Goal: Task Accomplishment & Management: Manage account settings

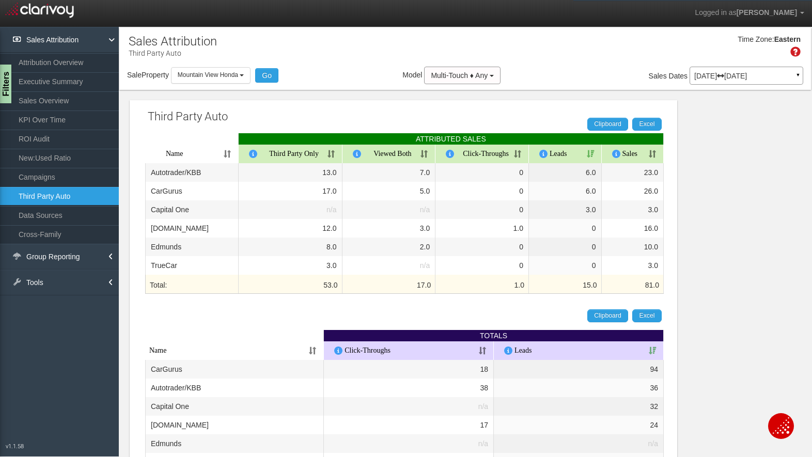
select select "object:1200"
drag, startPoint x: 224, startPoint y: 78, endPoint x: 211, endPoint y: 97, distance: 22.9
click at [224, 78] on span "Mountain View Honda" at bounding box center [208, 74] width 60 height 7
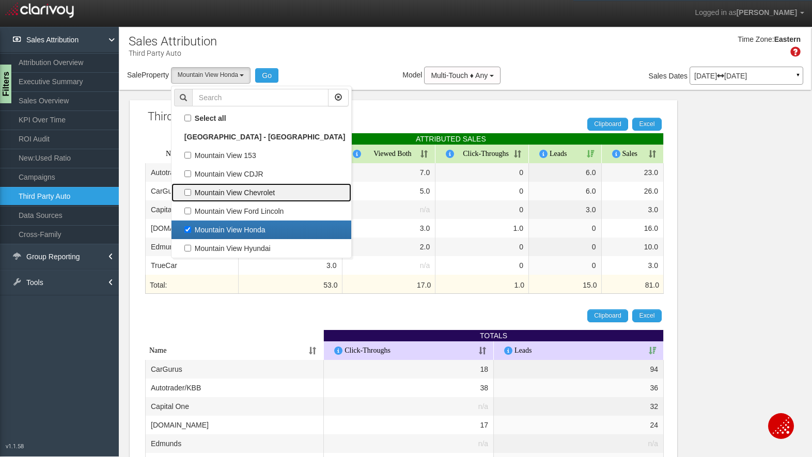
click at [212, 190] on label "Mountain View Chevrolet" at bounding box center [261, 192] width 175 height 13
click at [191, 190] on input "Mountain View Chevrolet" at bounding box center [187, 192] width 7 height 7
checkbox input "true"
select select "object:1198"
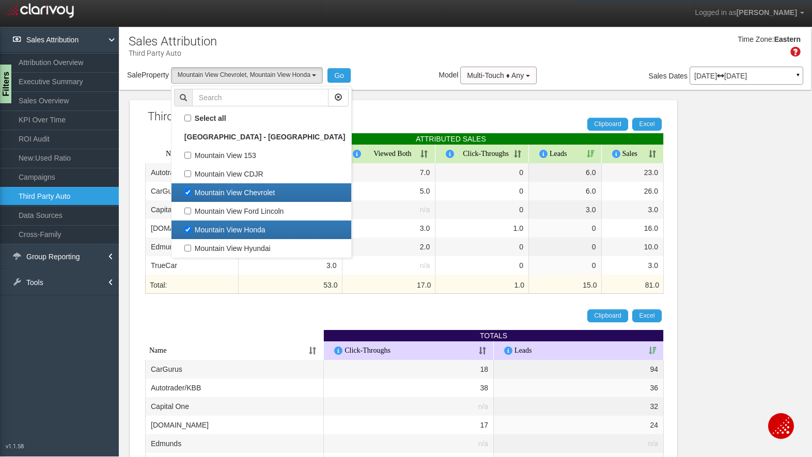
click at [205, 226] on label "Mountain View Honda" at bounding box center [261, 229] width 175 height 13
click at [191, 226] on input "Mountain View Honda" at bounding box center [187, 229] width 7 height 7
checkbox input "false"
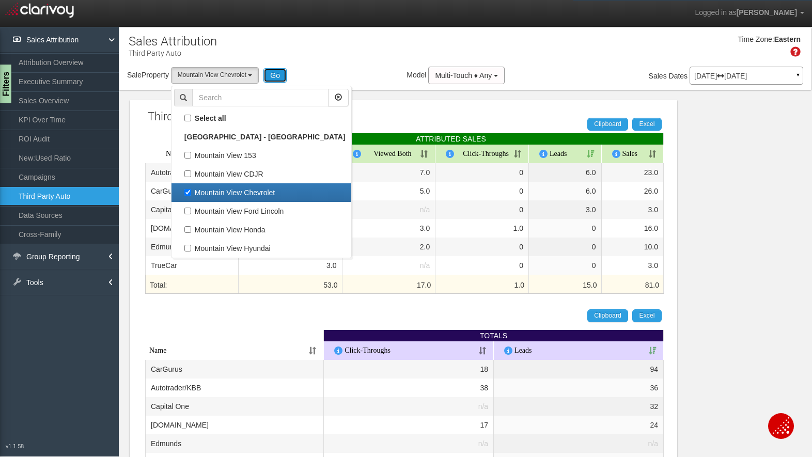
click at [273, 72] on button "Go" at bounding box center [275, 75] width 23 height 14
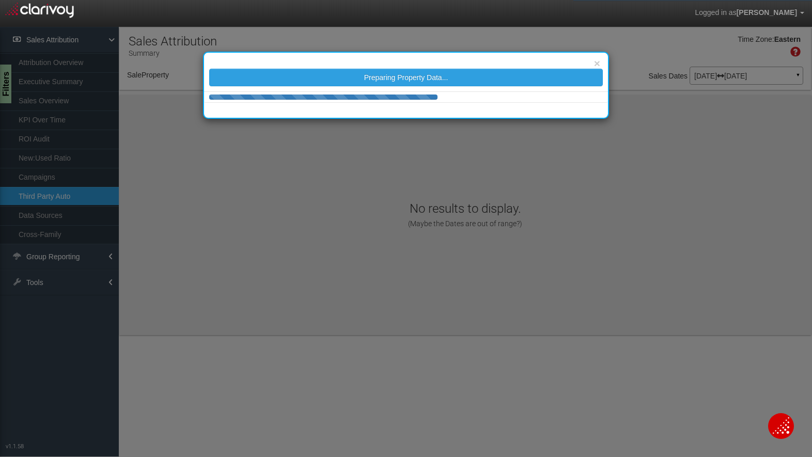
select select "object:1239"
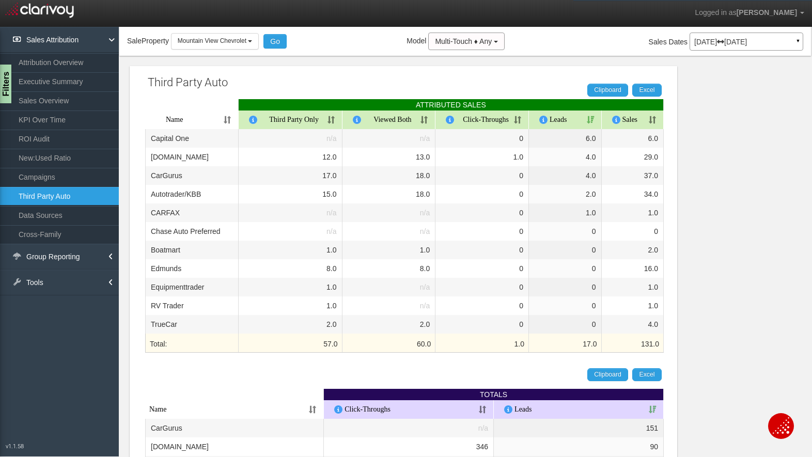
scroll to position [0, 0]
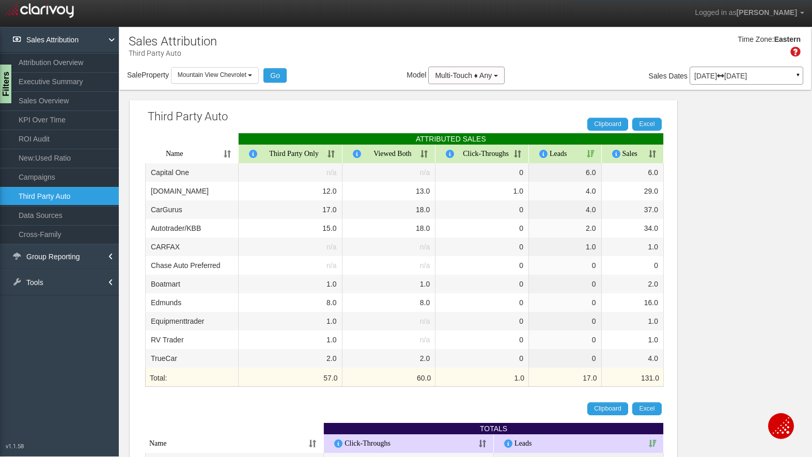
click at [706, 71] on div "[DATE] [DATE] ▼" at bounding box center [747, 76] width 114 height 18
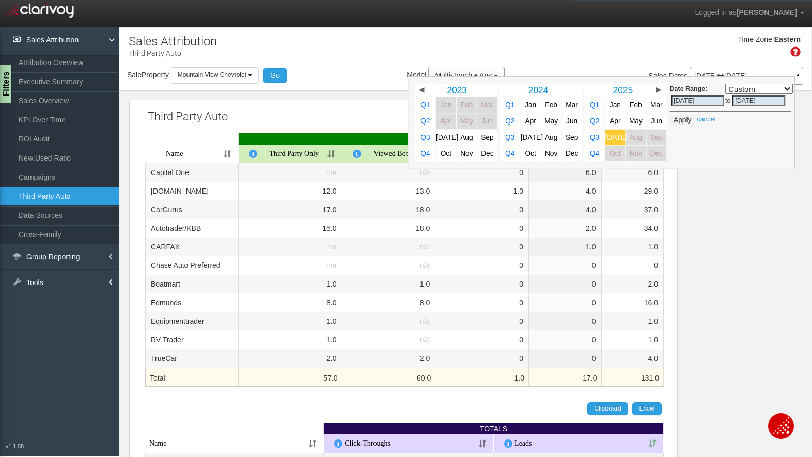
click at [608, 134] on span "[DATE]" at bounding box center [617, 137] width 22 height 8
click at [652, 118] on span "Jun" at bounding box center [656, 121] width 11 height 8
select select ","
type input "[DATE]"
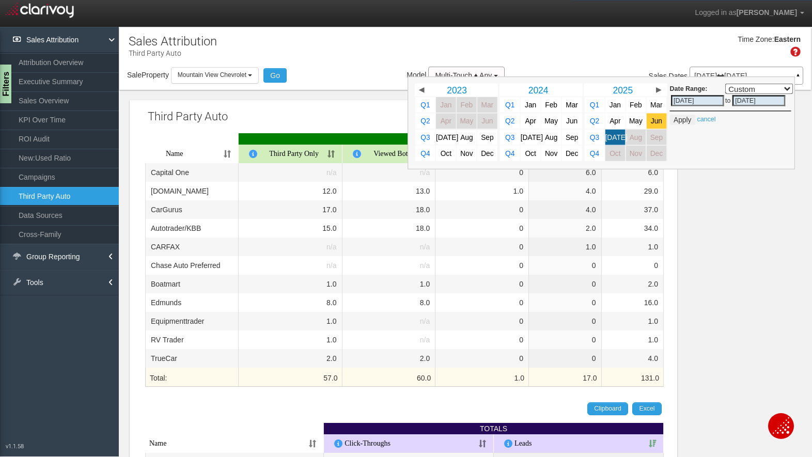
type input "[DATE]"
click at [653, 119] on span "Jun" at bounding box center [656, 121] width 11 height 8
select select ","
click at [676, 118] on button "Apply" at bounding box center [682, 120] width 25 height 10
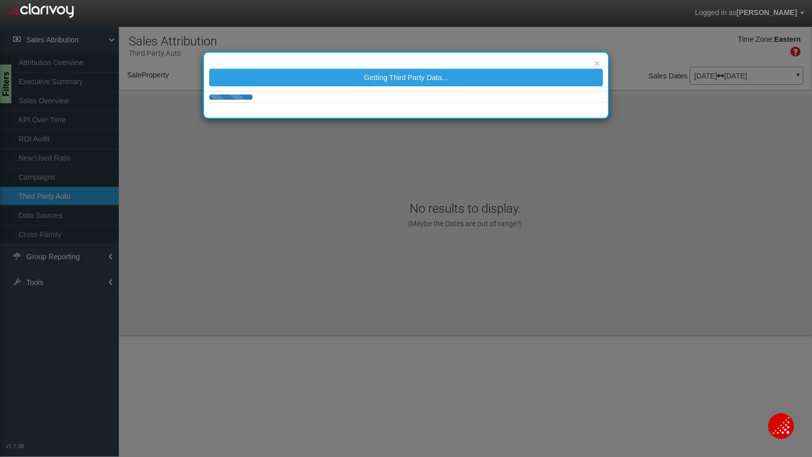
select select "object:1298"
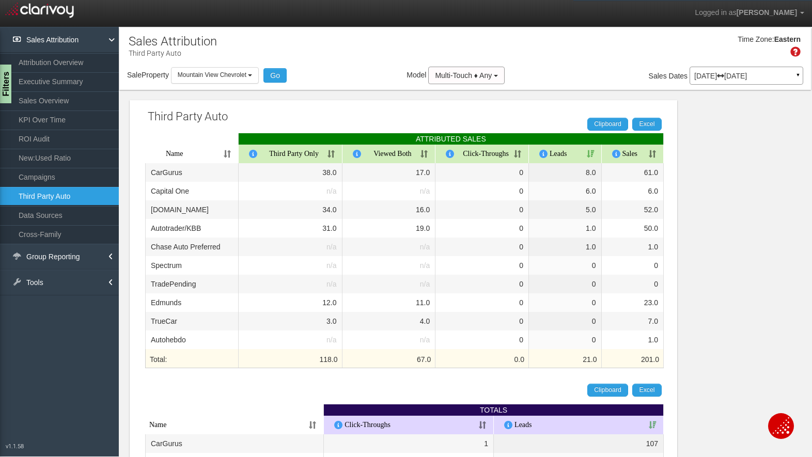
click at [737, 71] on div "[DATE] [DATE] ▼" at bounding box center [747, 76] width 114 height 18
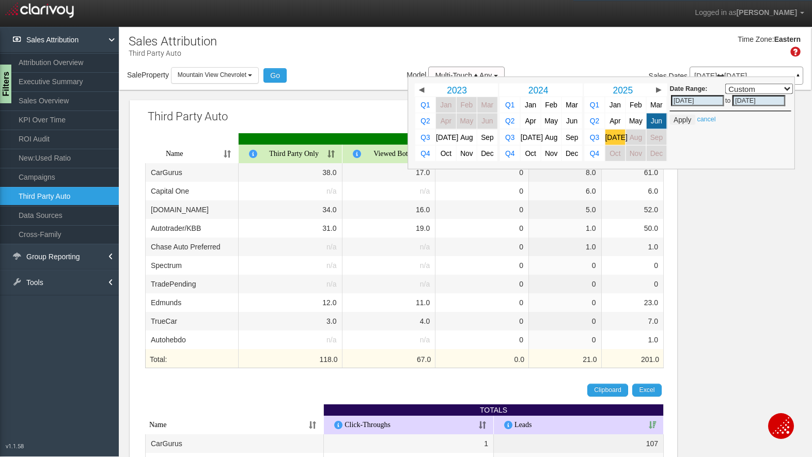
click at [607, 142] on link "[DATE]" at bounding box center [616, 138] width 20 height 16
select select ","
type input "[DATE]"
select select ","
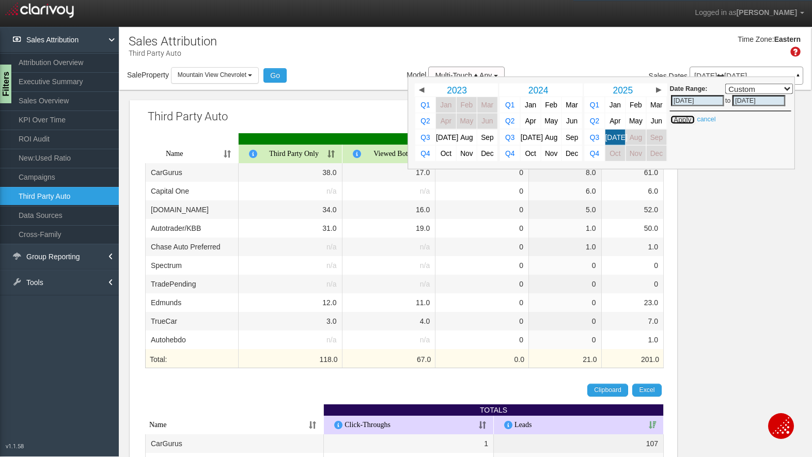
click at [674, 118] on button "Apply" at bounding box center [682, 120] width 25 height 10
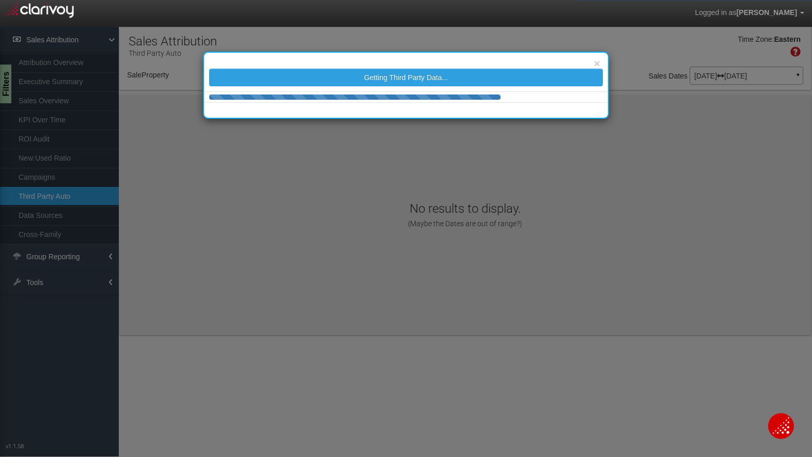
select select "object:1339"
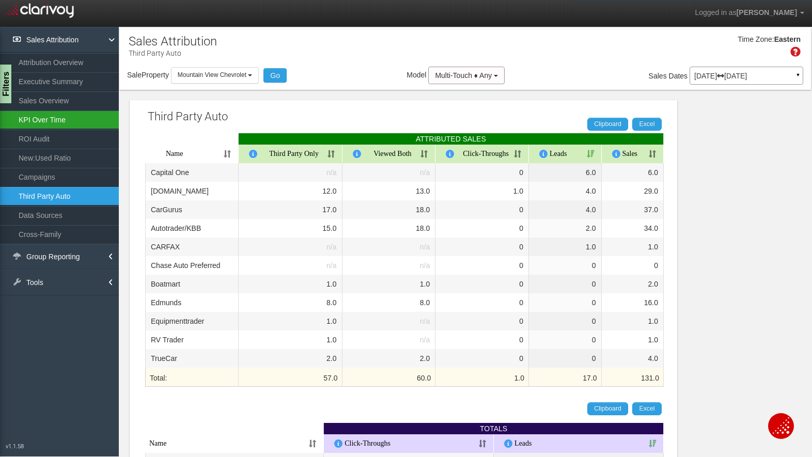
click at [37, 118] on link "KPI Over Time" at bounding box center [59, 120] width 119 height 19
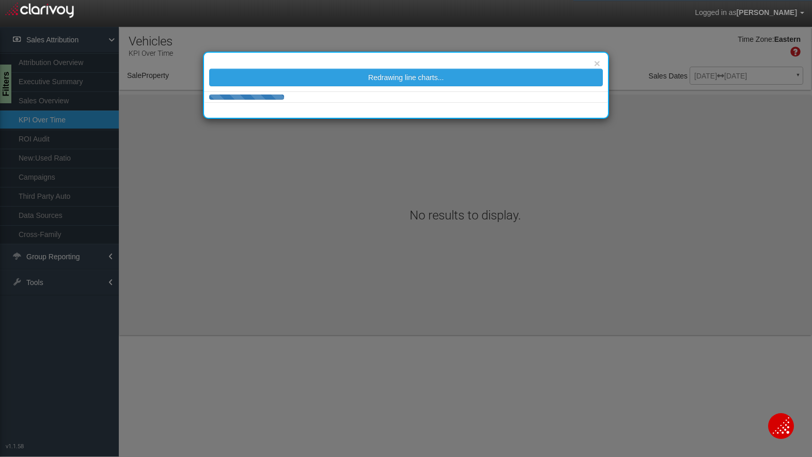
select select "object:1382"
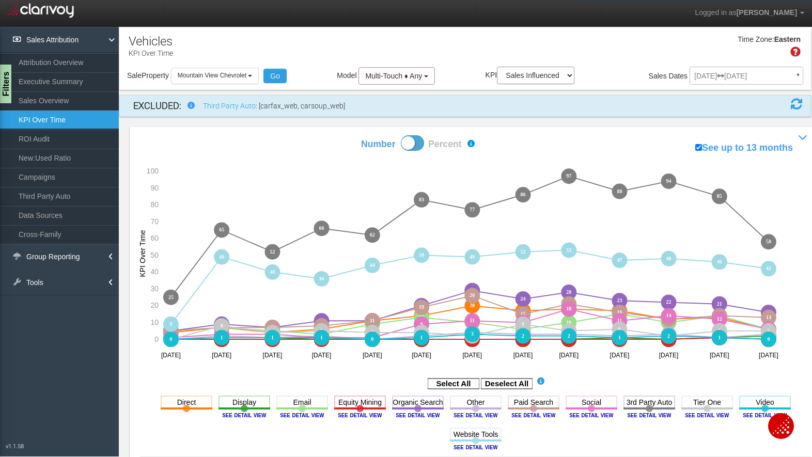
click at [653, 412] on icon "3rd Party Auto Toggle this line chart on/off View this Channel's Sources bar ch…" at bounding box center [650, 409] width 52 height 26
click at [6, 78] on div "Filters" at bounding box center [6, 84] width 13 height 41
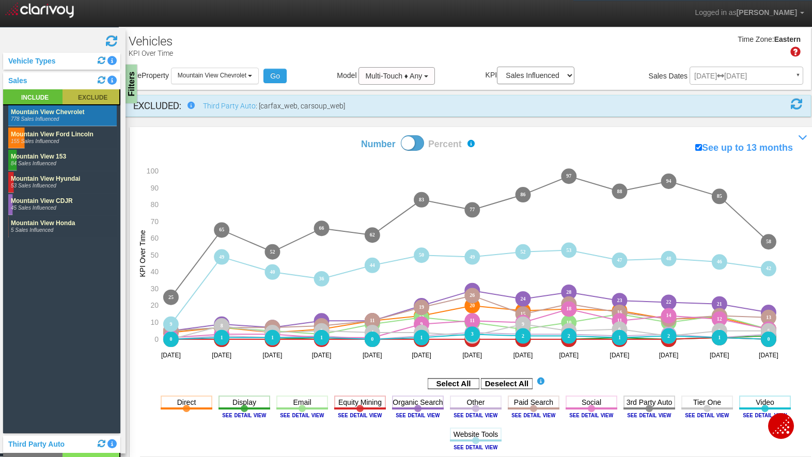
click at [90, 92] on rect at bounding box center [91, 96] width 57 height 15
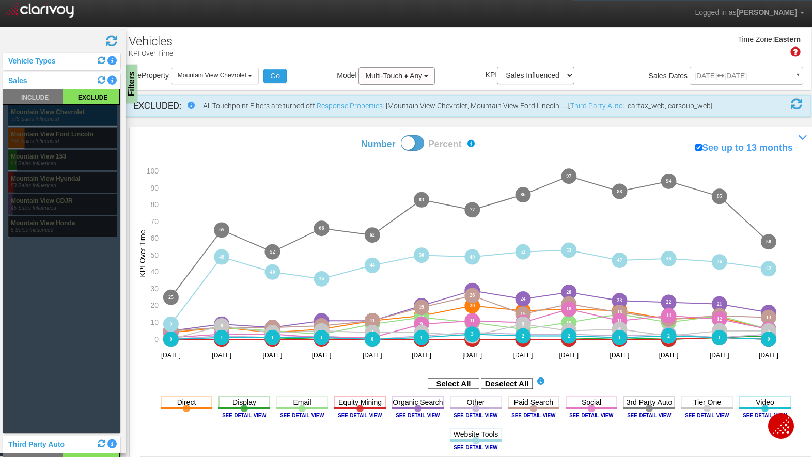
click at [43, 112] on rect at bounding box center [62, 115] width 109 height 21
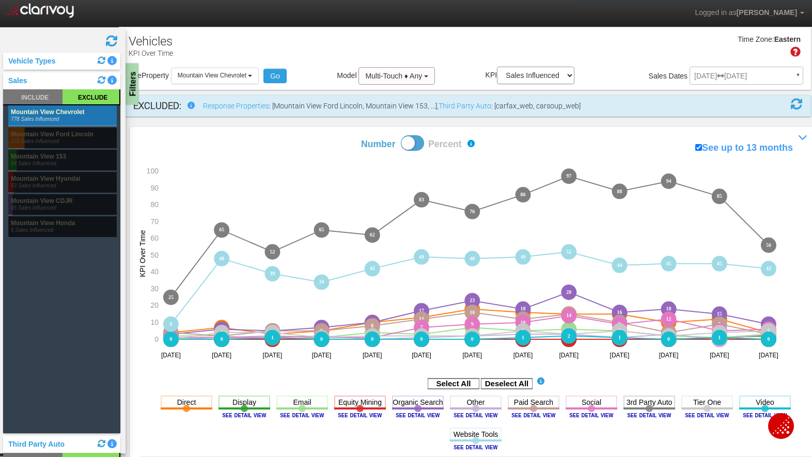
click at [132, 80] on div "Filters" at bounding box center [132, 84] width 13 height 41
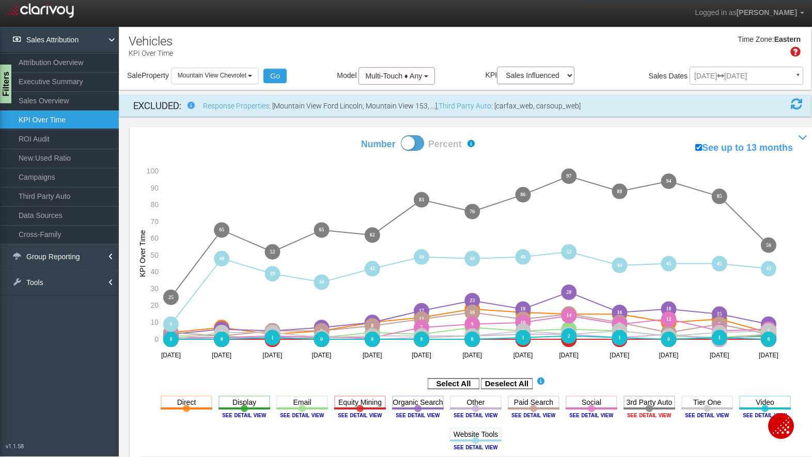
click at [634, 415] on image at bounding box center [649, 415] width 47 height 6
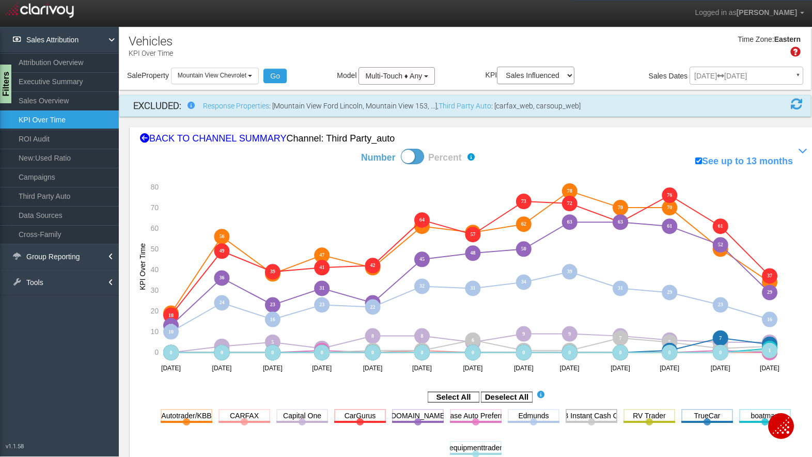
click at [582, 420] on rect at bounding box center [592, 415] width 52 height 13
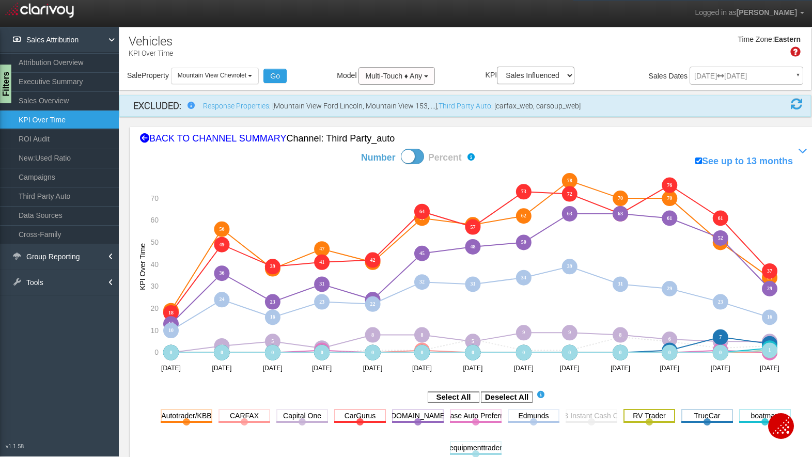
click at [629, 416] on rect at bounding box center [650, 415] width 52 height 13
click at [694, 414] on rect at bounding box center [708, 415] width 52 height 13
click at [750, 416] on rect at bounding box center [766, 415] width 52 height 13
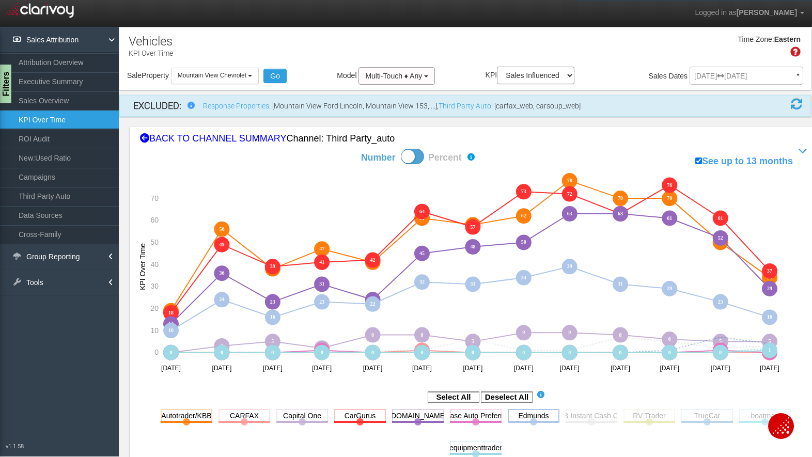
click at [533, 413] on rect at bounding box center [534, 415] width 52 height 13
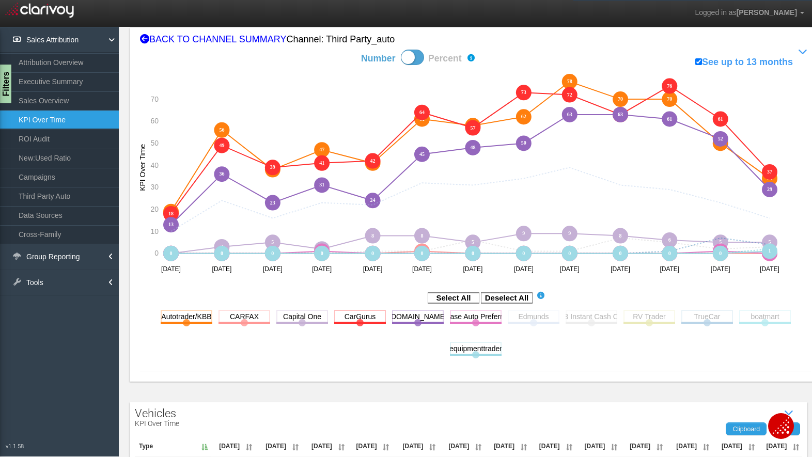
scroll to position [103, 0]
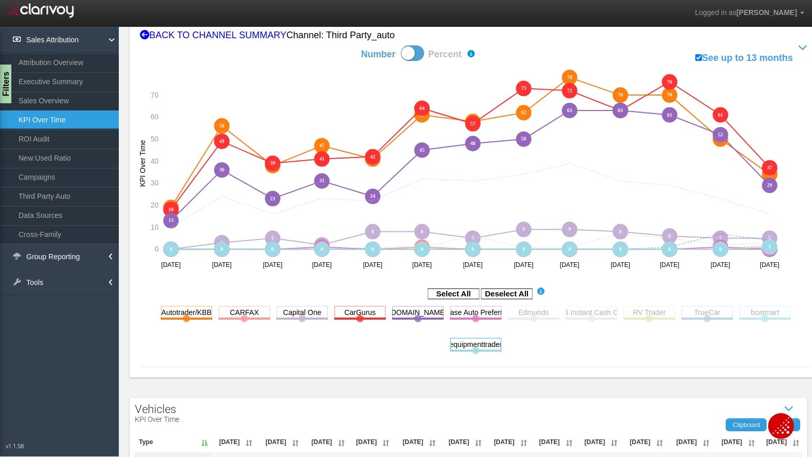
click at [465, 347] on rect at bounding box center [476, 344] width 52 height 13
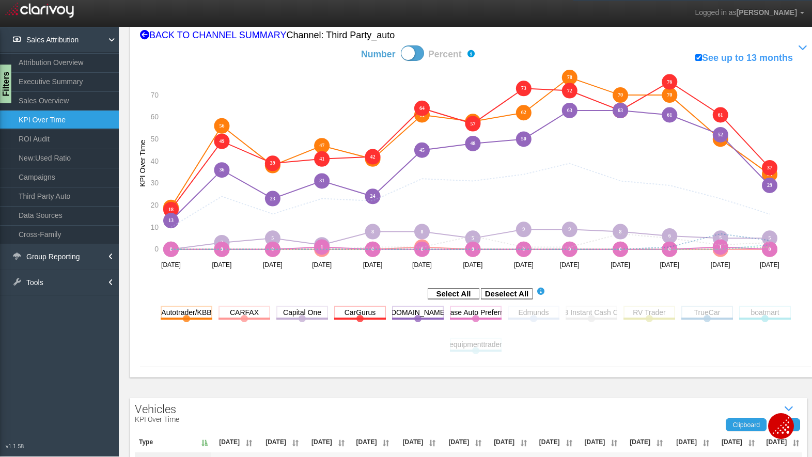
click at [420, 52] on span at bounding box center [412, 53] width 23 height 16
click at [325, 45] on input "Number Percent" at bounding box center [325, 45] width 1 height 1
checkbox input "true"
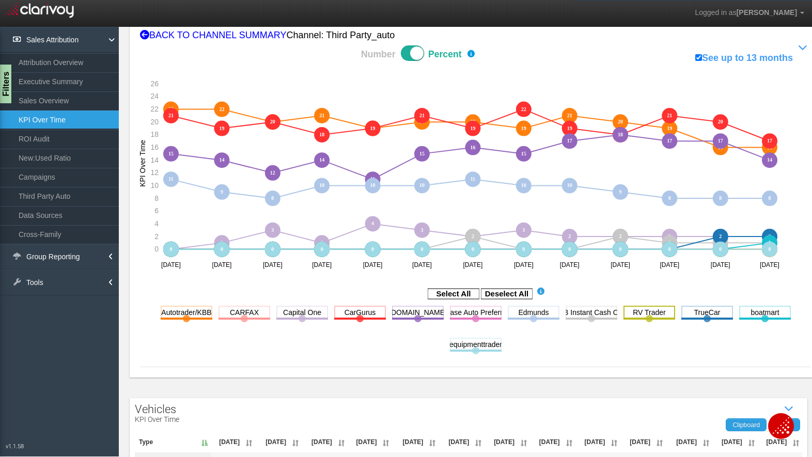
click at [650, 315] on rect at bounding box center [650, 312] width 52 height 13
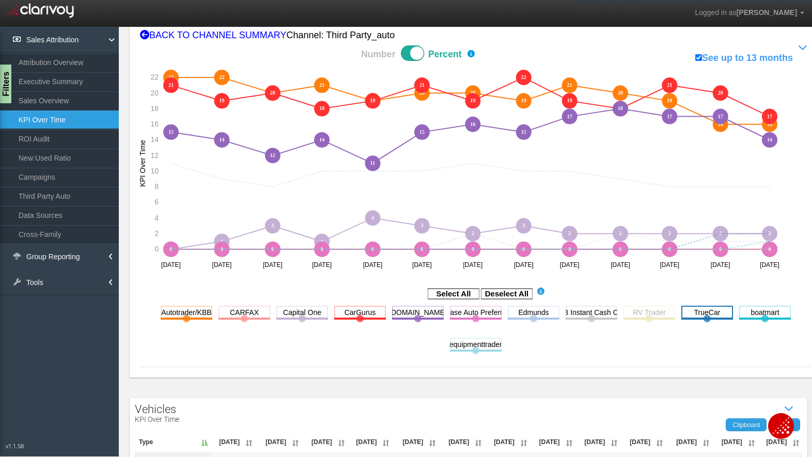
click at [691, 314] on rect at bounding box center [708, 312] width 52 height 13
click at [749, 312] on rect at bounding box center [766, 312] width 52 height 13
click at [468, 347] on rect at bounding box center [476, 344] width 52 height 13
click at [583, 313] on rect at bounding box center [592, 312] width 52 height 13
click at [537, 313] on rect at bounding box center [534, 312] width 52 height 13
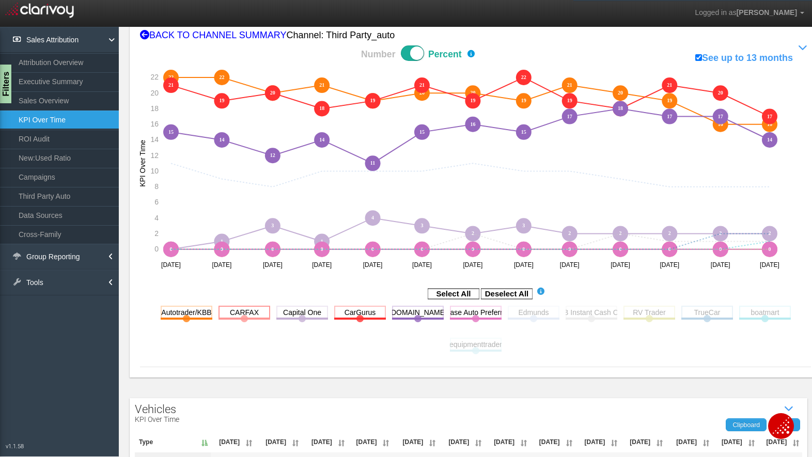
click at [252, 313] on rect at bounding box center [245, 312] width 52 height 13
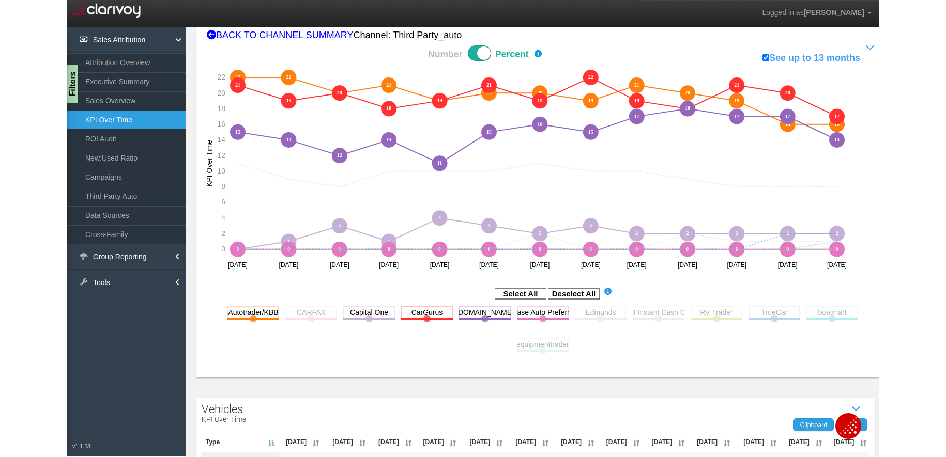
scroll to position [0, 0]
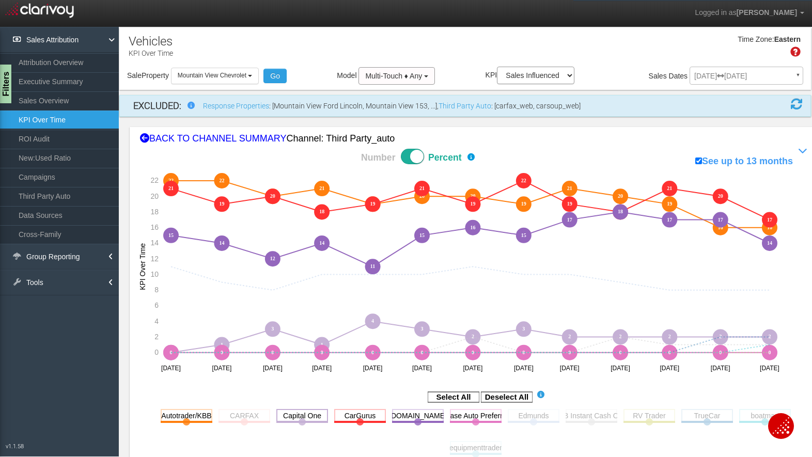
click at [298, 417] on rect at bounding box center [302, 415] width 52 height 13
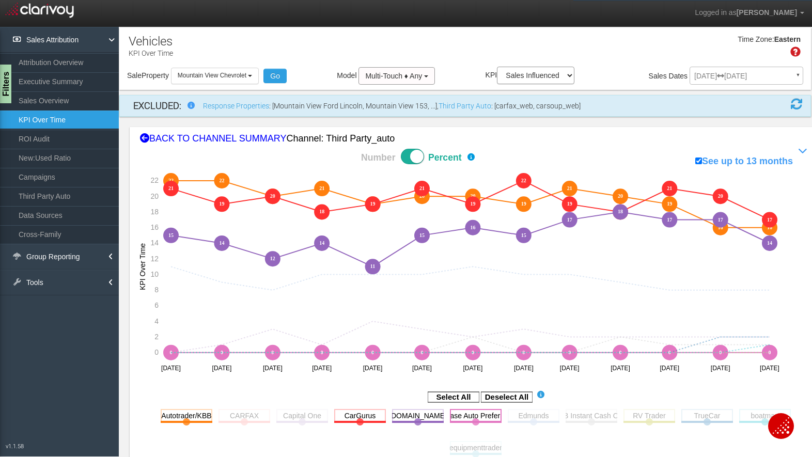
click at [474, 417] on rect at bounding box center [476, 415] width 52 height 13
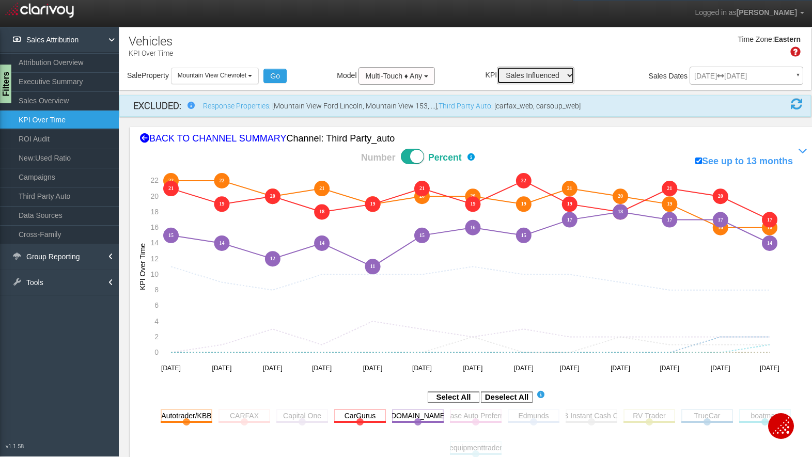
click at [530, 75] on select "Sales Influenced Ad Spend Cost Per Sale" at bounding box center [536, 76] width 78 height 18
select select "string:Cost Per Sale"
click at [497, 67] on select "Sales Influenced Ad Spend Cost Per Sale" at bounding box center [536, 76] width 78 height 18
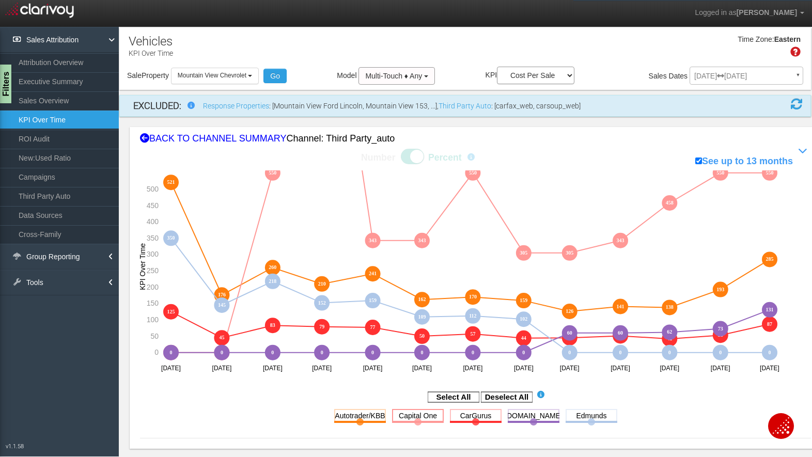
click at [422, 416] on rect at bounding box center [418, 415] width 52 height 13
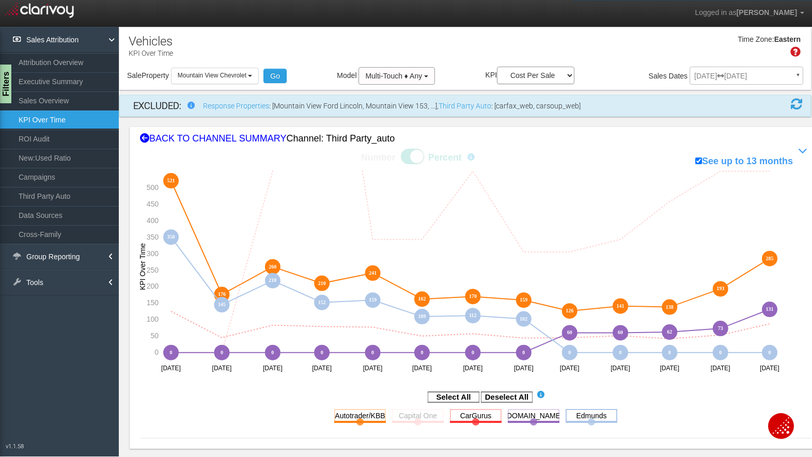
click at [587, 417] on rect at bounding box center [592, 415] width 52 height 13
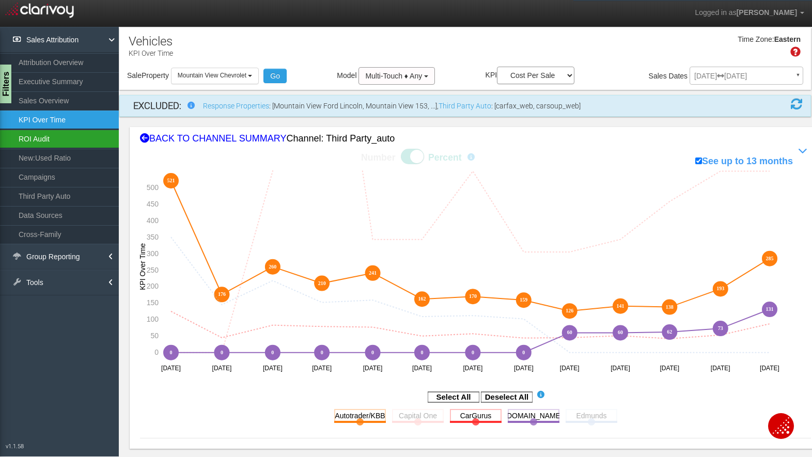
click at [53, 142] on link "ROI Audit" at bounding box center [59, 139] width 119 height 19
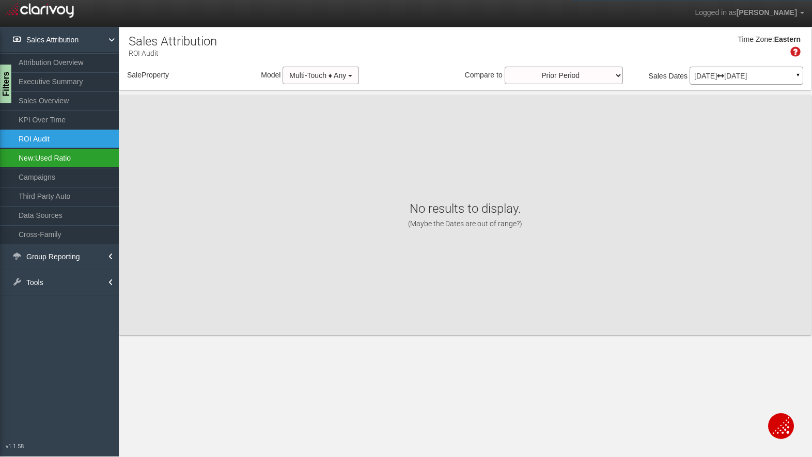
select select "object:1702"
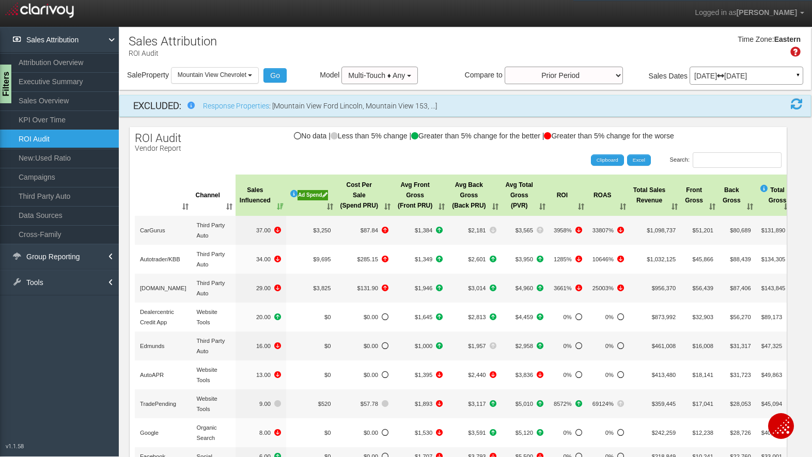
click at [305, 195] on div "Ad Spend" at bounding box center [313, 195] width 30 height 10
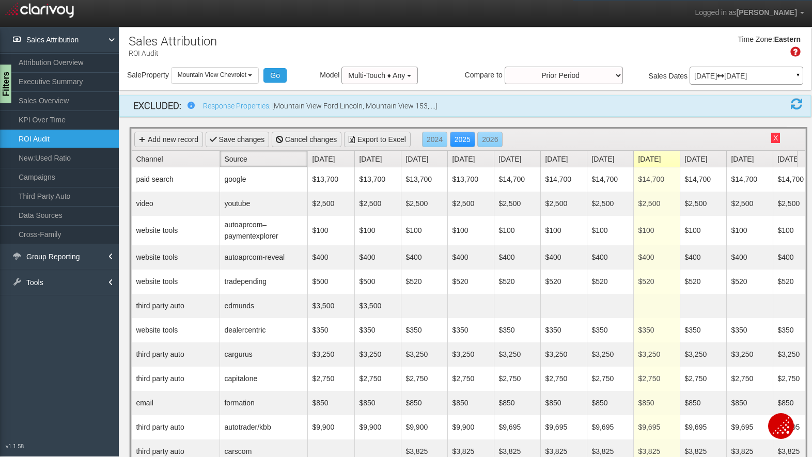
click at [240, 161] on link "Source" at bounding box center [265, 159] width 83 height 16
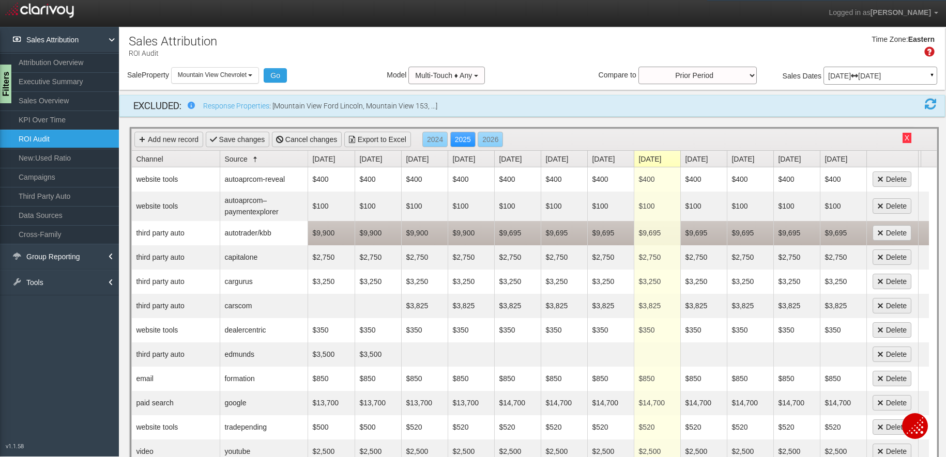
click at [604, 232] on td "$9,695" at bounding box center [610, 233] width 47 height 24
type input "7850"
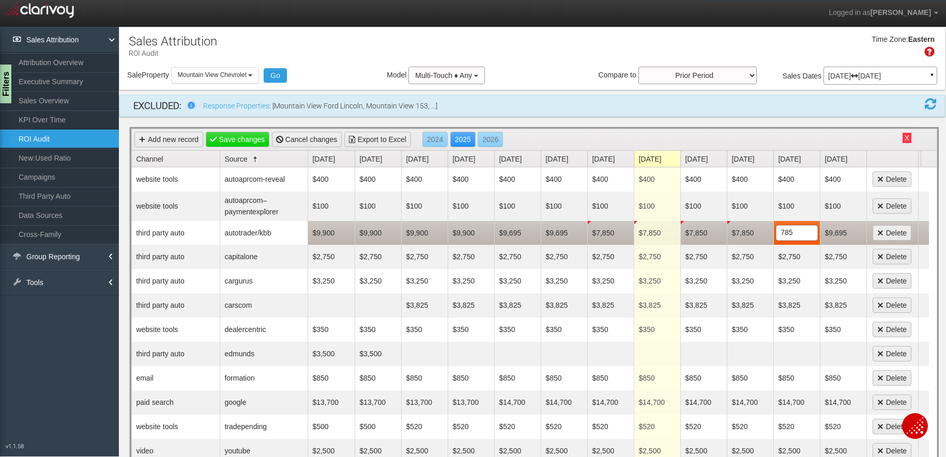
type input "7850"
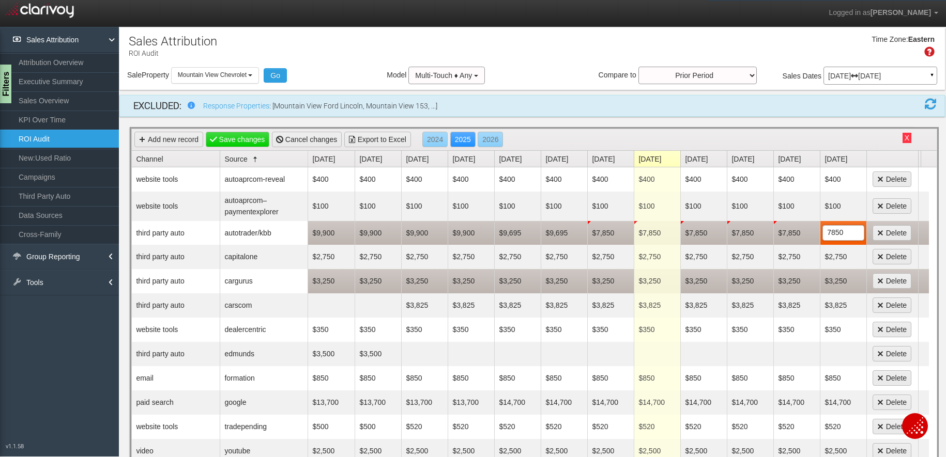
click at [517, 279] on td "$3,250" at bounding box center [517, 281] width 47 height 24
type input "5430"
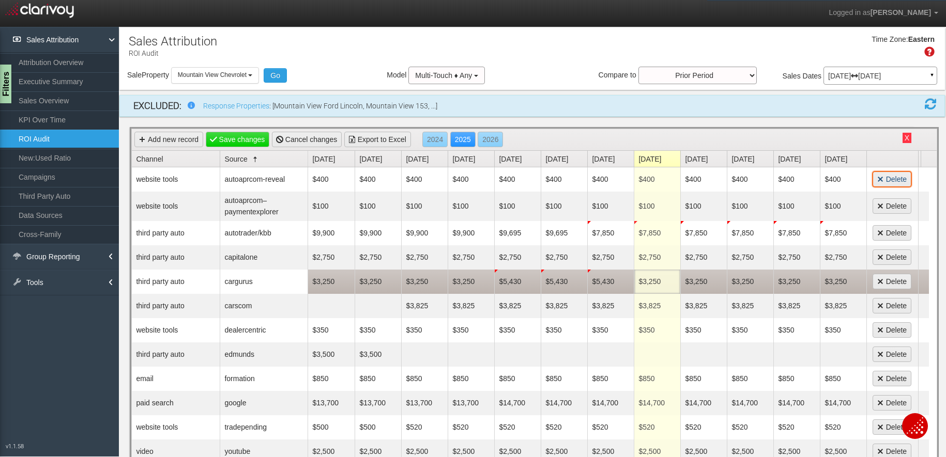
click at [663, 281] on td "$3,250" at bounding box center [657, 282] width 47 height 24
click at [692, 284] on td "$3,250" at bounding box center [703, 282] width 47 height 24
click at [758, 283] on td "$3,250" at bounding box center [750, 282] width 47 height 24
click at [812, 280] on td "$3,250" at bounding box center [796, 282] width 47 height 24
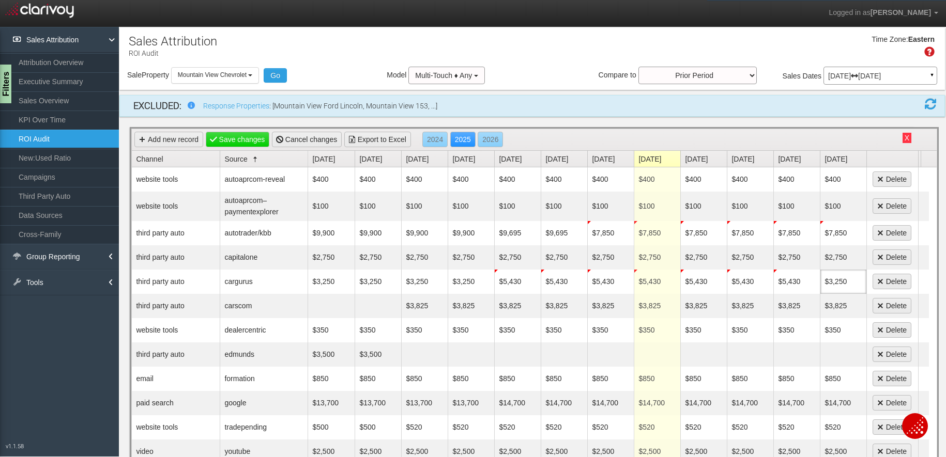
click at [812, 280] on td "$3,250" at bounding box center [843, 282] width 47 height 24
click at [218, 136] on link "Save changes" at bounding box center [238, 140] width 64 height 16
click at [55, 117] on link "KPI Over Time" at bounding box center [59, 120] width 119 height 19
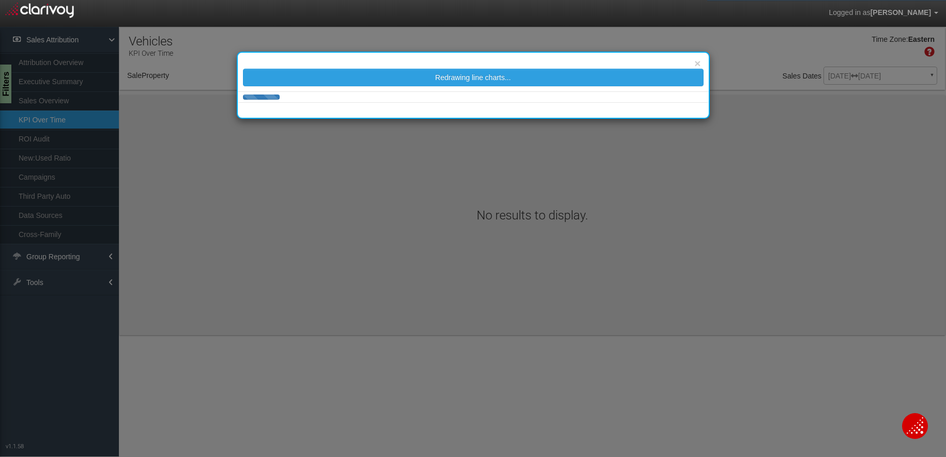
select select "object:1745"
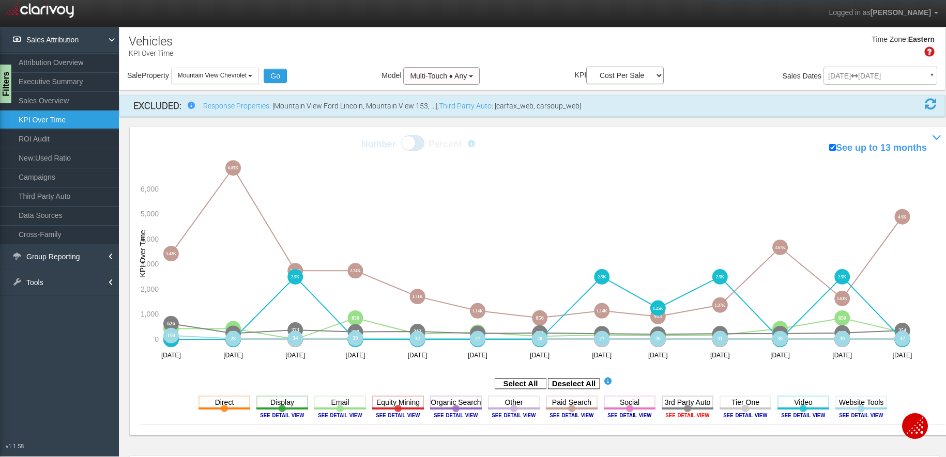
click at [691, 416] on image at bounding box center [687, 415] width 47 height 6
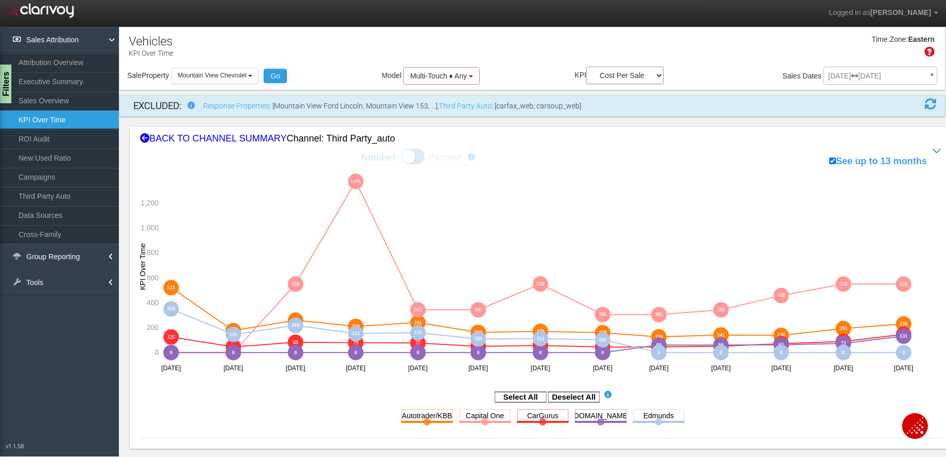
click at [6, 84] on div "Filters" at bounding box center [4, 84] width 13 height 39
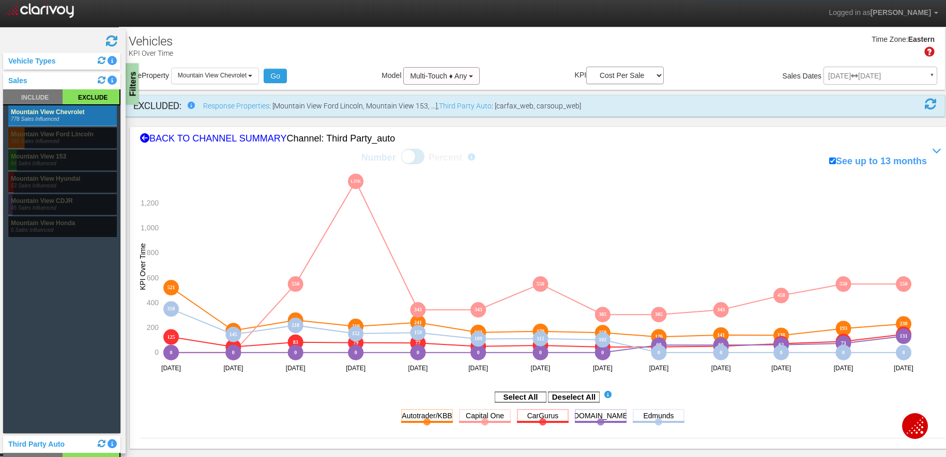
click at [132, 81] on div "Filters" at bounding box center [132, 84] width 13 height 41
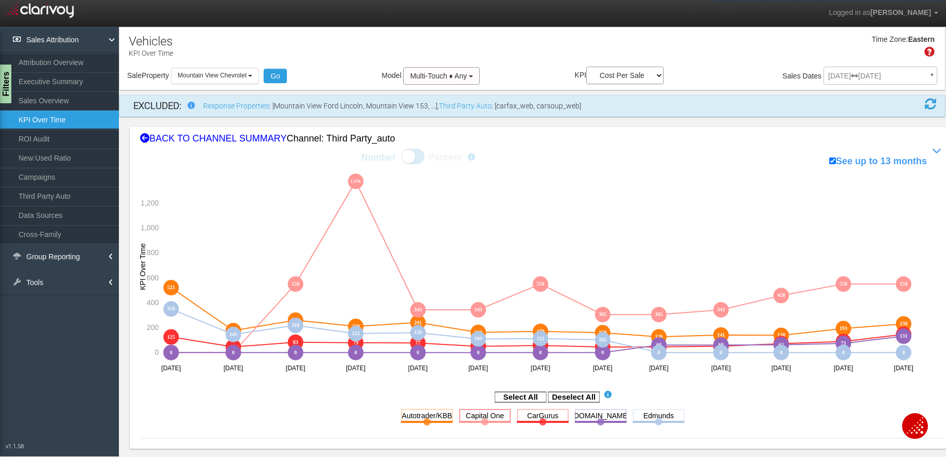
click at [487, 416] on rect at bounding box center [485, 415] width 52 height 13
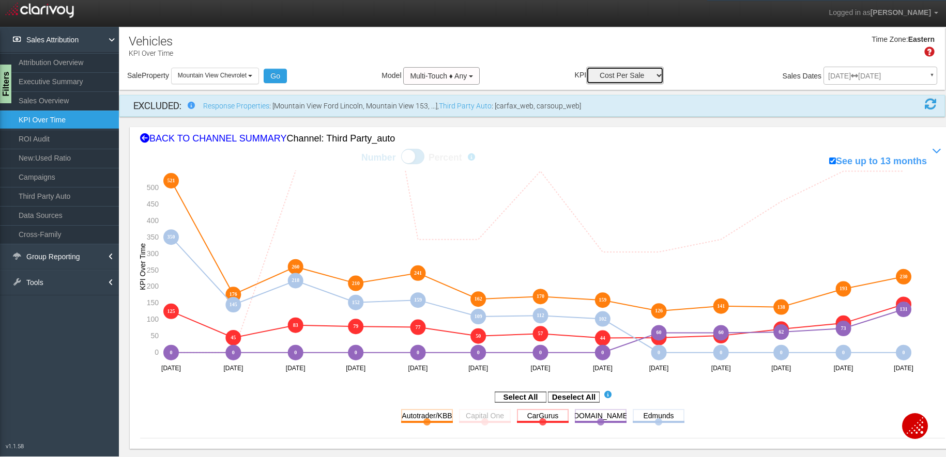
click at [627, 75] on select "Sales Influenced Ad Spend Cost Per Sale" at bounding box center [625, 76] width 78 height 18
click at [586, 67] on select "Sales Influenced Ad Spend Cost Per Sale" at bounding box center [625, 76] width 78 height 18
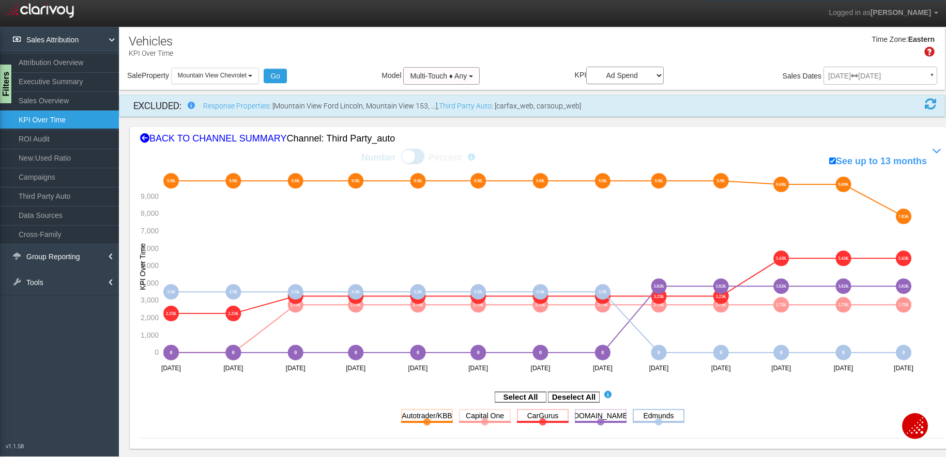
click at [650, 414] on rect at bounding box center [659, 415] width 52 height 13
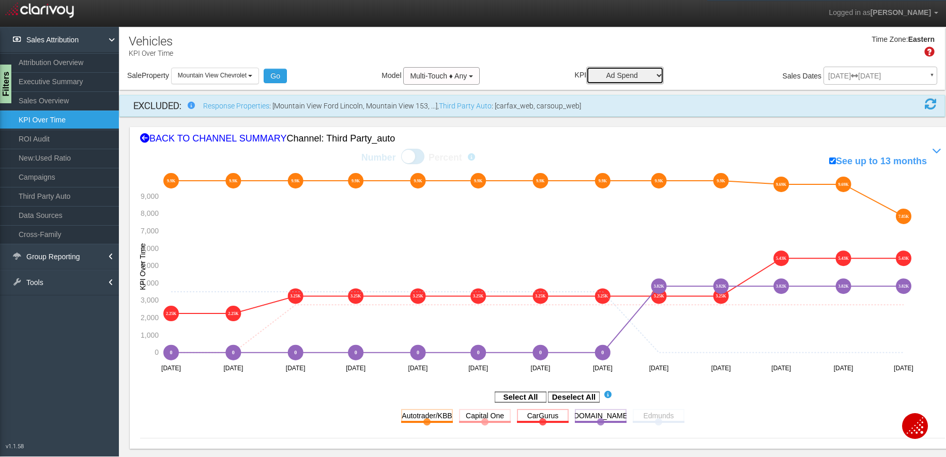
click at [635, 75] on select "Sales Influenced Ad Spend Cost Per Sale" at bounding box center [625, 76] width 78 height 18
select select "string:Sales Influenced"
click at [586, 67] on select "Sales Influenced Ad Spend Cost Per Sale" at bounding box center [625, 76] width 78 height 18
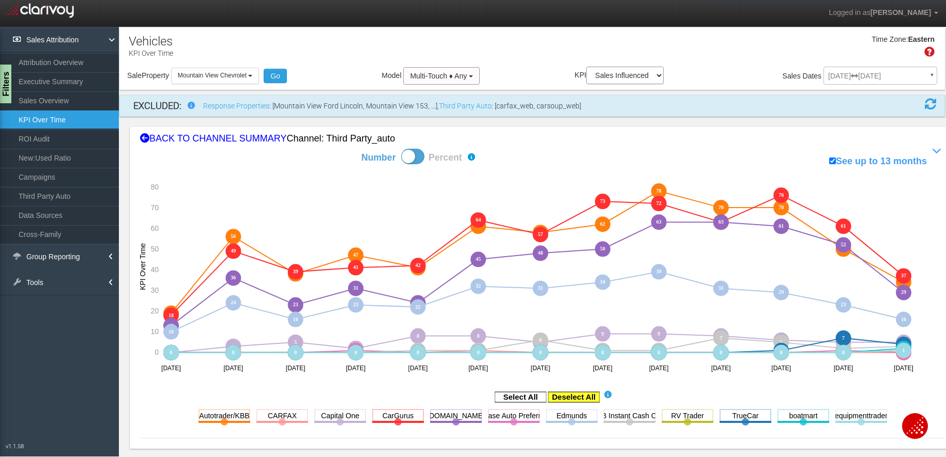
click at [570, 397] on rect at bounding box center [574, 397] width 52 height 10
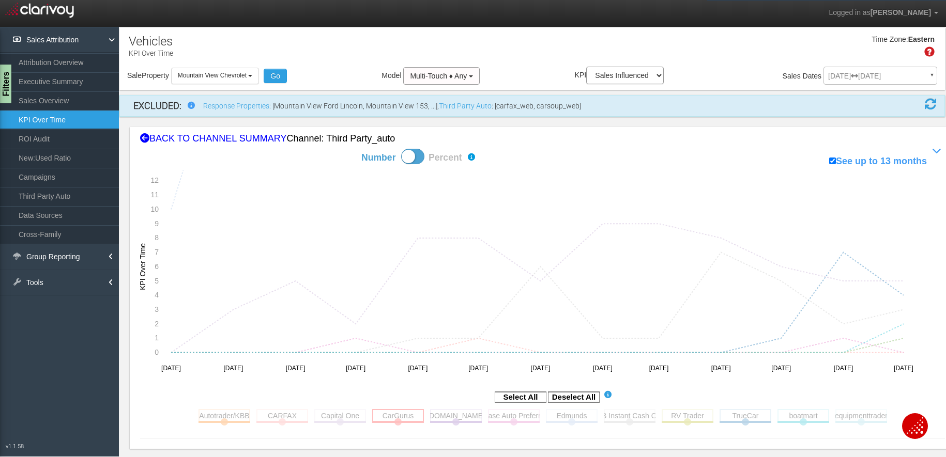
click at [398, 415] on rect at bounding box center [398, 415] width 52 height 13
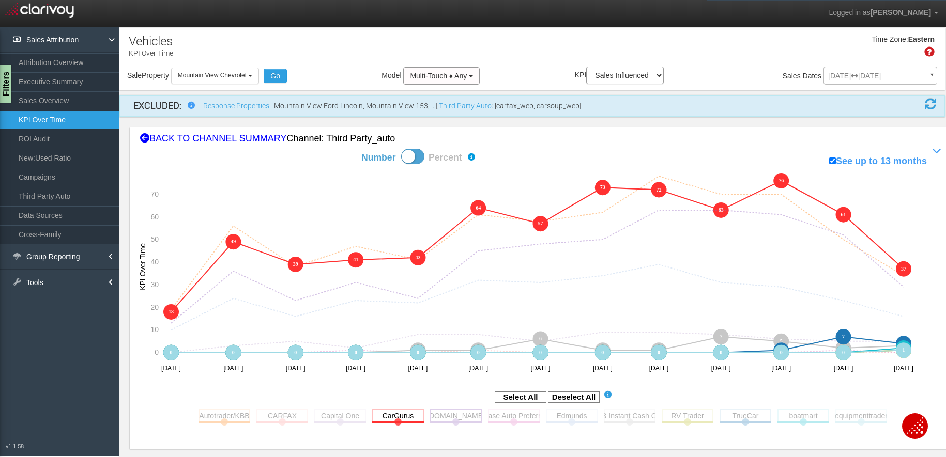
click at [445, 417] on rect at bounding box center [456, 415] width 52 height 13
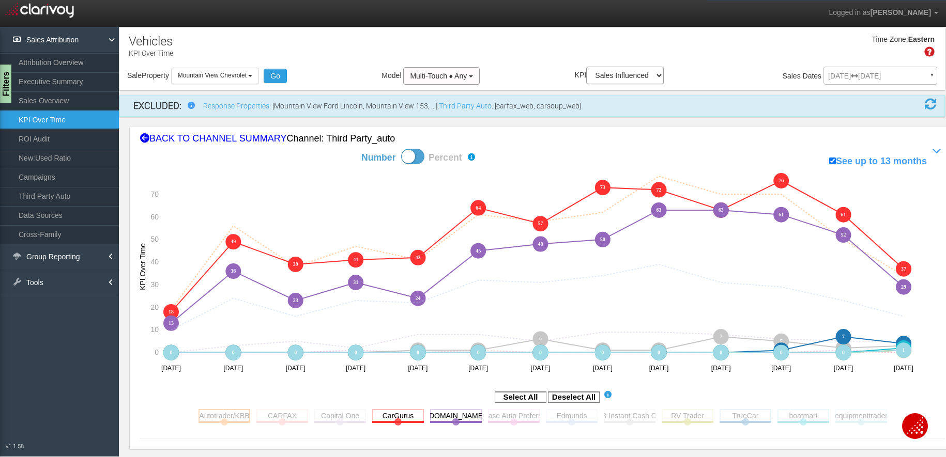
click at [229, 415] on rect at bounding box center [224, 415] width 52 height 13
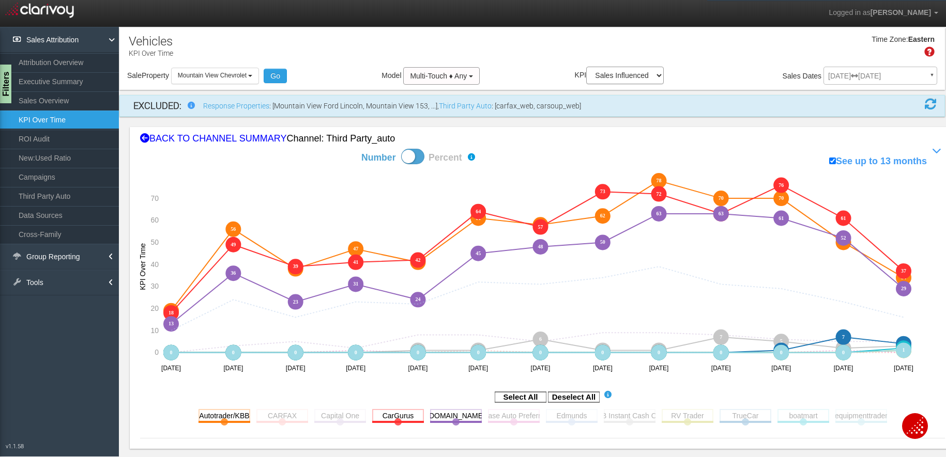
scroll to position [103, 0]
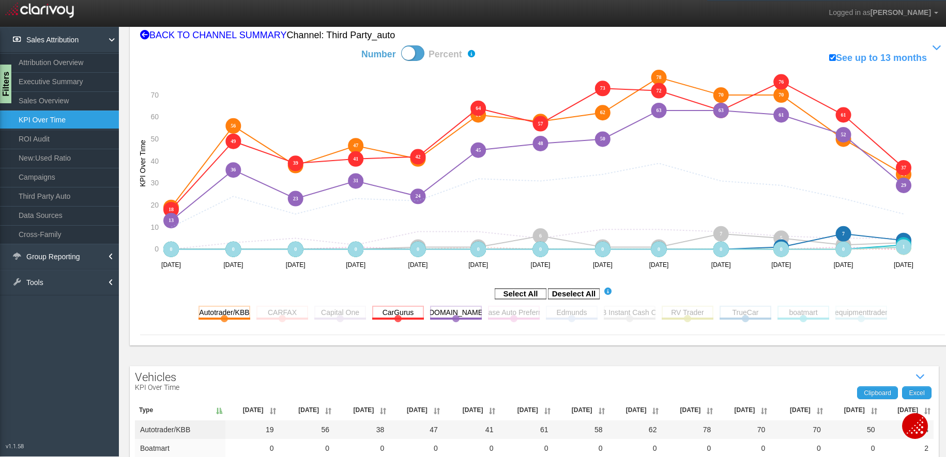
click at [812, 315] on div "Select All Deselect All Autotrader/KBB Toggle this line chart on/off View this …" at bounding box center [542, 310] width 805 height 49
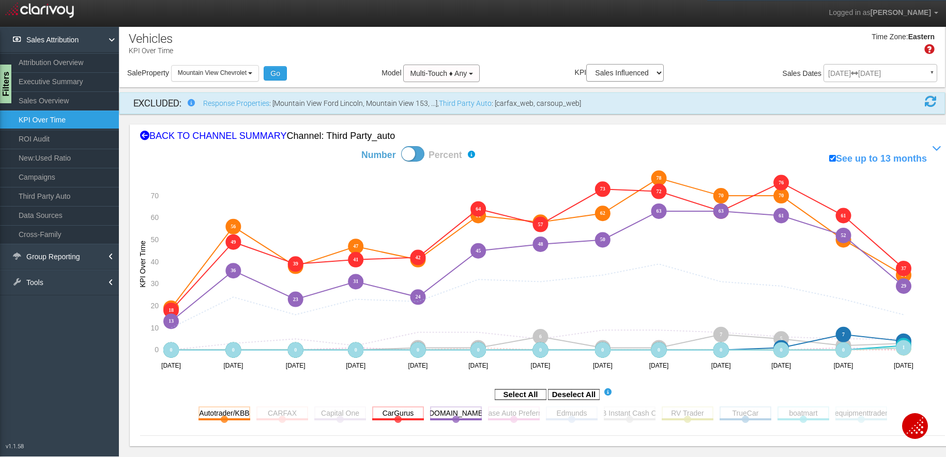
scroll to position [0, 0]
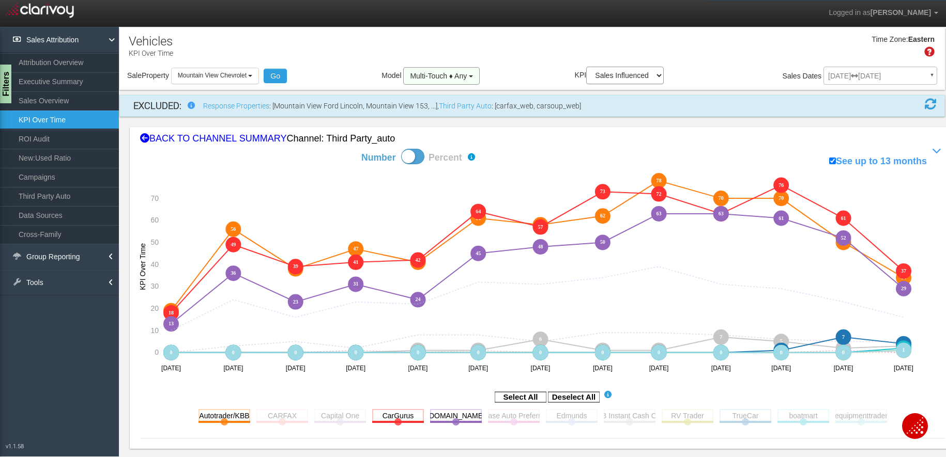
click at [438, 79] on span "Multi-Touch ♦ Any" at bounding box center [438, 76] width 57 height 8
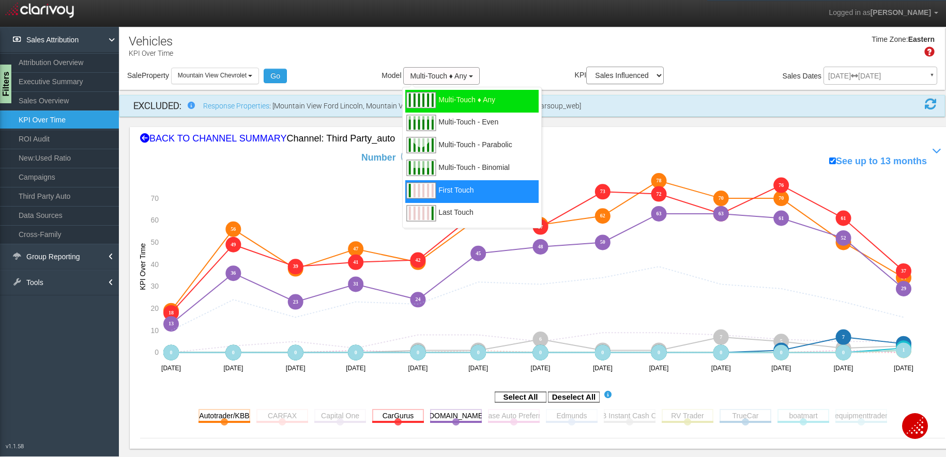
click at [445, 181] on div "First Touch" at bounding box center [471, 191] width 133 height 23
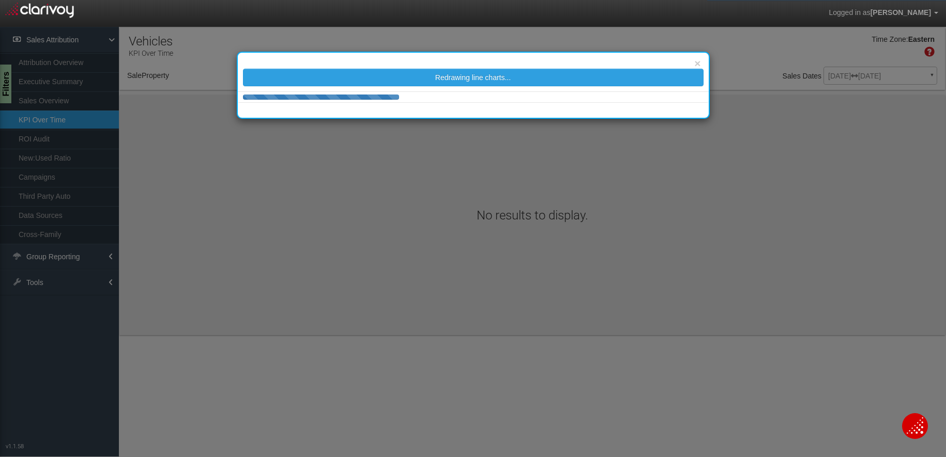
select select "object:1949"
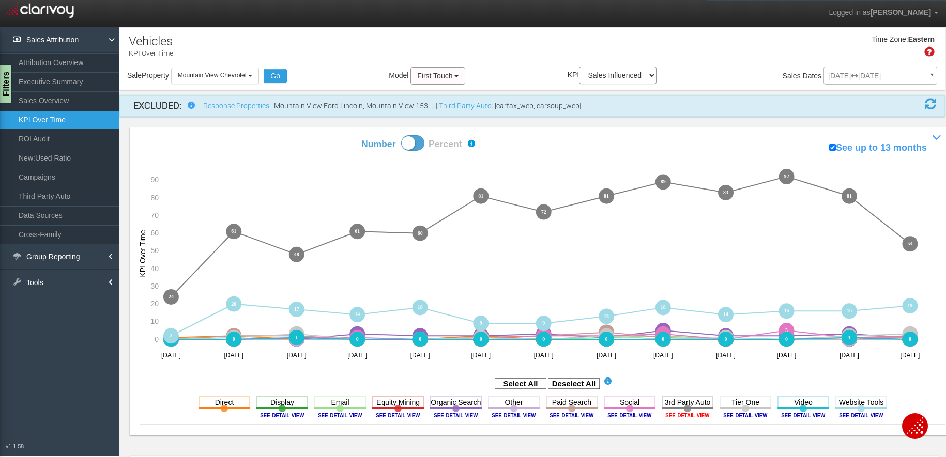
click at [689, 416] on image at bounding box center [687, 415] width 47 height 6
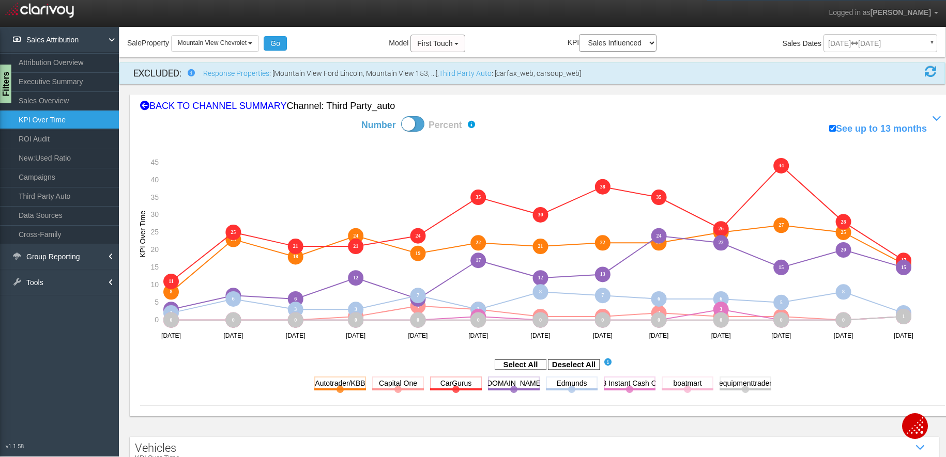
scroll to position [95, 0]
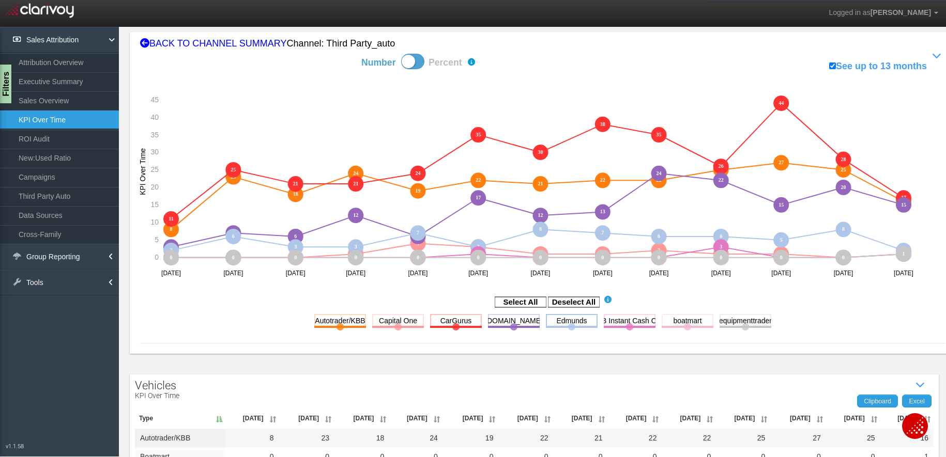
click at [549, 321] on rect at bounding box center [572, 320] width 52 height 13
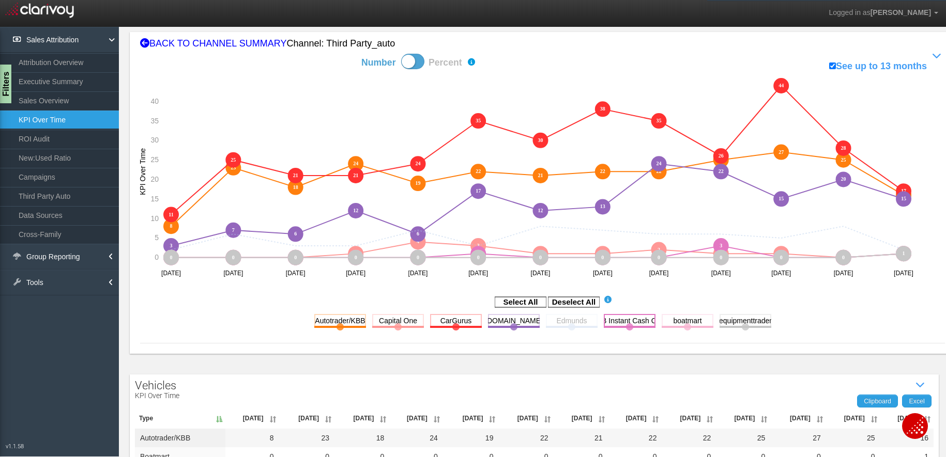
click at [613, 322] on rect at bounding box center [630, 320] width 52 height 13
click at [672, 322] on rect at bounding box center [687, 320] width 52 height 13
click at [730, 320] on rect at bounding box center [745, 320] width 52 height 13
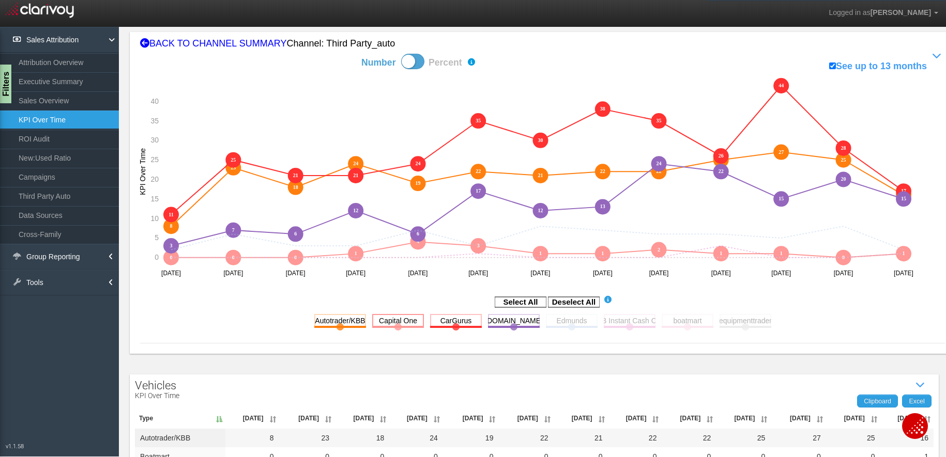
click at [385, 319] on rect at bounding box center [398, 320] width 52 height 13
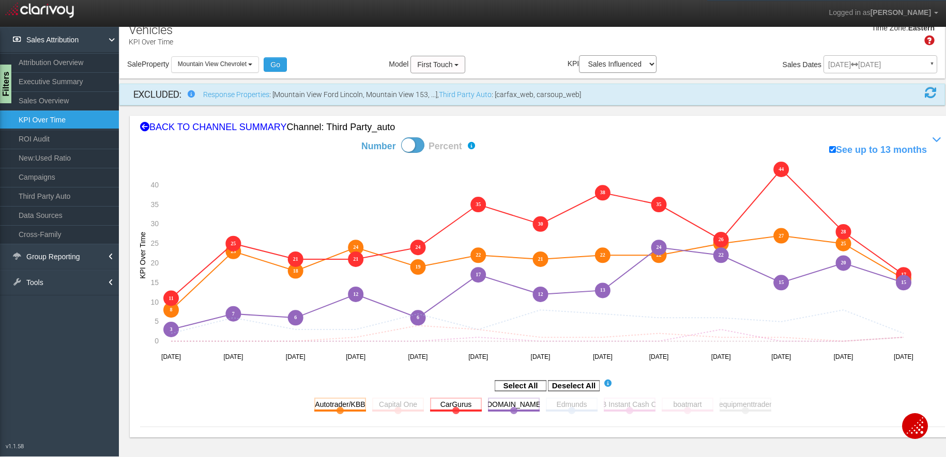
scroll to position [0, 0]
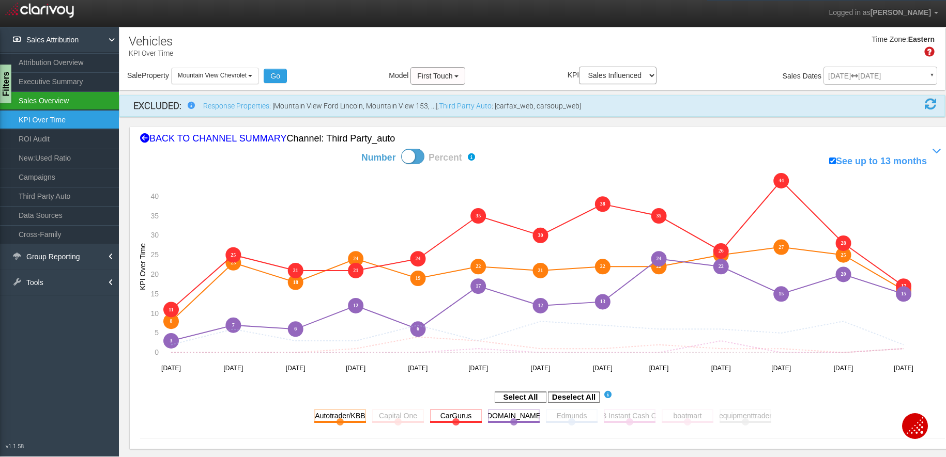
click at [53, 96] on link "Sales Overview" at bounding box center [59, 100] width 119 height 19
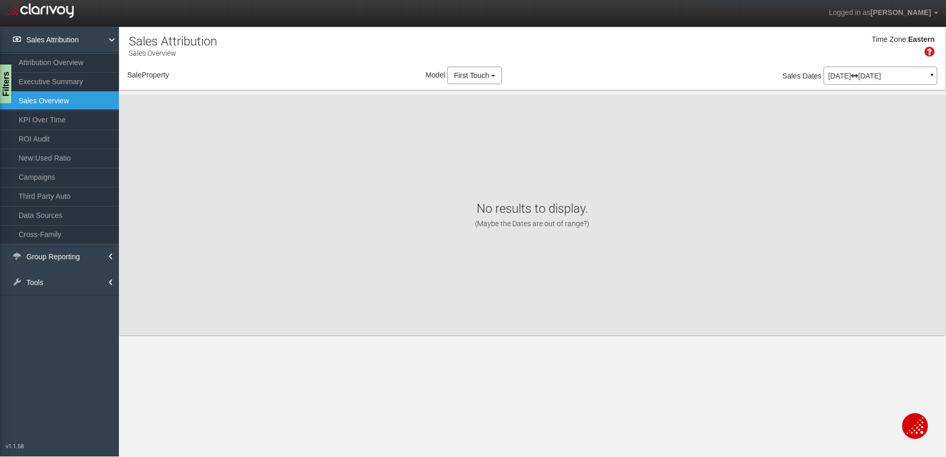
select select "object:2091"
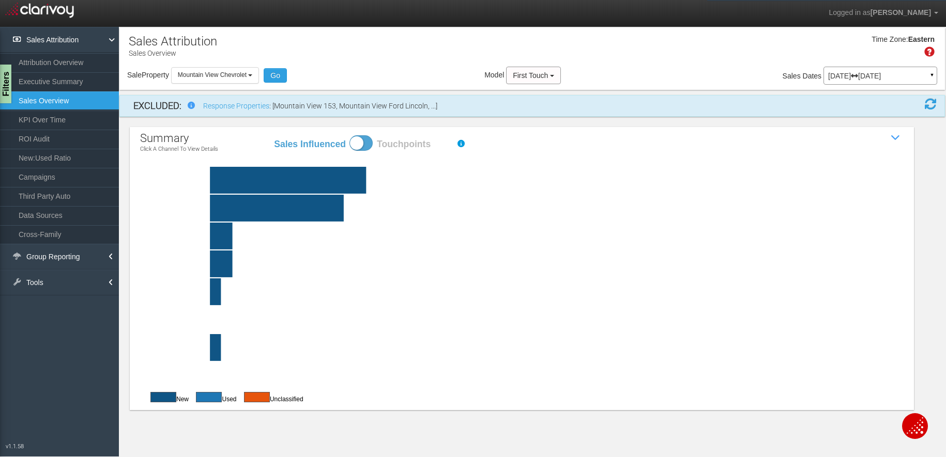
click at [441, 180] on rect at bounding box center [546, 180] width 763 height 27
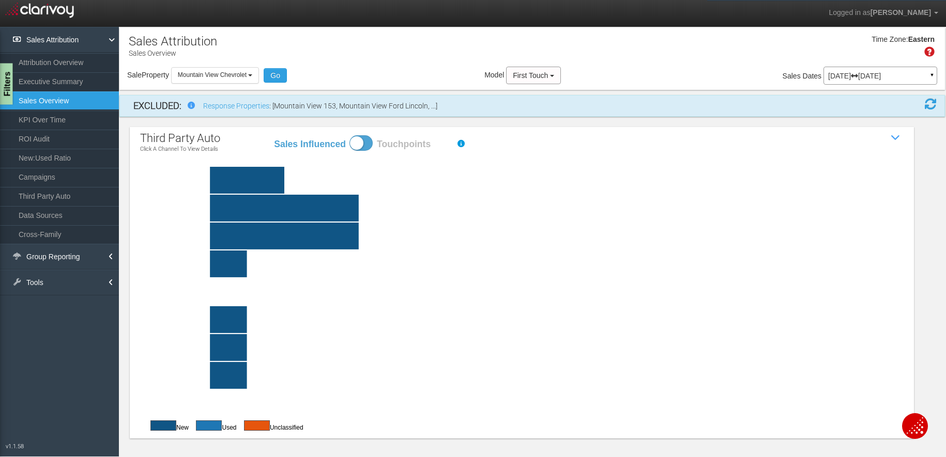
click at [4, 76] on div "Filters" at bounding box center [6, 84] width 13 height 41
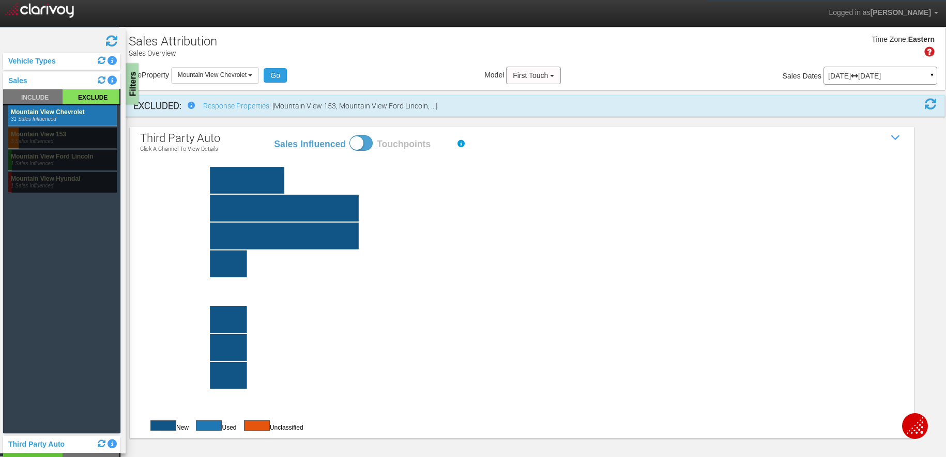
click at [133, 88] on div "Filters" at bounding box center [132, 84] width 13 height 41
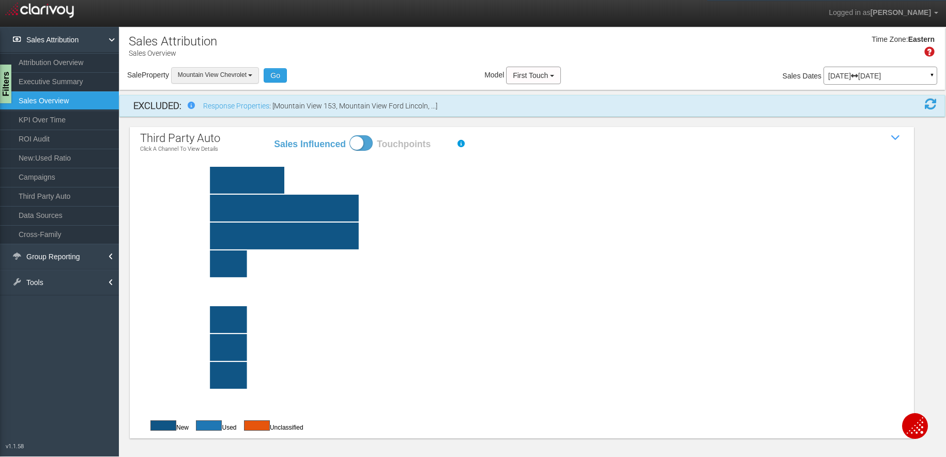
click at [234, 74] on span "Mountain View Chevrolet" at bounding box center [212, 74] width 69 height 7
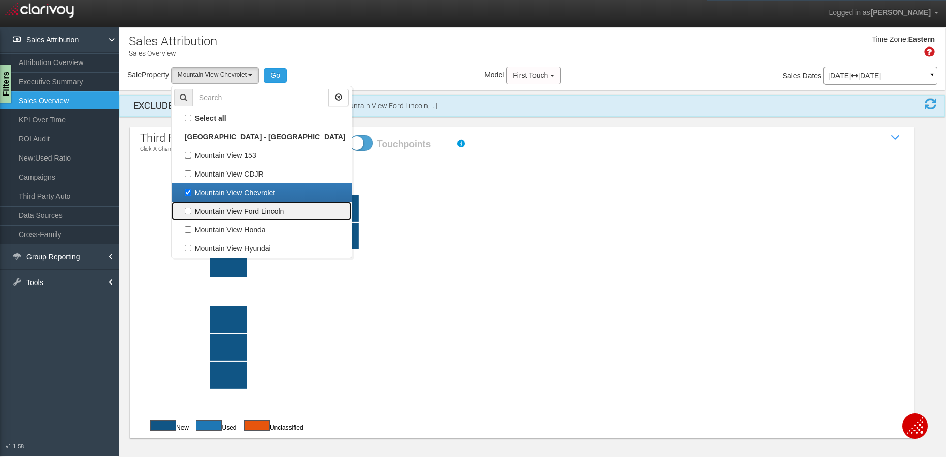
click at [237, 211] on label "Mountain View Ford Lincoln" at bounding box center [261, 211] width 175 height 13
click at [191, 211] on input "Mountain View Ford Lincoln" at bounding box center [187, 211] width 7 height 7
checkbox input "true"
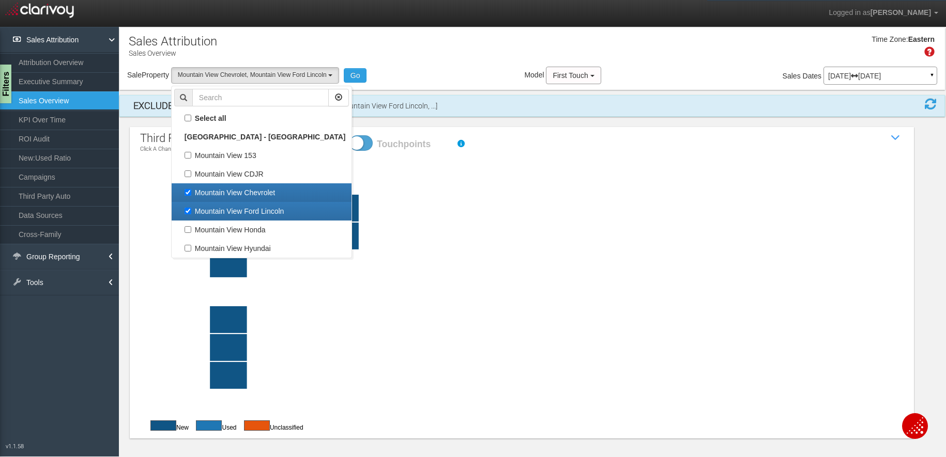
click at [227, 192] on label "Mountain View Chevrolet" at bounding box center [261, 192] width 175 height 13
click at [191, 192] on input "Mountain View Chevrolet" at bounding box center [187, 192] width 7 height 7
checkbox input "false"
select select "object:2092"
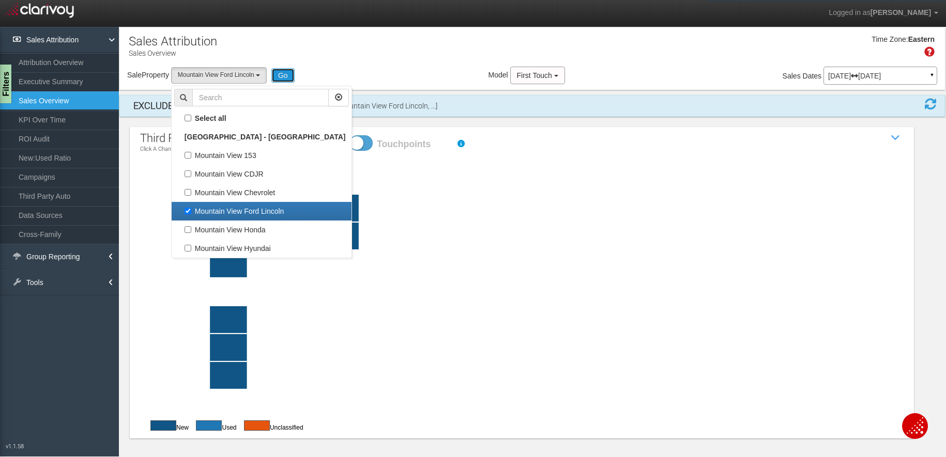
click at [285, 74] on button "Go" at bounding box center [282, 75] width 23 height 14
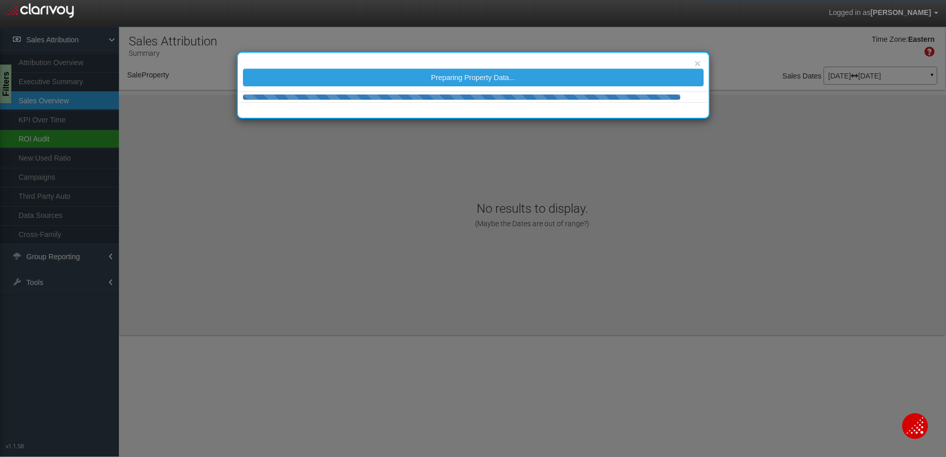
select select "object:2135"
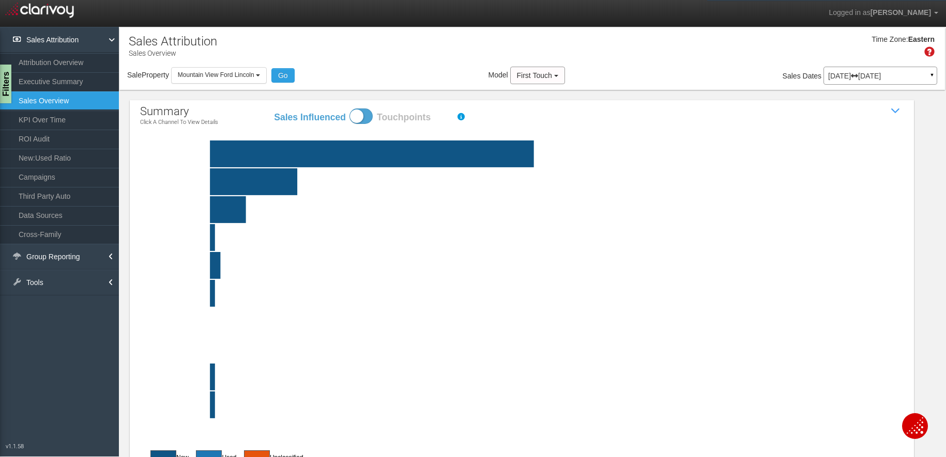
click at [393, 157] on rect at bounding box center [546, 154] width 763 height 27
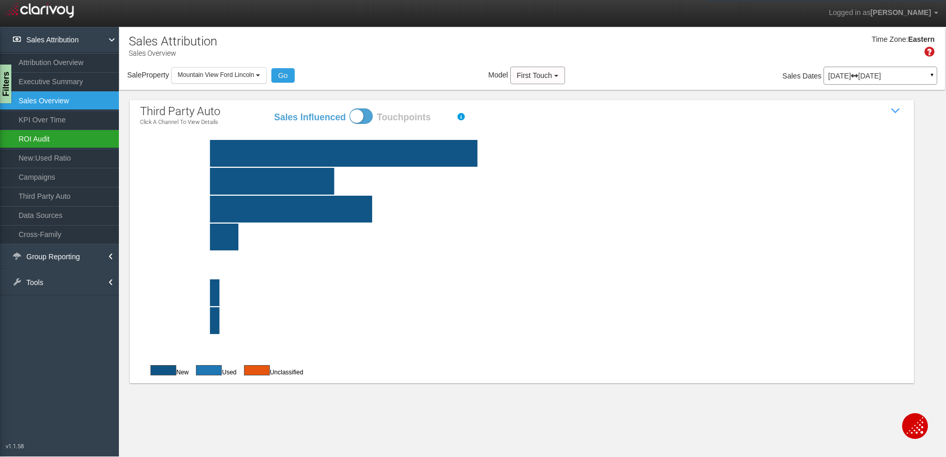
click at [41, 139] on link "ROI Audit" at bounding box center [59, 139] width 119 height 19
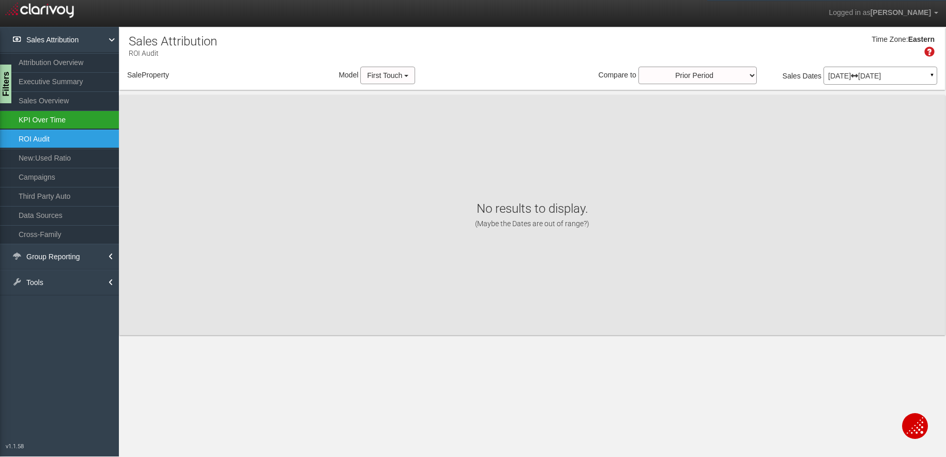
select select "object:2197"
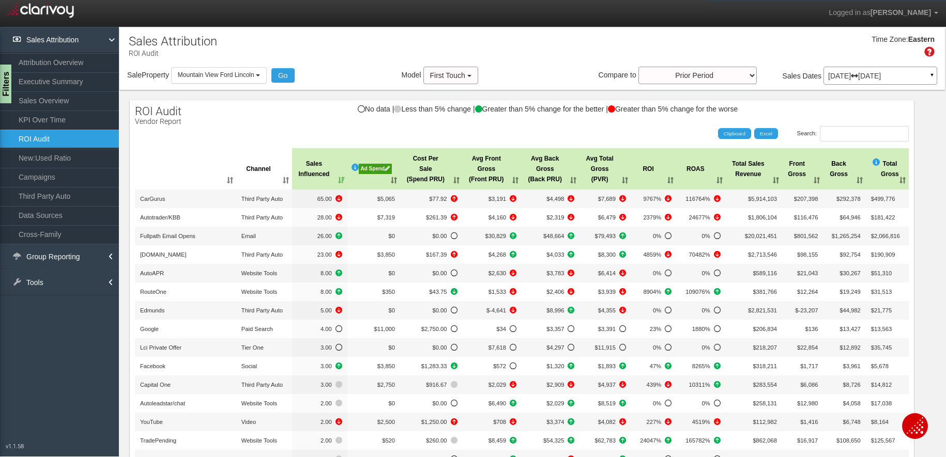
click at [375, 170] on div "Ad Spend" at bounding box center [375, 169] width 33 height 10
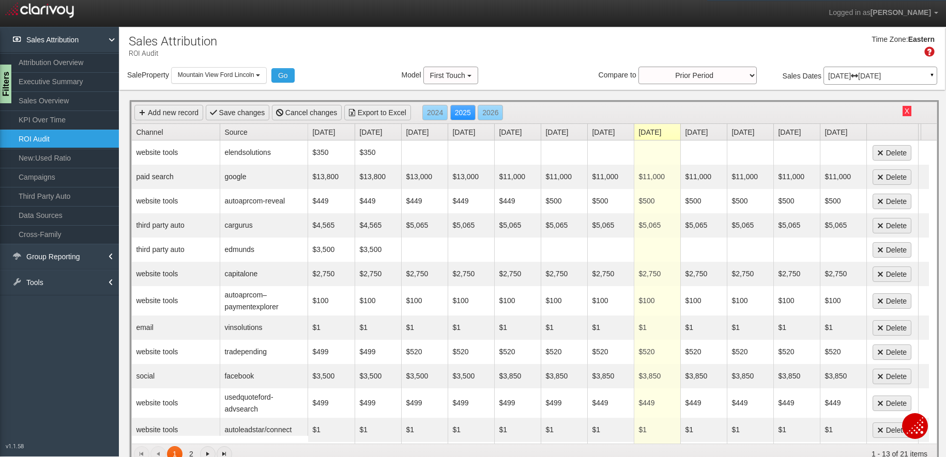
click at [232, 130] on link "Source" at bounding box center [265, 132] width 83 height 16
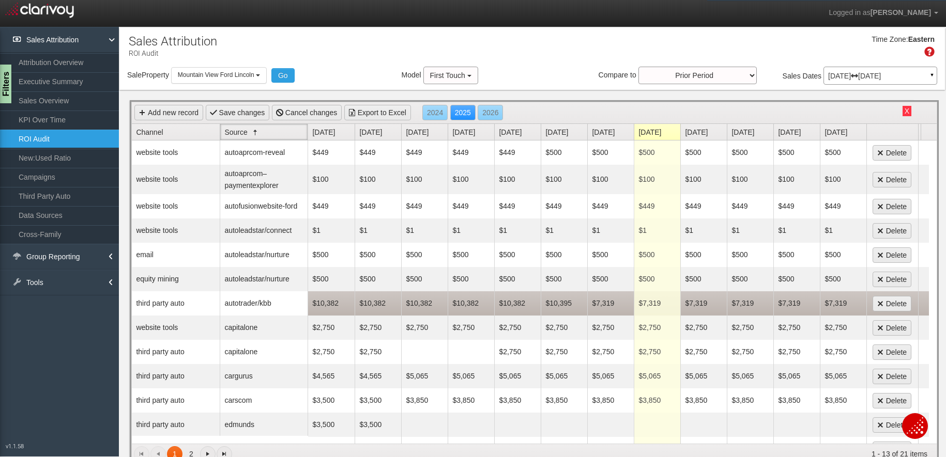
click at [660, 306] on td "$7,319" at bounding box center [657, 303] width 47 height 24
click at [604, 303] on td "$7,319" at bounding box center [610, 303] width 47 height 24
type input "7324"
click at [654, 304] on td "$7,319" at bounding box center [657, 303] width 47 height 24
click at [702, 305] on td "$7,319" at bounding box center [703, 303] width 47 height 24
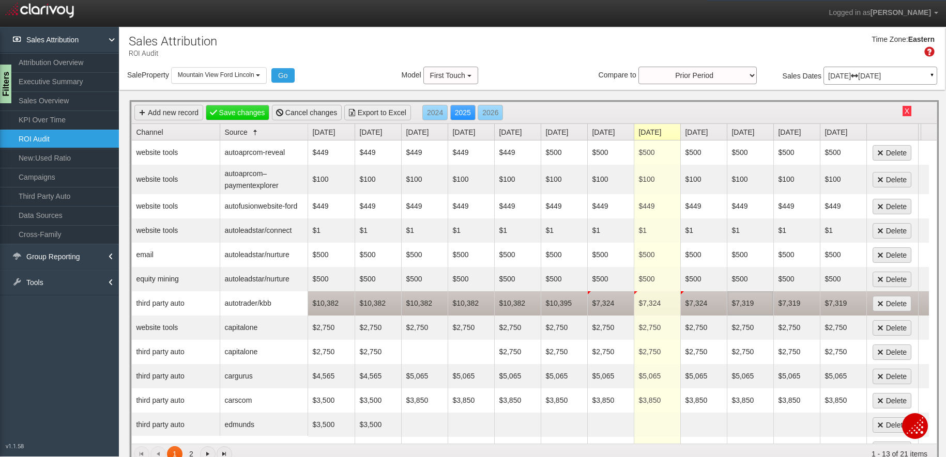
click at [750, 302] on td "$7,319" at bounding box center [750, 303] width 47 height 24
click at [788, 303] on td "$7,319" at bounding box center [796, 303] width 47 height 24
click at [812, 305] on td "$7,319" at bounding box center [843, 303] width 47 height 24
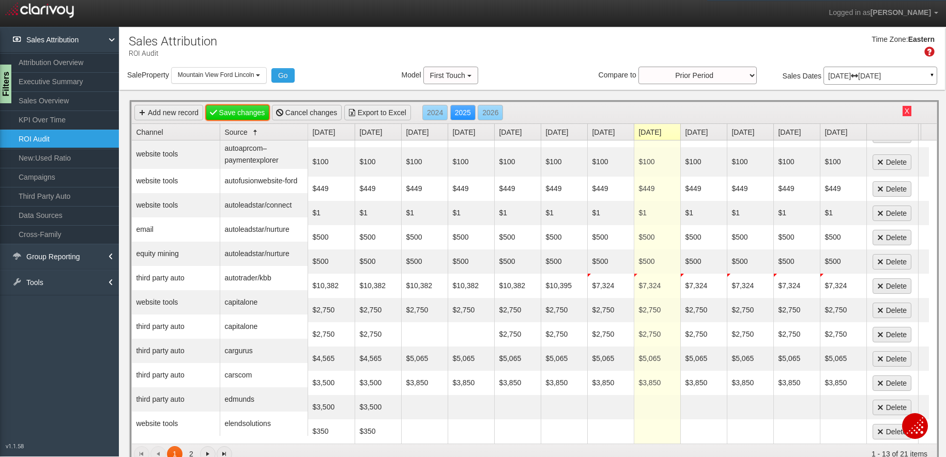
click at [248, 112] on link "Save changes" at bounding box center [238, 113] width 64 height 16
click at [238, 107] on link "Save changes" at bounding box center [238, 113] width 64 height 16
click at [259, 73] on button "Mountain View Ford Lincoln" at bounding box center [219, 75] width 96 height 16
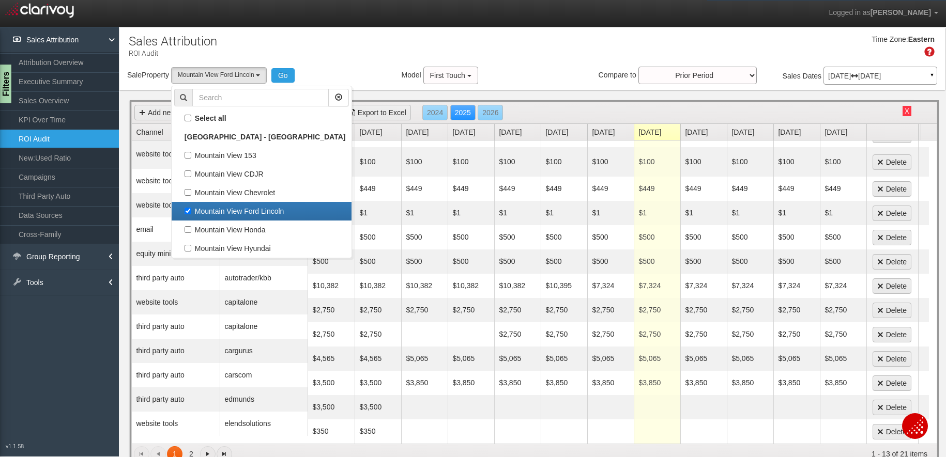
click at [201, 208] on label "Mountain View Ford Lincoln" at bounding box center [261, 211] width 175 height 13
click at [191, 208] on input "Mountain View Ford Lincoln" at bounding box center [187, 211] width 7 height 7
checkbox input "false"
select select
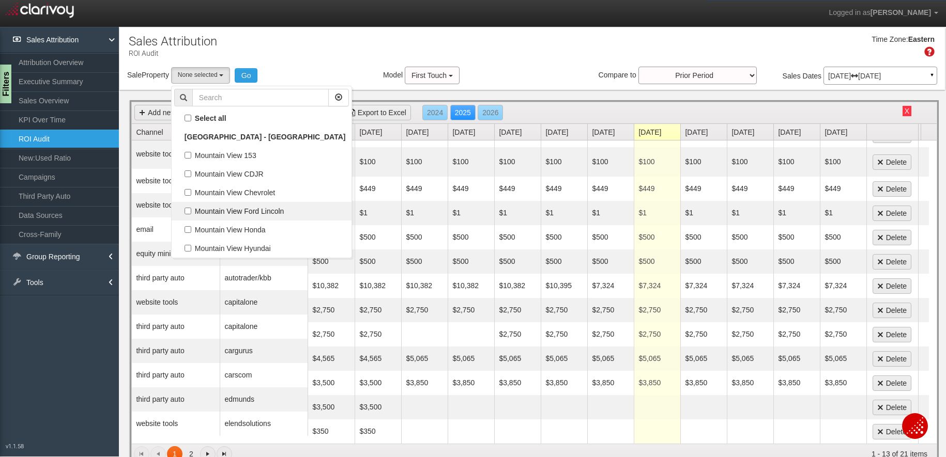
scroll to position [36, 0]
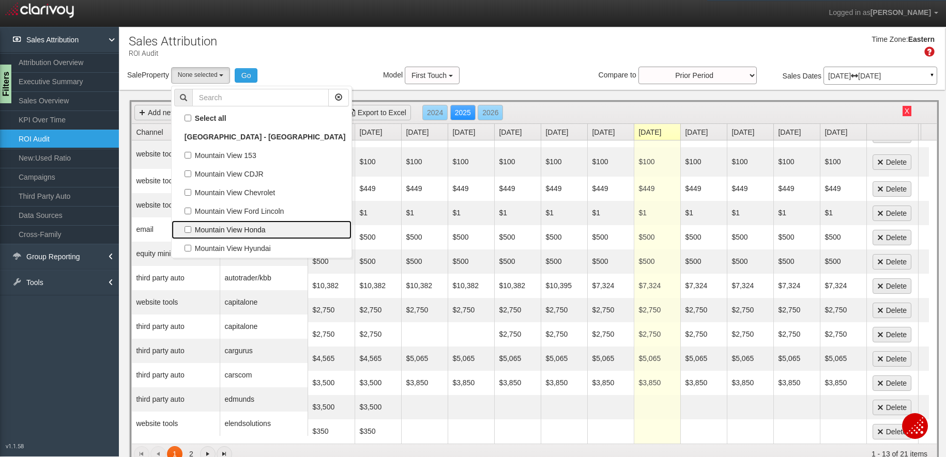
click at [204, 227] on label "Mountain View Honda" at bounding box center [261, 229] width 175 height 13
click at [191, 227] on input "Mountain View Honda" at bounding box center [187, 229] width 7 height 7
checkbox input "true"
select select "object:2198"
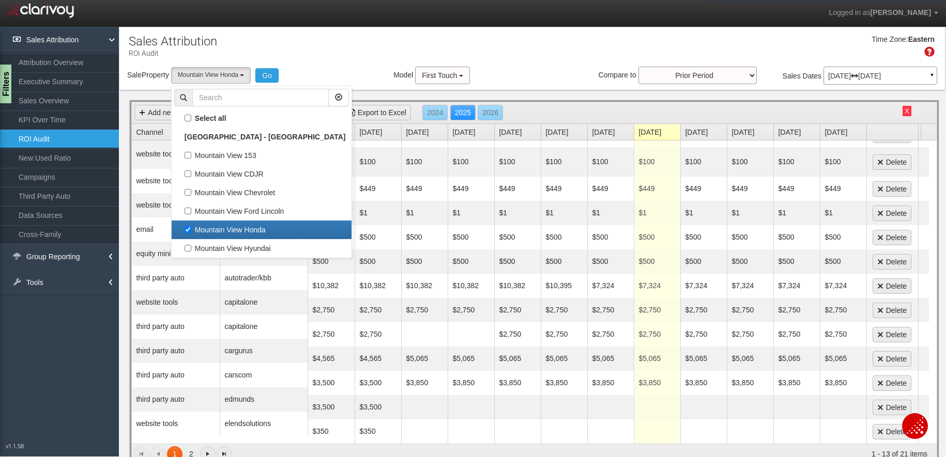
click at [204, 228] on label "Mountain View Honda" at bounding box center [261, 229] width 175 height 13
click at [191, 228] on input "Mountain View Honda" at bounding box center [187, 229] width 7 height 7
checkbox input "false"
select select
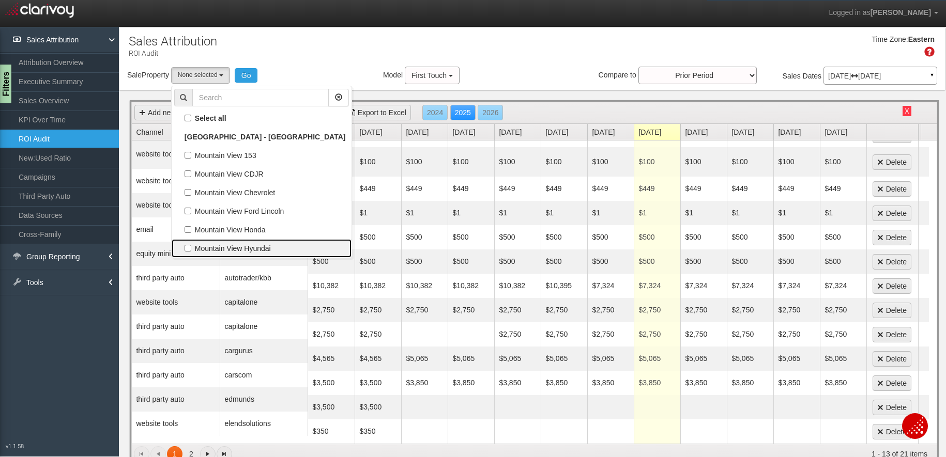
click at [210, 247] on label "Mountain View Hyundai" at bounding box center [261, 248] width 175 height 13
click at [191, 247] on input "Mountain View Hyundai" at bounding box center [187, 248] width 7 height 7
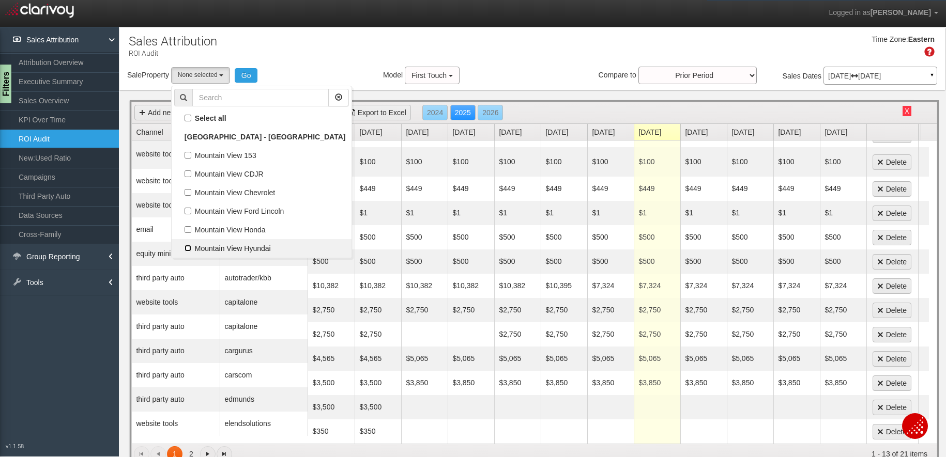
checkbox input "true"
select select "object:2199"
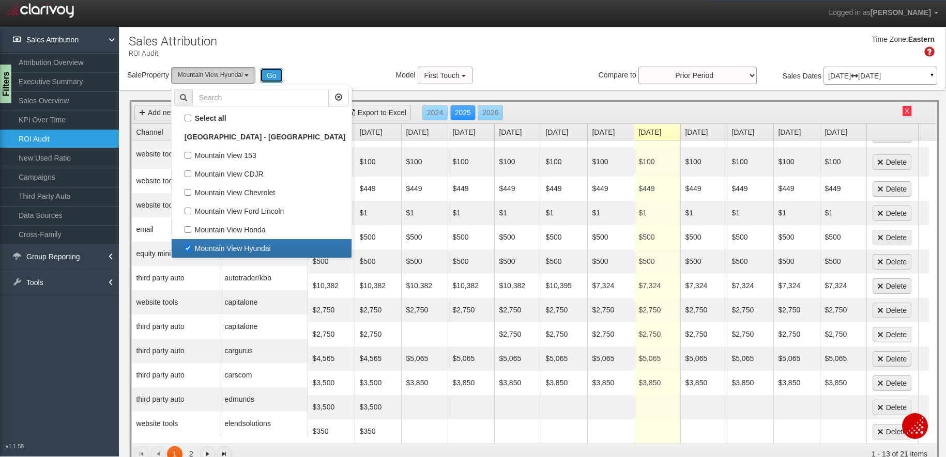
drag, startPoint x: 268, startPoint y: 76, endPoint x: 241, endPoint y: 74, distance: 27.4
click at [268, 76] on button "Go" at bounding box center [271, 75] width 23 height 14
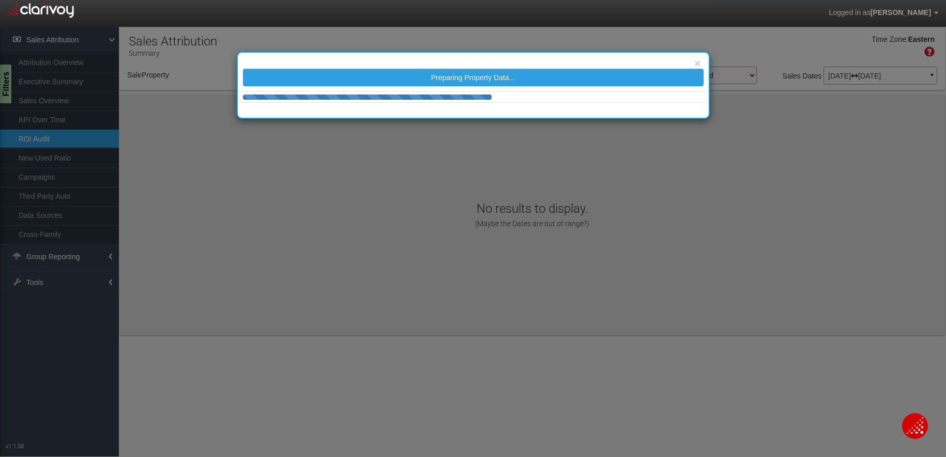
select select "object:2243"
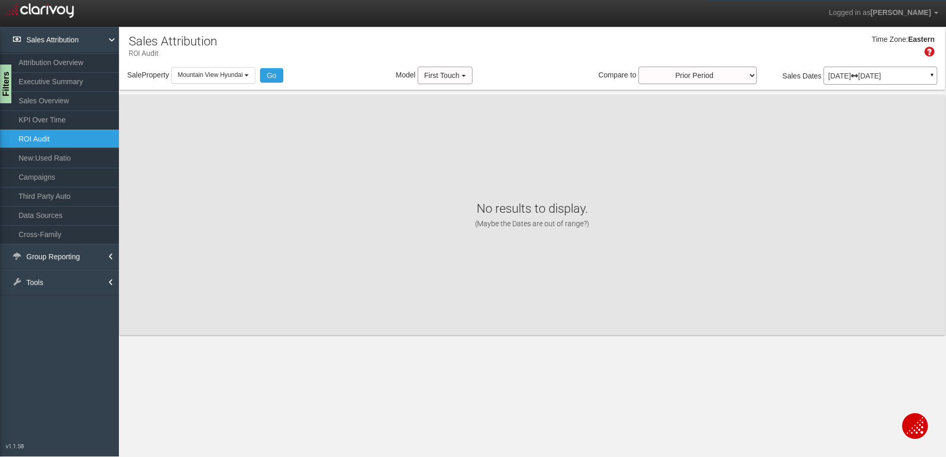
click at [812, 75] on p "[DATE] [DATE]" at bounding box center [880, 75] width 104 height 7
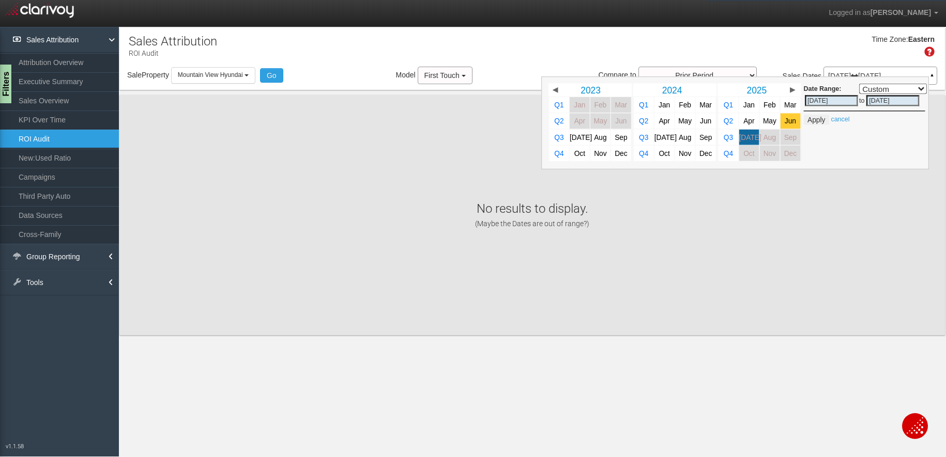
click at [793, 122] on span "Jun" at bounding box center [789, 121] width 11 height 8
select select ","
type input "[DATE]"
click at [793, 122] on span "Jun" at bounding box center [789, 121] width 11 height 8
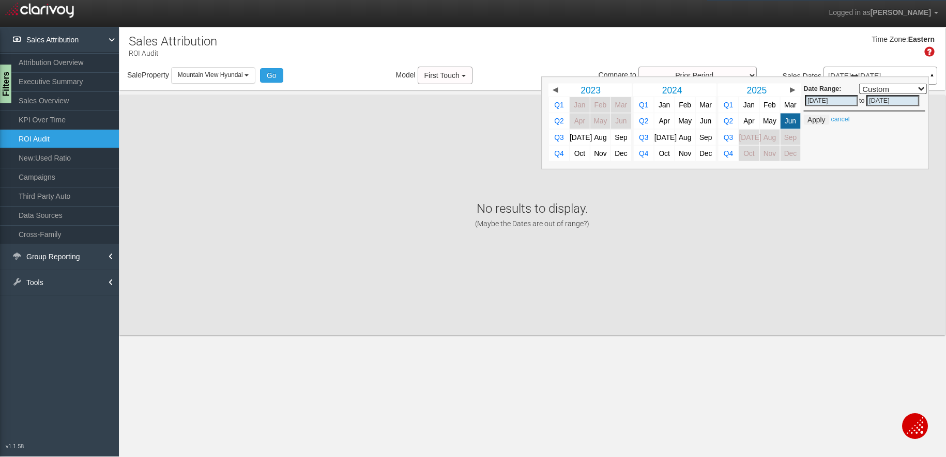
select select ","
click at [812, 119] on button "Apply" at bounding box center [816, 120] width 25 height 10
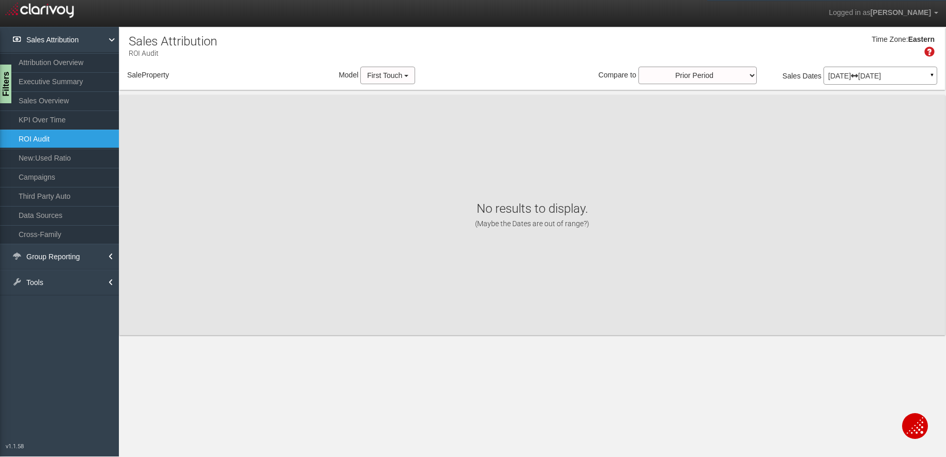
select select "object:2305"
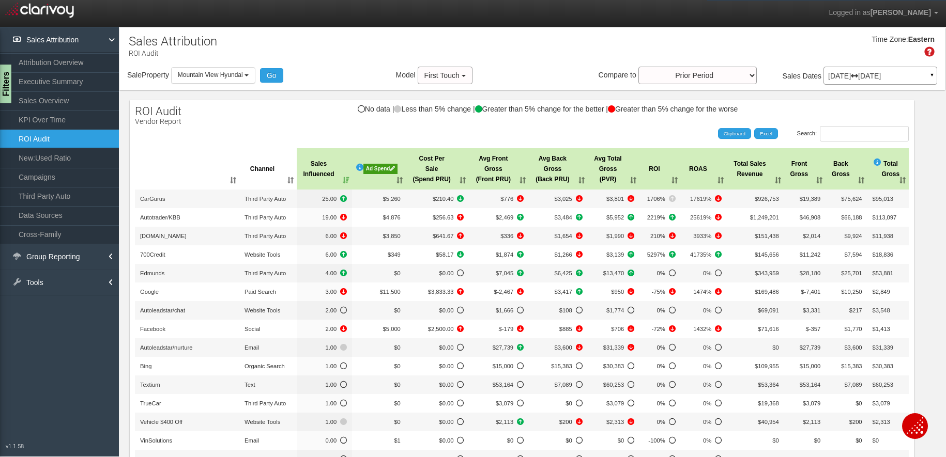
click at [373, 166] on div "Ad Spend" at bounding box center [380, 169] width 34 height 10
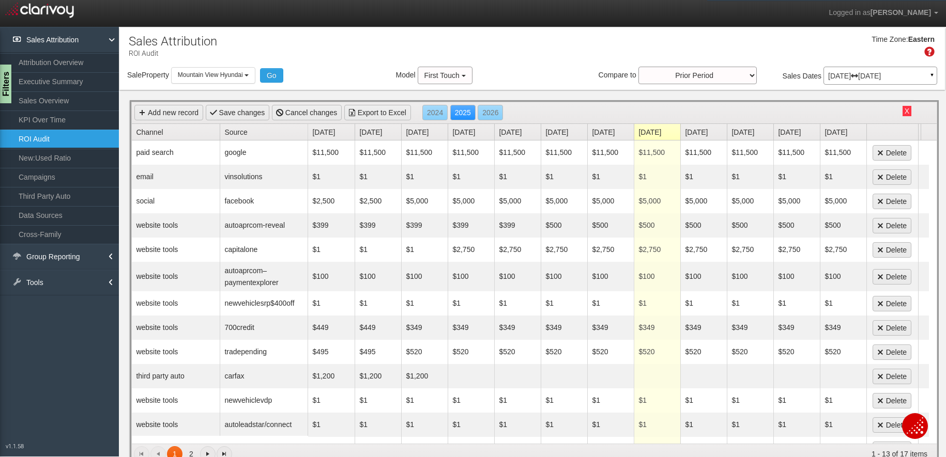
click at [241, 131] on link "Source" at bounding box center [265, 132] width 83 height 16
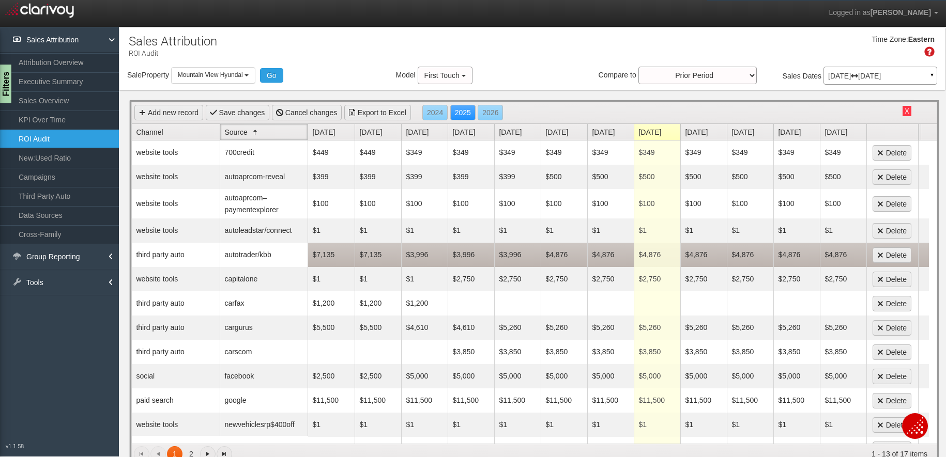
click at [556, 254] on td "$4,876" at bounding box center [564, 255] width 47 height 24
type input "5725"
click at [603, 254] on td "$4,876" at bounding box center [610, 255] width 47 height 24
click at [653, 255] on td "$4,876" at bounding box center [657, 255] width 47 height 24
click at [703, 256] on td "$4,876" at bounding box center [703, 255] width 47 height 24
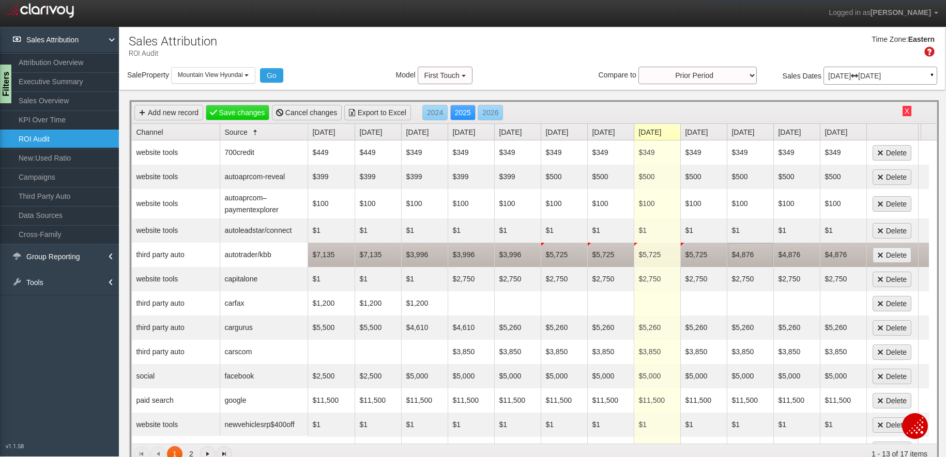
click at [749, 255] on td "$4,876" at bounding box center [750, 255] width 47 height 24
click at [788, 255] on td "$4,876" at bounding box center [796, 255] width 47 height 24
click at [812, 255] on td "$4,876" at bounding box center [843, 255] width 47 height 24
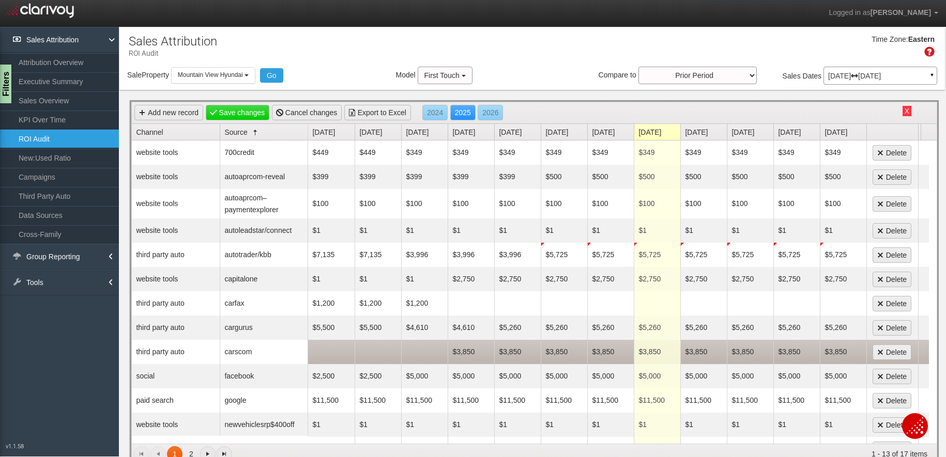
click at [654, 352] on td "$3,850" at bounding box center [657, 352] width 47 height 24
click at [599, 351] on td "$3,850" at bounding box center [610, 352] width 47 height 24
click at [465, 351] on td "$3,850" at bounding box center [471, 352] width 47 height 24
type input "3450"
click at [514, 347] on td "$3,850" at bounding box center [517, 352] width 47 height 24
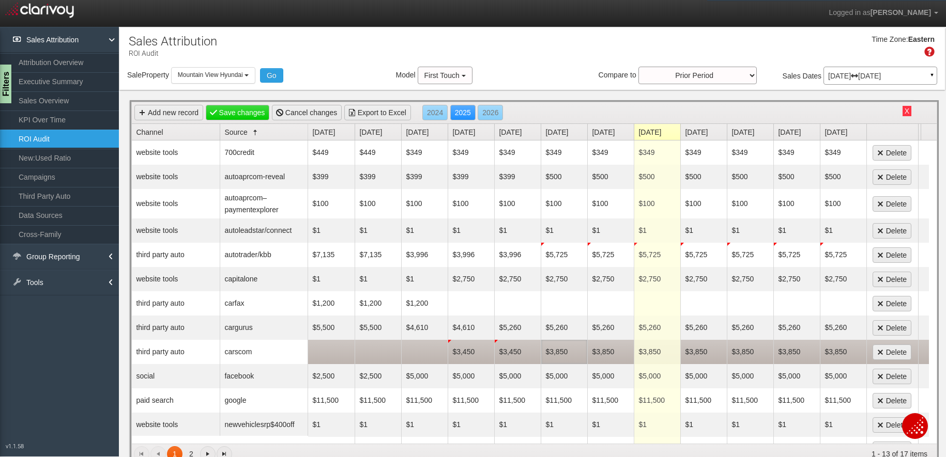
click at [553, 352] on td "$3,850" at bounding box center [564, 352] width 47 height 24
click at [594, 350] on td "$3,850" at bounding box center [610, 352] width 47 height 24
click at [641, 352] on td "$3,850" at bounding box center [657, 352] width 47 height 24
click at [699, 351] on td "$3,850" at bounding box center [703, 352] width 47 height 24
click at [745, 350] on td "$3,850" at bounding box center [750, 352] width 47 height 24
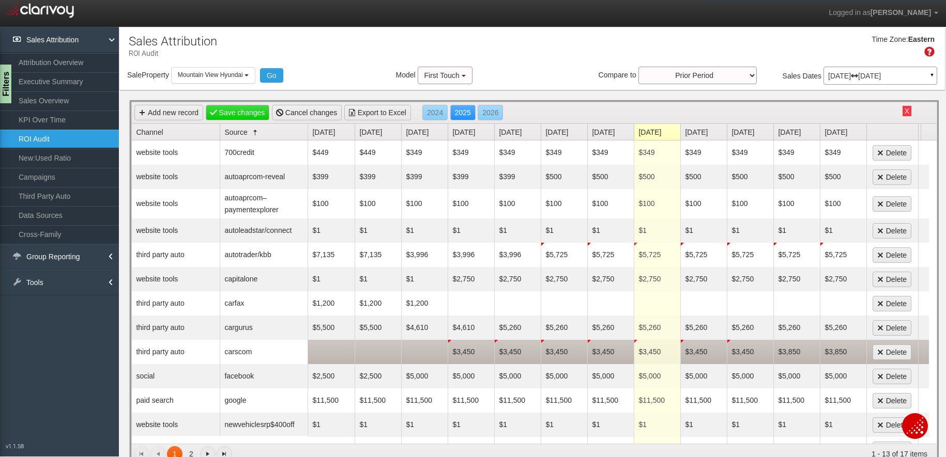
click at [797, 353] on td "$3,850" at bounding box center [796, 352] width 47 height 24
click at [812, 349] on td "$3,850" at bounding box center [843, 352] width 47 height 24
type textarea "$3,850"
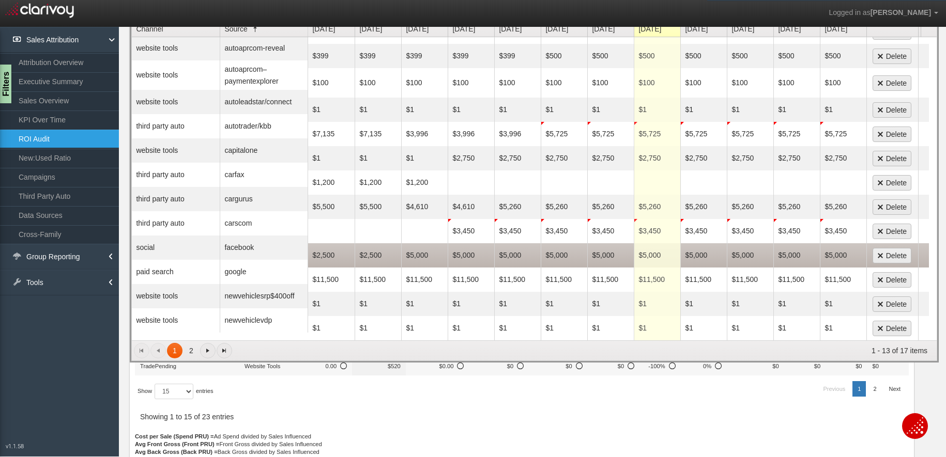
scroll to position [0, 0]
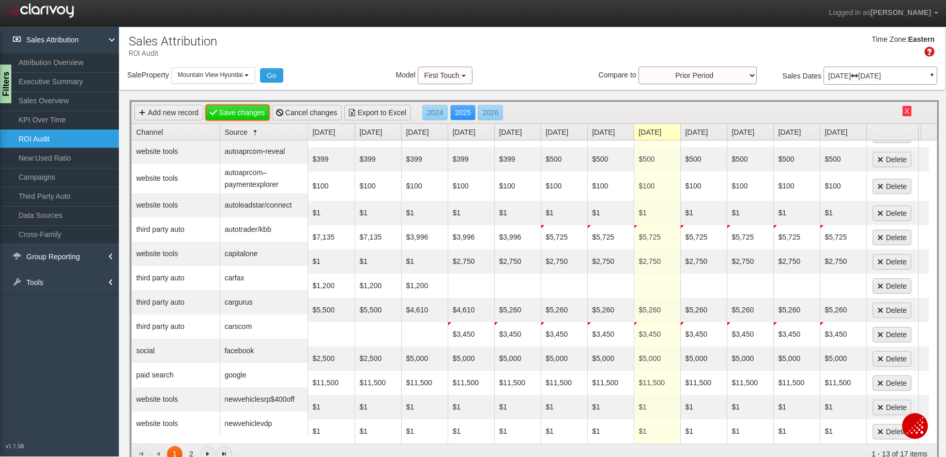
click at [226, 111] on link "Save changes" at bounding box center [238, 113] width 64 height 16
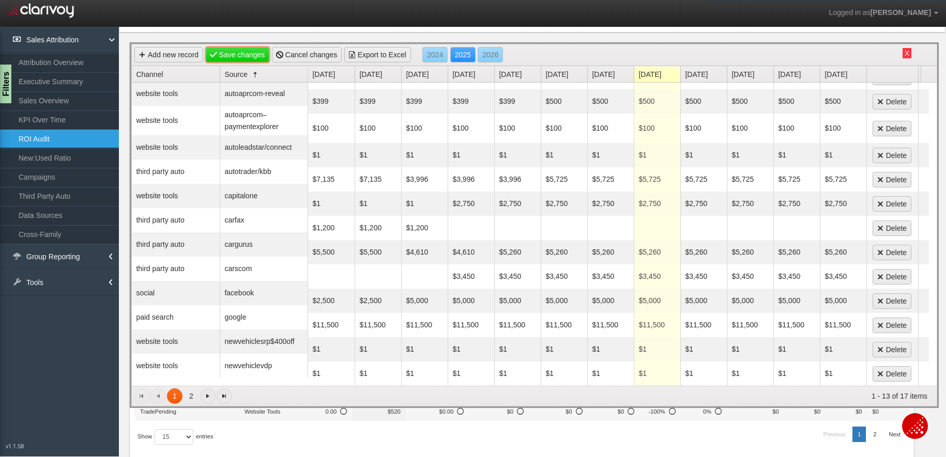
scroll to position [131, 0]
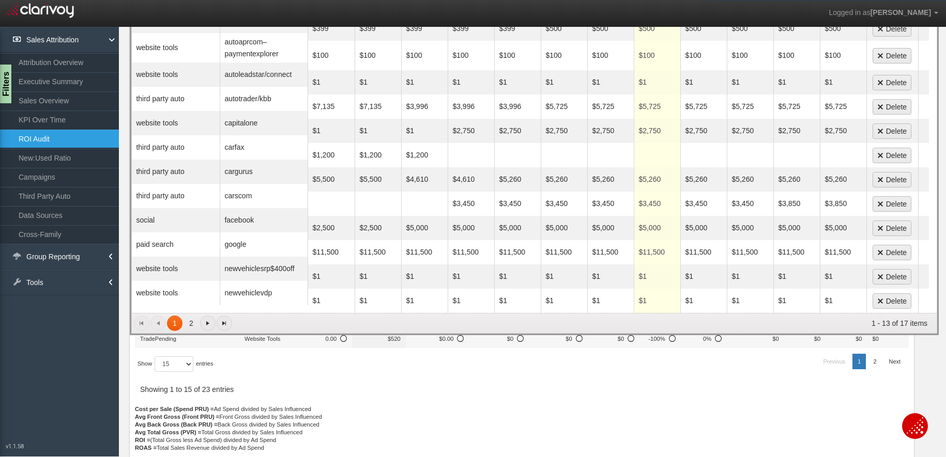
click at [208, 326] on span "Go to the next page" at bounding box center [208, 323] width 8 height 8
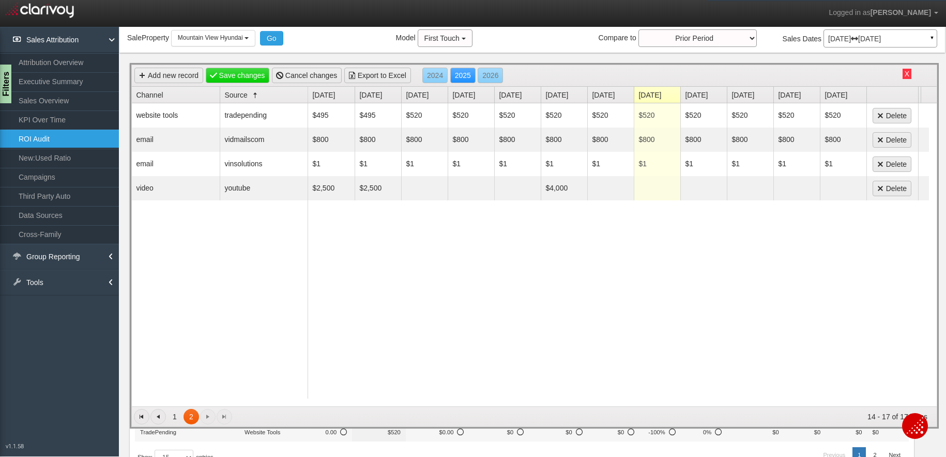
scroll to position [103, 0]
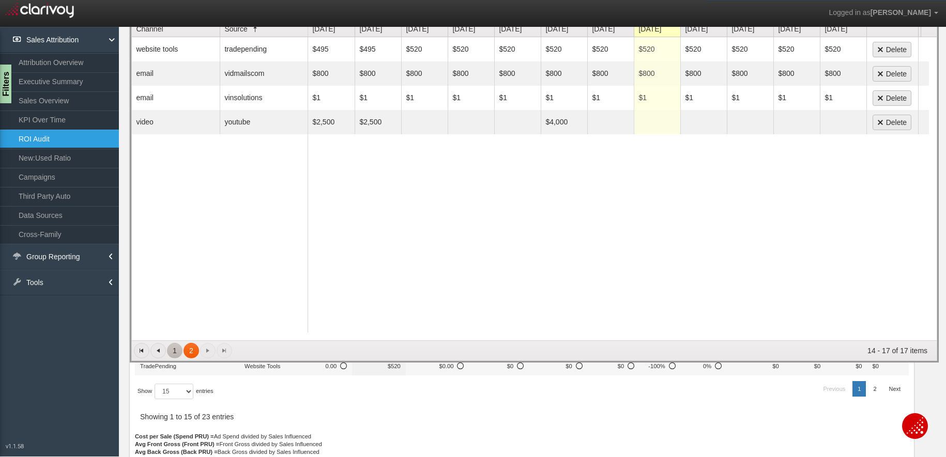
click at [172, 351] on link "1" at bounding box center [175, 351] width 16 height 16
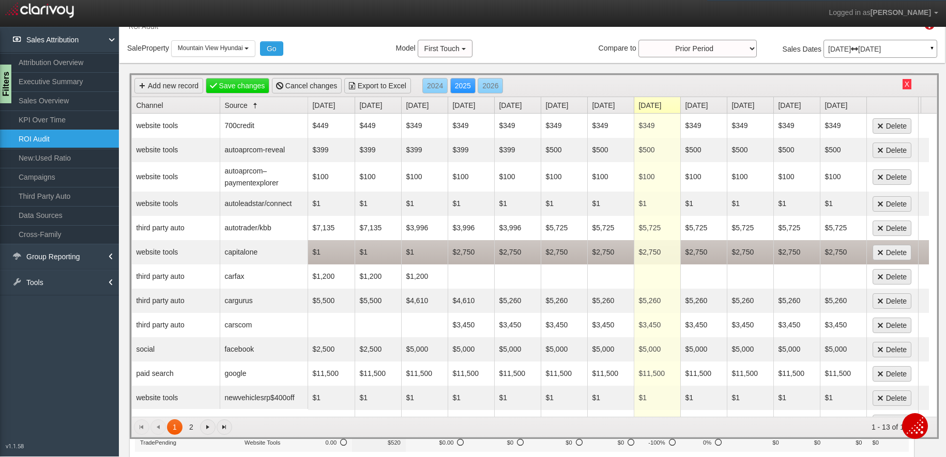
scroll to position [0, 0]
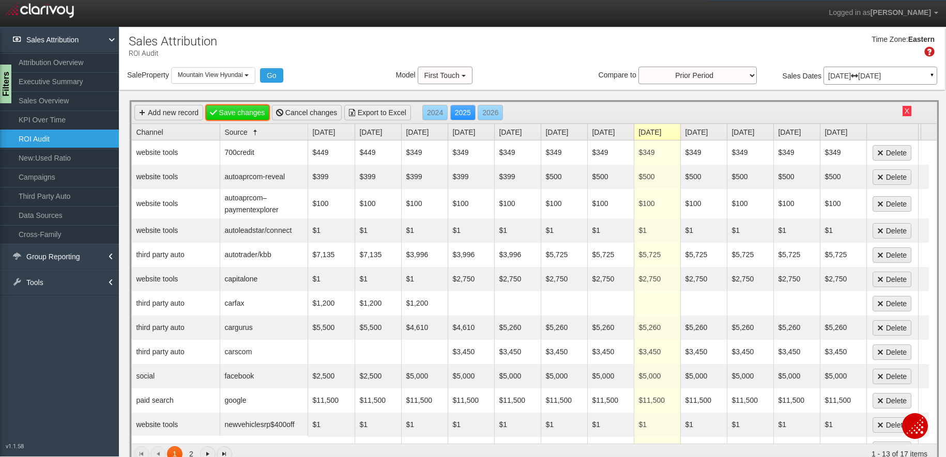
click at [225, 112] on link "Save changes" at bounding box center [238, 113] width 64 height 16
click at [243, 71] on span "Mountain View Hyundai" at bounding box center [210, 74] width 65 height 7
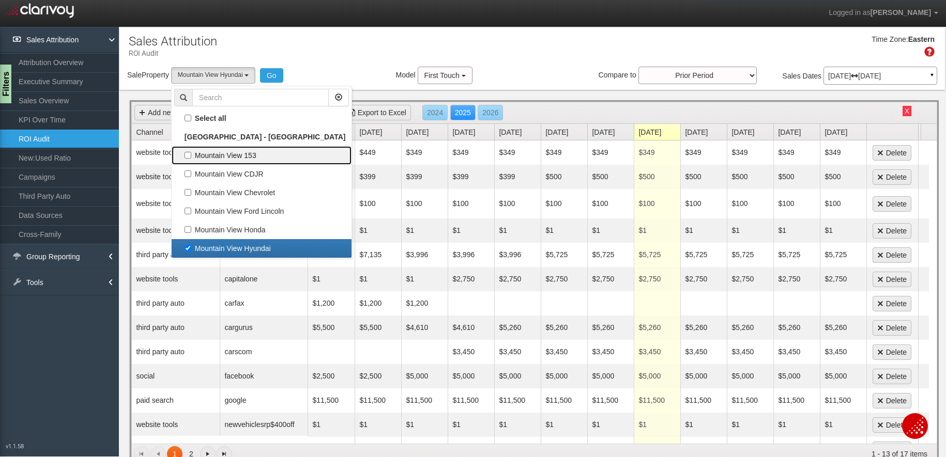
click at [237, 155] on label "Mountain View 153" at bounding box center [261, 155] width 175 height 13
click at [191, 155] on input "Mountain View 153" at bounding box center [187, 155] width 7 height 7
checkbox input "true"
select select "object:2300"
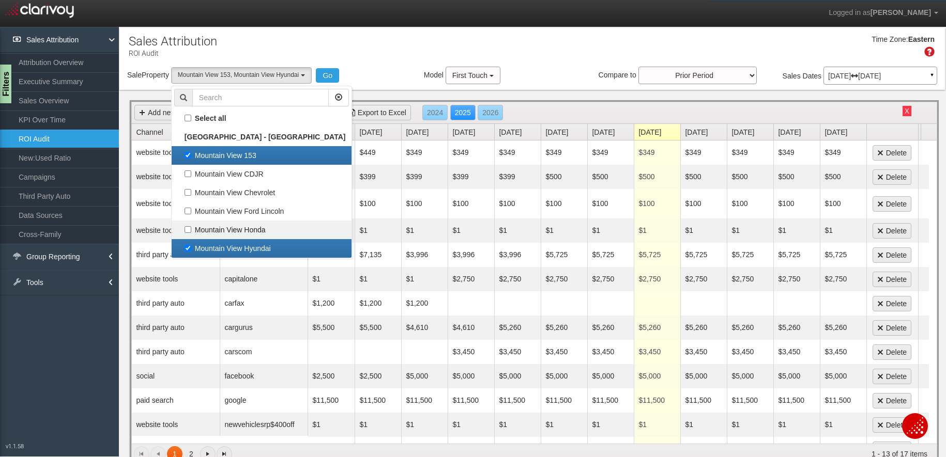
scroll to position [53, 0]
click at [229, 246] on label "Mountain View Hyundai" at bounding box center [261, 248] width 175 height 13
click at [191, 246] on input "Mountain View Hyundai" at bounding box center [187, 248] width 7 height 7
checkbox input "false"
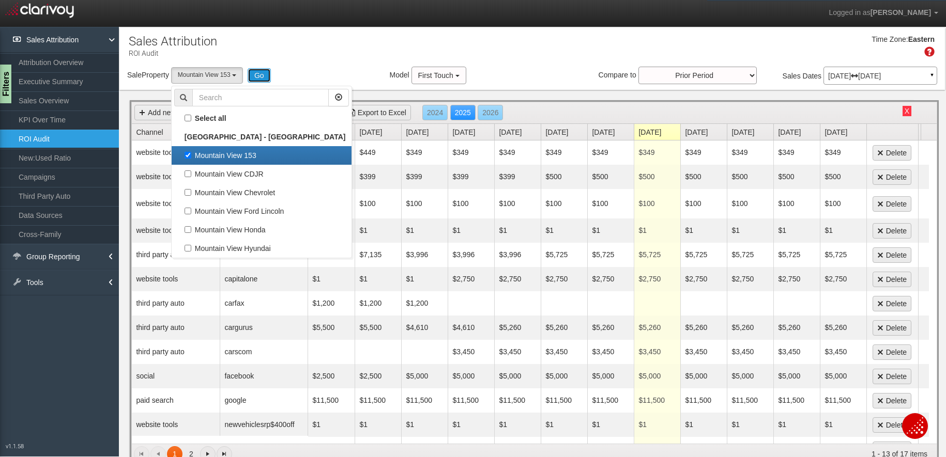
click at [260, 74] on button "Go" at bounding box center [259, 75] width 23 height 14
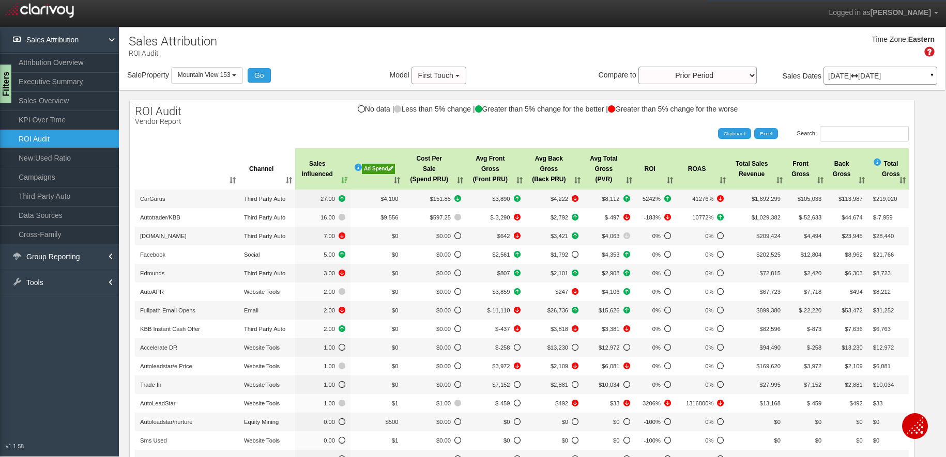
click at [373, 166] on div "Ad Spend" at bounding box center [378, 169] width 33 height 10
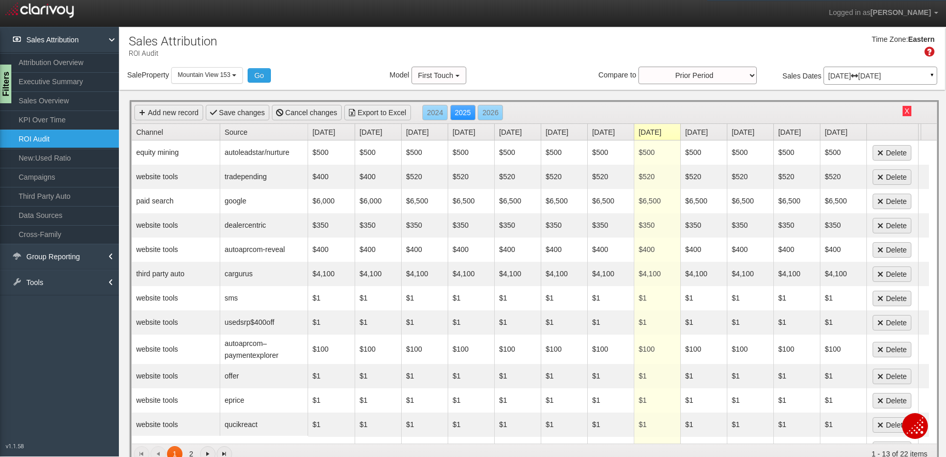
click at [245, 129] on link "Source" at bounding box center [265, 132] width 83 height 16
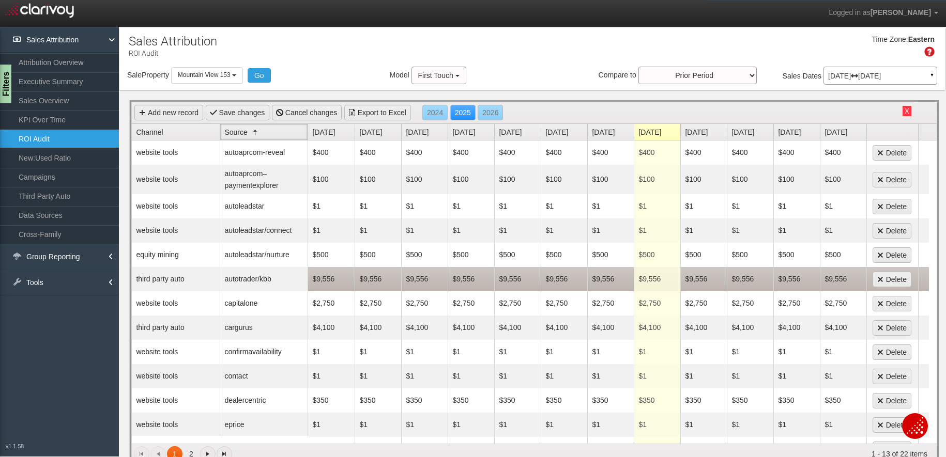
click at [473, 279] on td "$9,556" at bounding box center [471, 279] width 47 height 24
type input "9389"
click at [511, 283] on td "$9,556" at bounding box center [517, 279] width 47 height 24
click at [557, 279] on td "$9,556" at bounding box center [564, 279] width 47 height 24
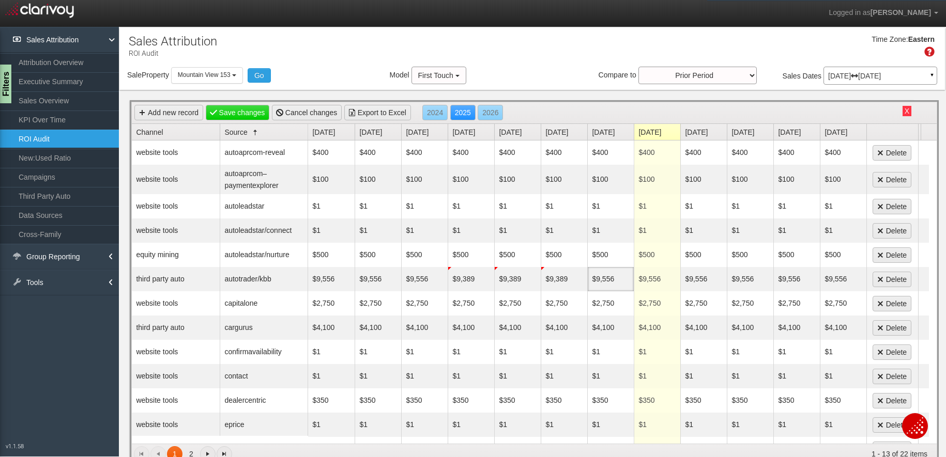
click at [606, 278] on td "$9,556" at bounding box center [610, 279] width 47 height 24
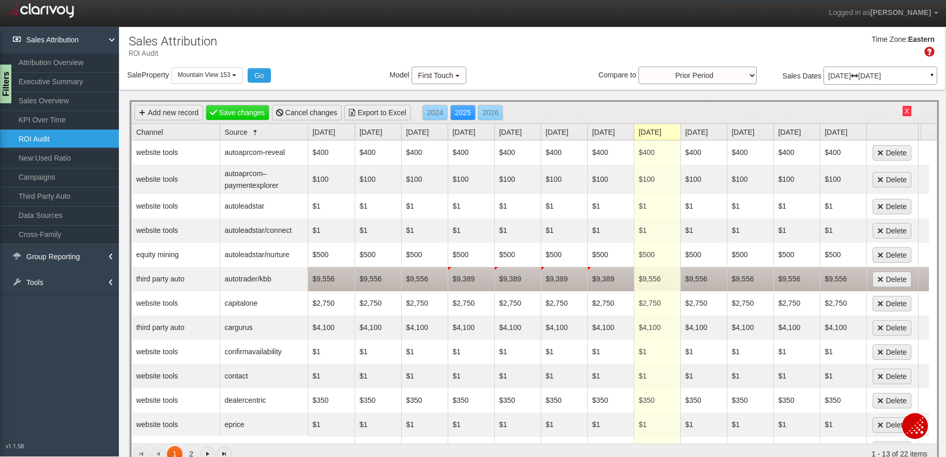
click at [651, 281] on td "$9,556" at bounding box center [657, 279] width 47 height 24
drag, startPoint x: 691, startPoint y: 278, endPoint x: 699, endPoint y: 278, distance: 7.2
click at [699, 278] on td "$9,556" at bounding box center [703, 279] width 47 height 24
click at [745, 277] on td "$9,556" at bounding box center [750, 279] width 47 height 24
click at [789, 279] on td "$9,556" at bounding box center [796, 279] width 47 height 24
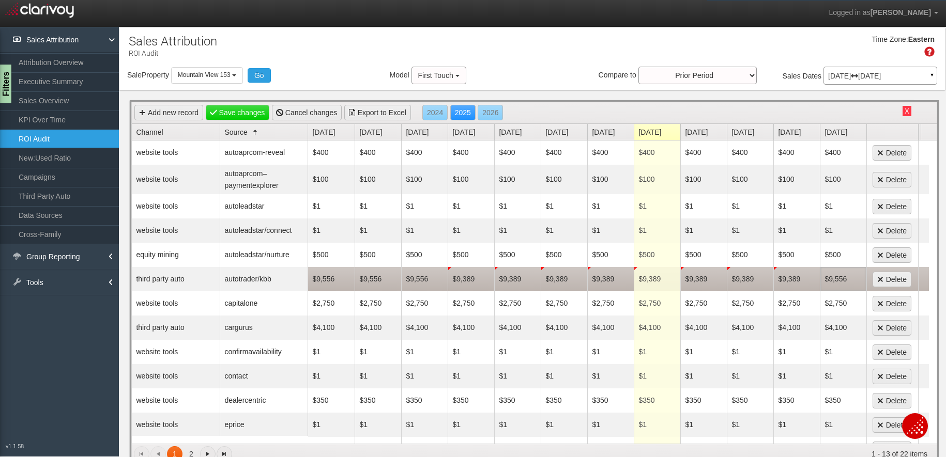
click at [812, 279] on td "$9,556" at bounding box center [843, 279] width 47 height 24
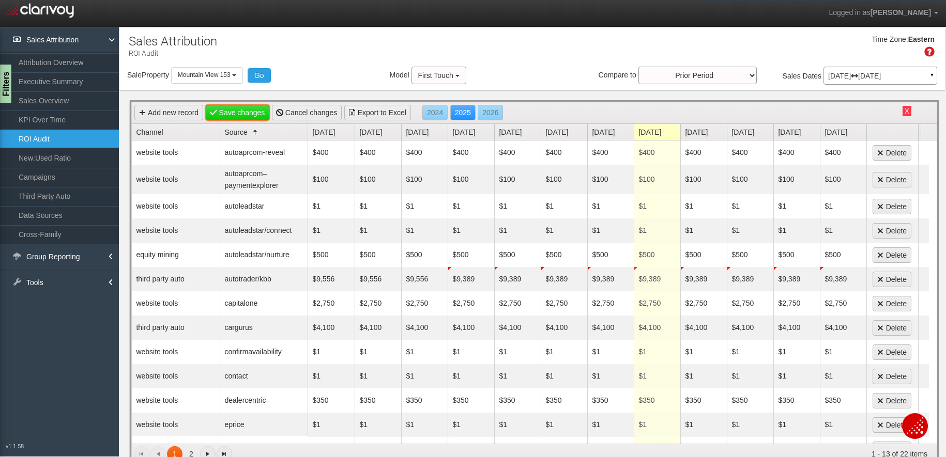
click at [242, 112] on link "Save changes" at bounding box center [238, 113] width 64 height 16
drag, startPoint x: 232, startPoint y: 115, endPoint x: 236, endPoint y: 102, distance: 14.1
click at [232, 115] on link "Save changes" at bounding box center [238, 113] width 64 height 16
click at [236, 75] on b "button" at bounding box center [234, 75] width 4 height 2
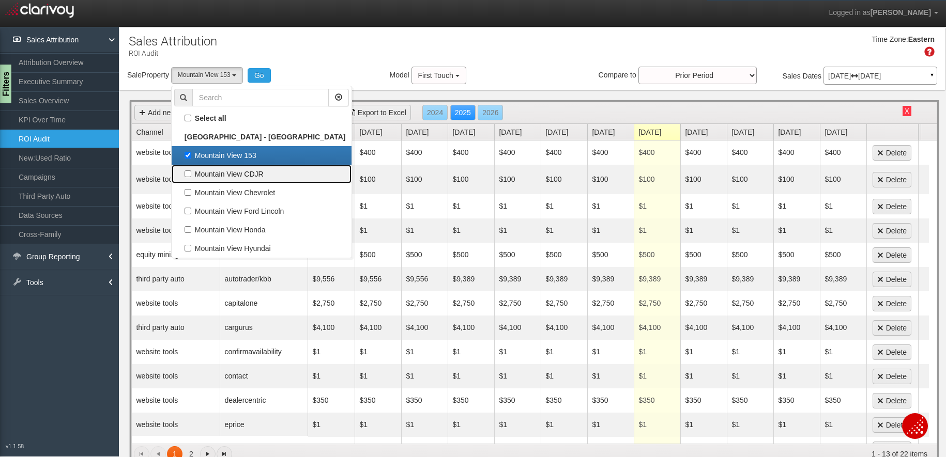
click at [226, 173] on label "Mountain View CDJR" at bounding box center [261, 173] width 175 height 13
click at [191, 173] on input "Mountain View CDJR" at bounding box center [187, 174] width 7 height 7
checkbox input "true"
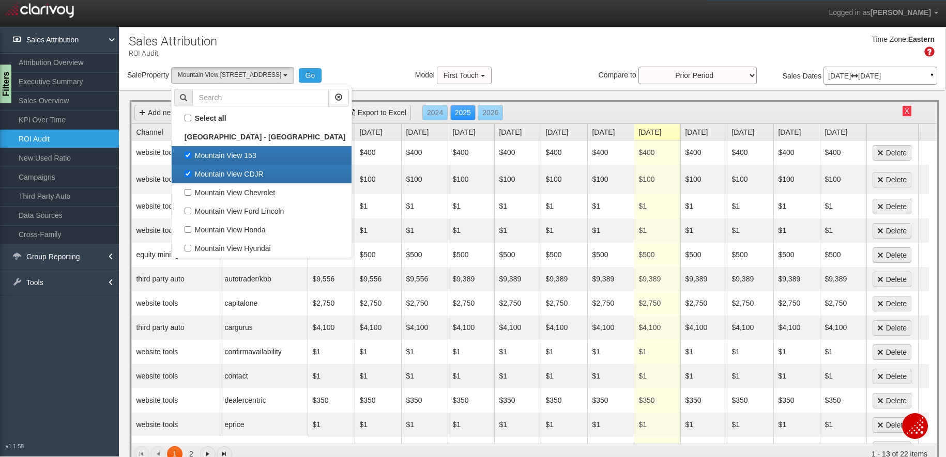
click at [227, 158] on label "Mountain View 153" at bounding box center [261, 155] width 175 height 13
click at [191, 158] on input "Mountain View 153" at bounding box center [187, 155] width 7 height 7
checkbox input "false"
select select "object:2345"
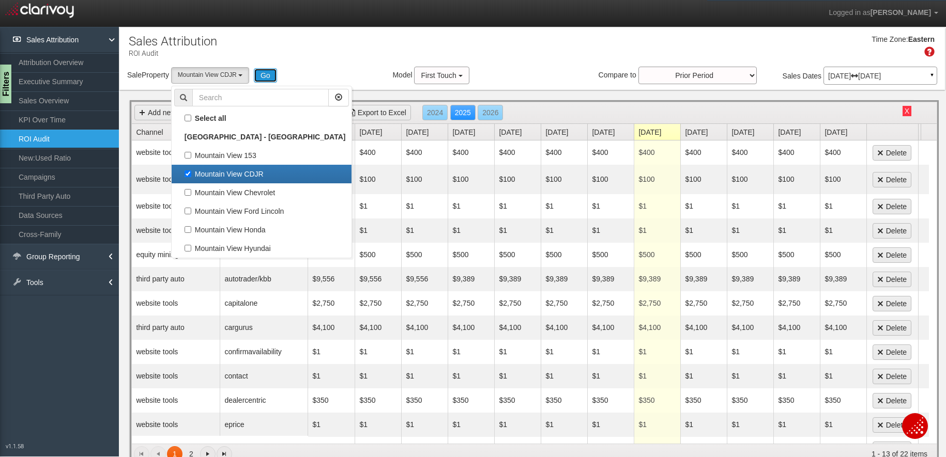
click at [259, 71] on button "Go" at bounding box center [265, 75] width 23 height 14
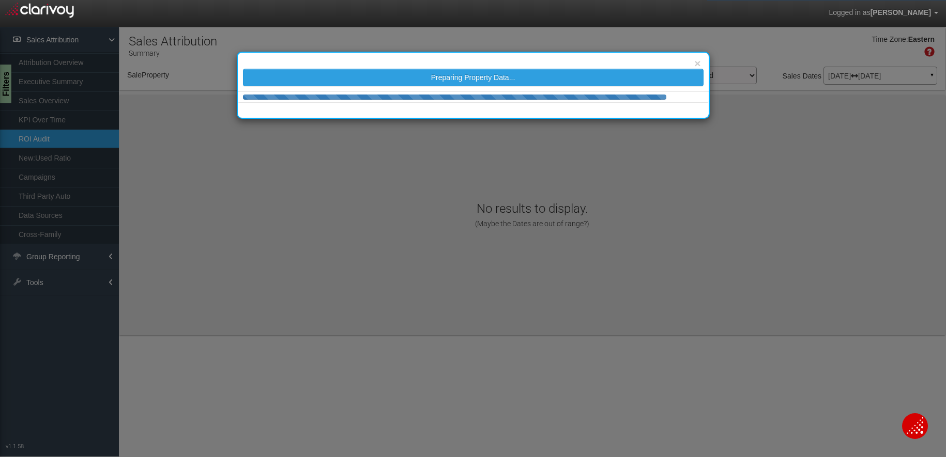
select select "object:2407"
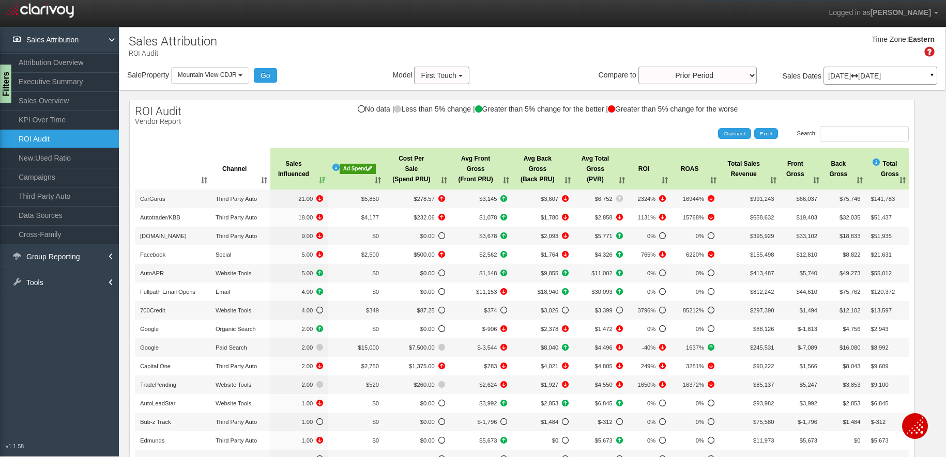
click at [355, 168] on div "Ad Spend" at bounding box center [358, 169] width 36 height 10
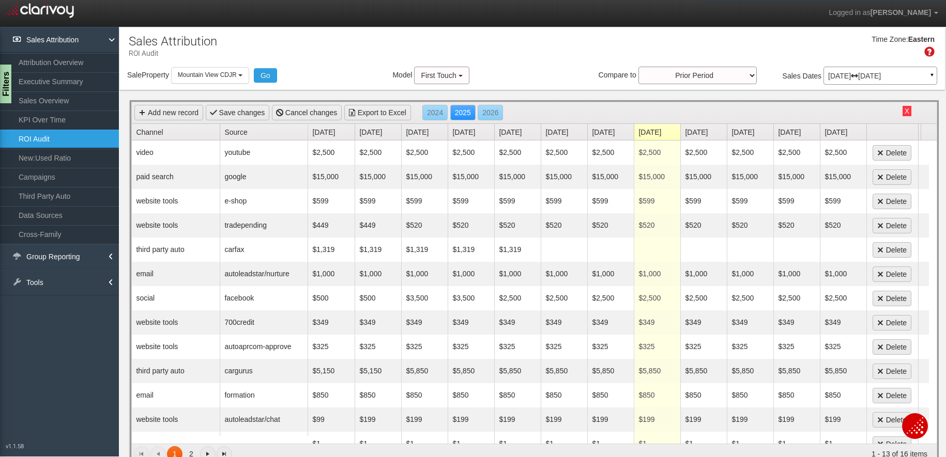
click at [242, 133] on link "Source" at bounding box center [265, 132] width 83 height 16
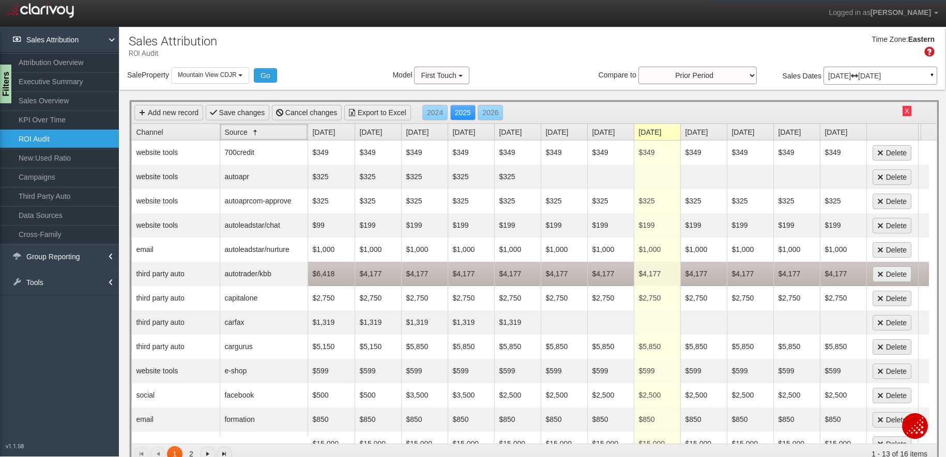
click at [600, 271] on td "$4,177" at bounding box center [610, 274] width 47 height 24
type input "4526"
drag, startPoint x: 642, startPoint y: 275, endPoint x: 679, endPoint y: 270, distance: 37.1
click at [642, 275] on td "$4,177" at bounding box center [657, 274] width 47 height 24
click at [696, 274] on td "$4,177" at bounding box center [703, 274] width 47 height 24
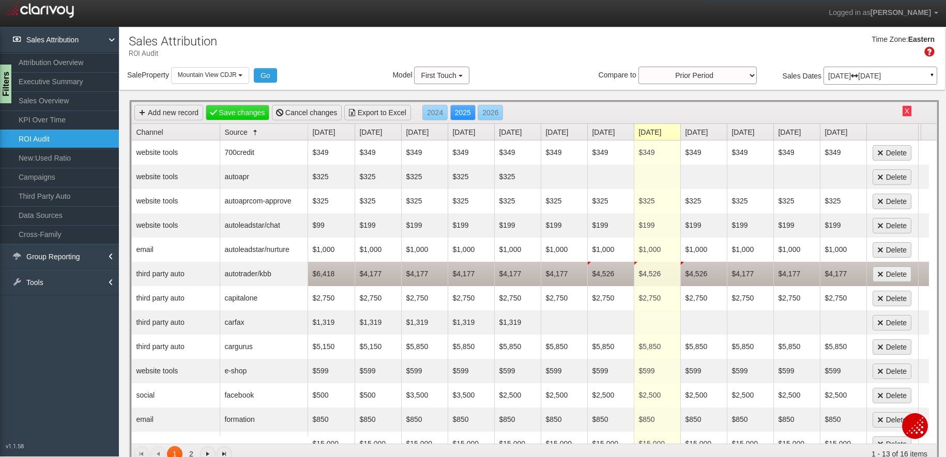
click at [750, 272] on td "$4,177" at bounding box center [750, 274] width 47 height 24
click at [784, 273] on td "$4,177" at bounding box center [796, 274] width 47 height 24
click at [812, 270] on td "$4,177" at bounding box center [843, 274] width 47 height 24
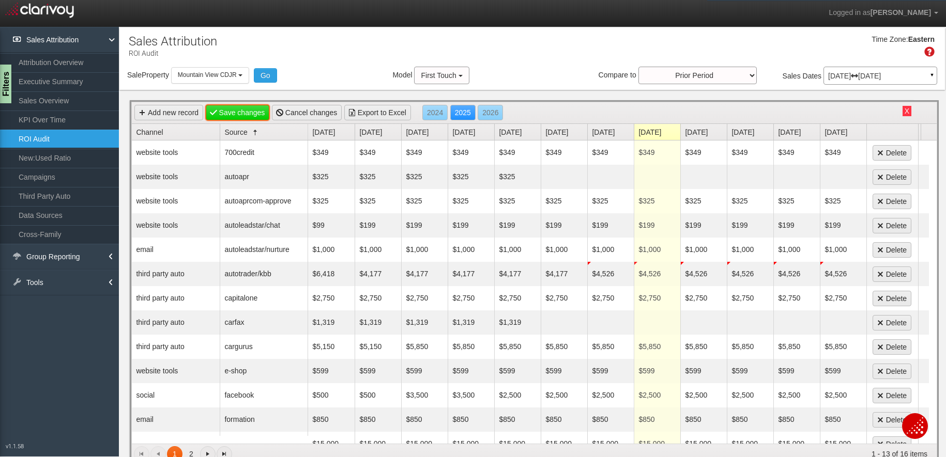
click at [232, 107] on link "Save changes" at bounding box center [238, 113] width 64 height 16
click at [243, 73] on button "Mountain View CDJR" at bounding box center [210, 75] width 78 height 16
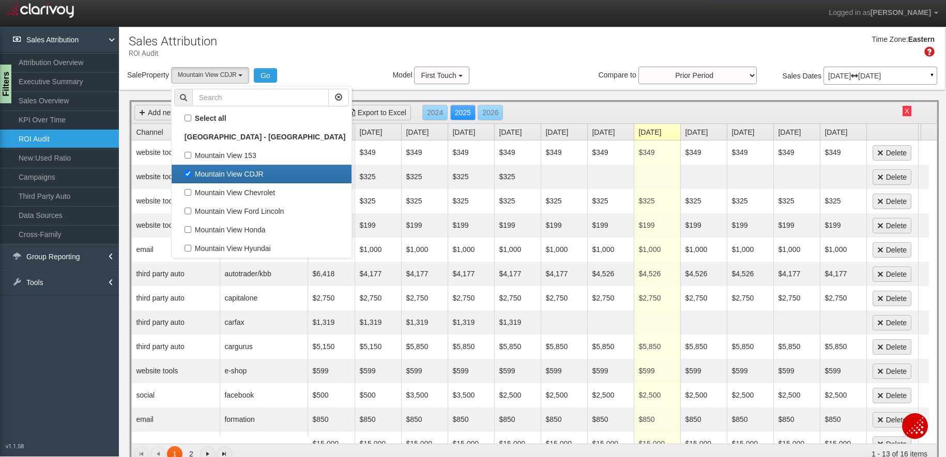
click at [229, 173] on label "Mountain View CDJR" at bounding box center [261, 173] width 175 height 13
click at [191, 173] on input "Mountain View CDJR" at bounding box center [187, 174] width 7 height 7
checkbox input "false"
select select
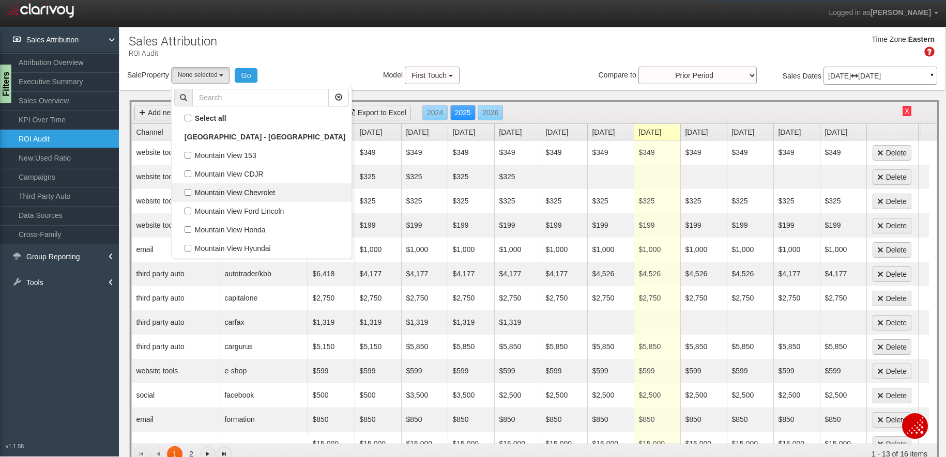
scroll to position [18, 0]
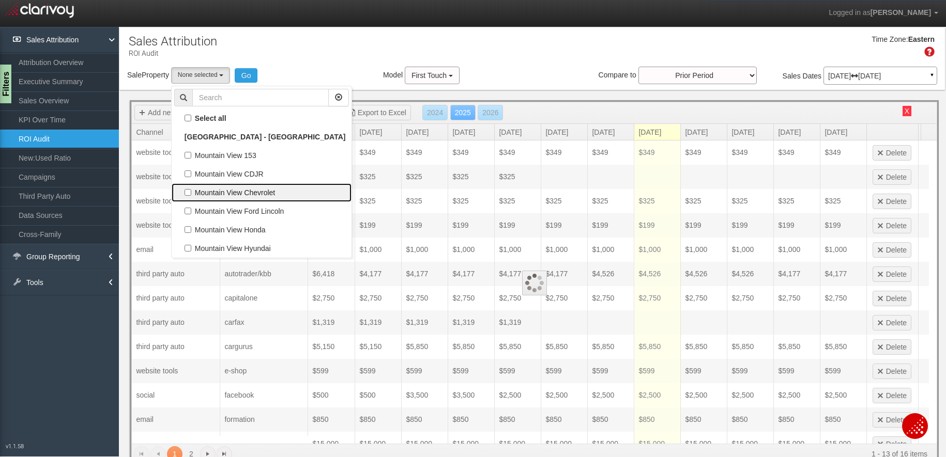
click at [231, 191] on label "Mountain View Chevrolet" at bounding box center [261, 192] width 175 height 13
click at [191, 191] on input "Mountain View Chevrolet" at bounding box center [187, 192] width 7 height 7
checkbox input "true"
select select "object:2408"
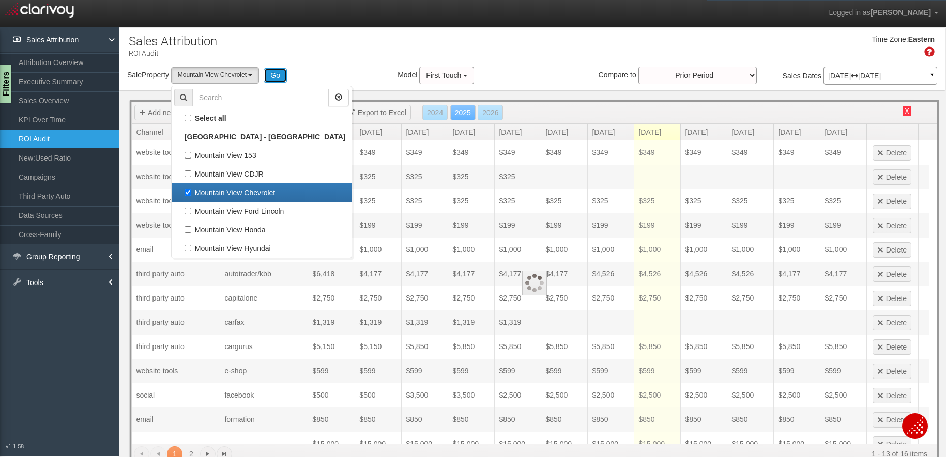
click at [273, 75] on button "Go" at bounding box center [275, 75] width 23 height 14
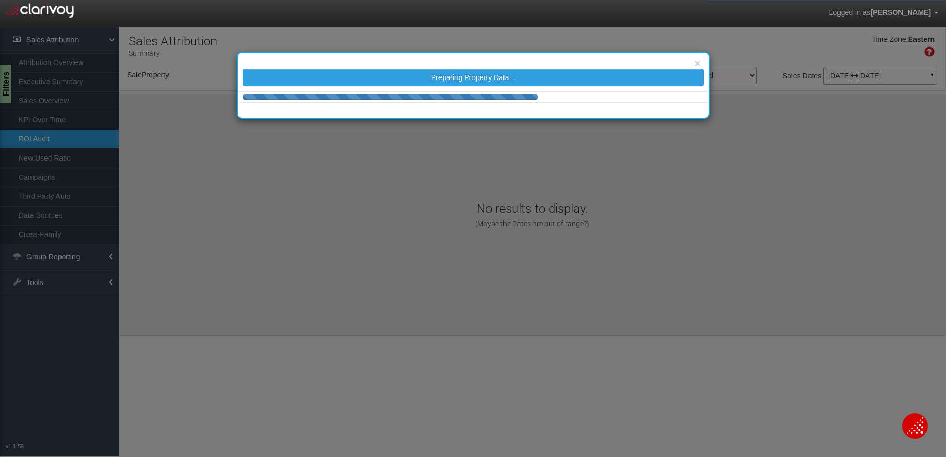
select select "object:2470"
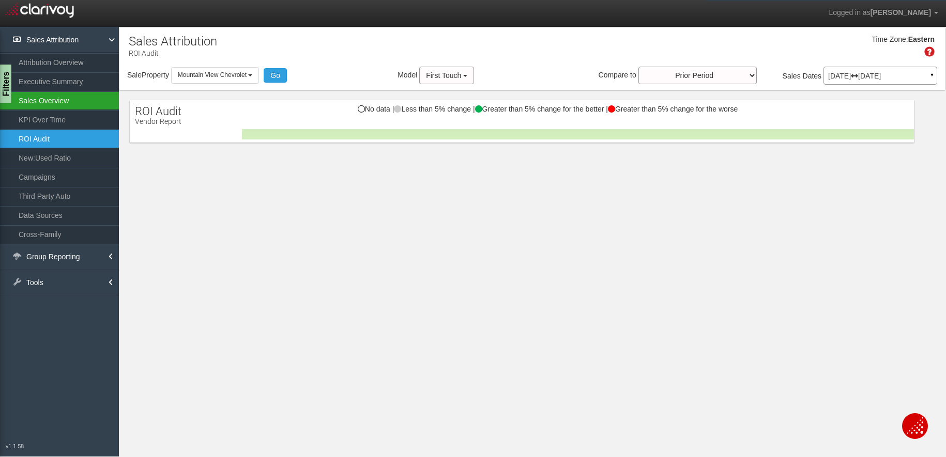
click at [45, 101] on link "Sales Overview" at bounding box center [59, 100] width 119 height 19
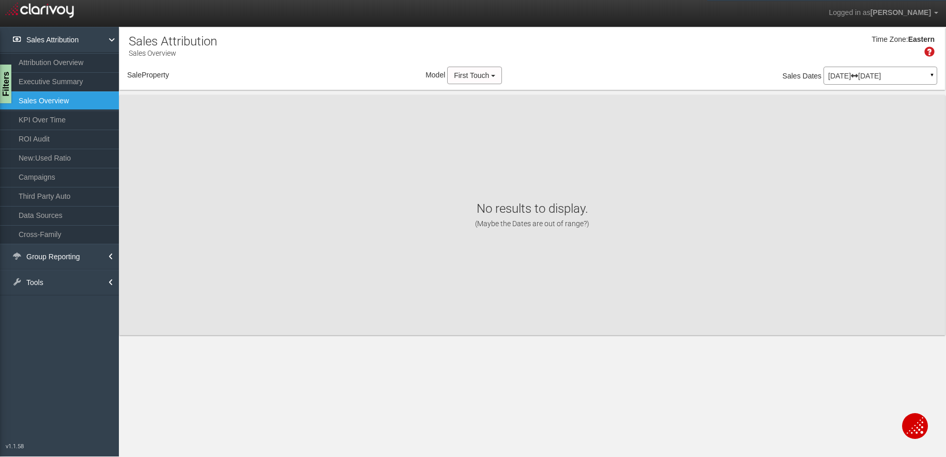
select select "object:2531"
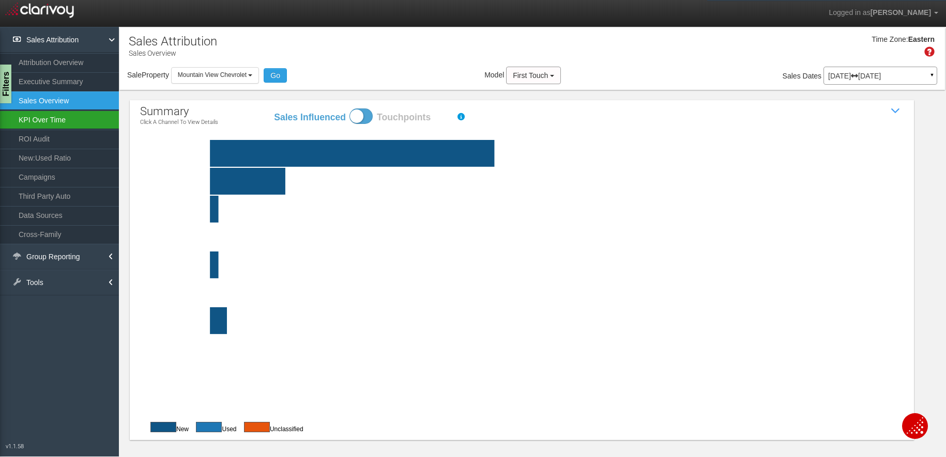
click at [50, 122] on link "KPI Over Time" at bounding box center [59, 120] width 119 height 19
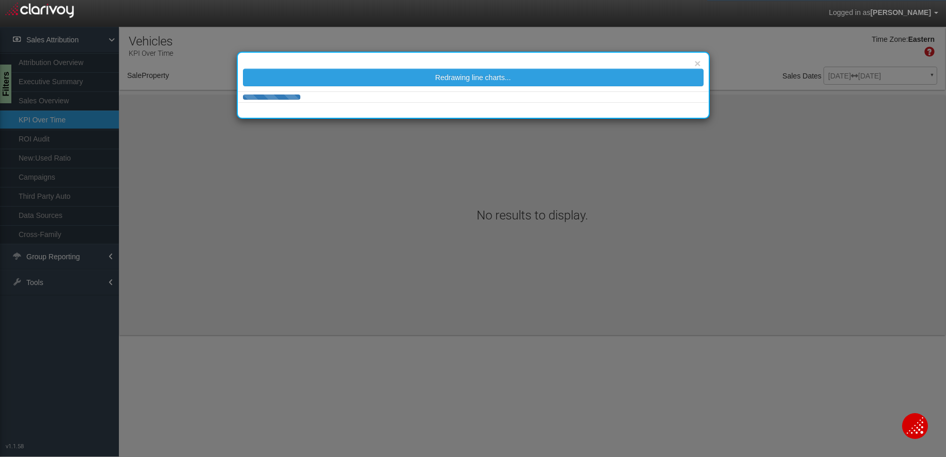
select select "object:2574"
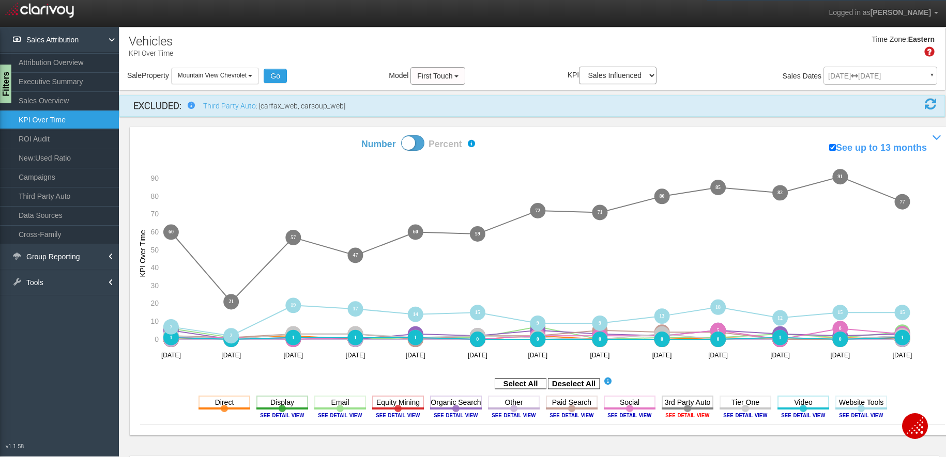
click at [688, 416] on image at bounding box center [687, 415] width 47 height 6
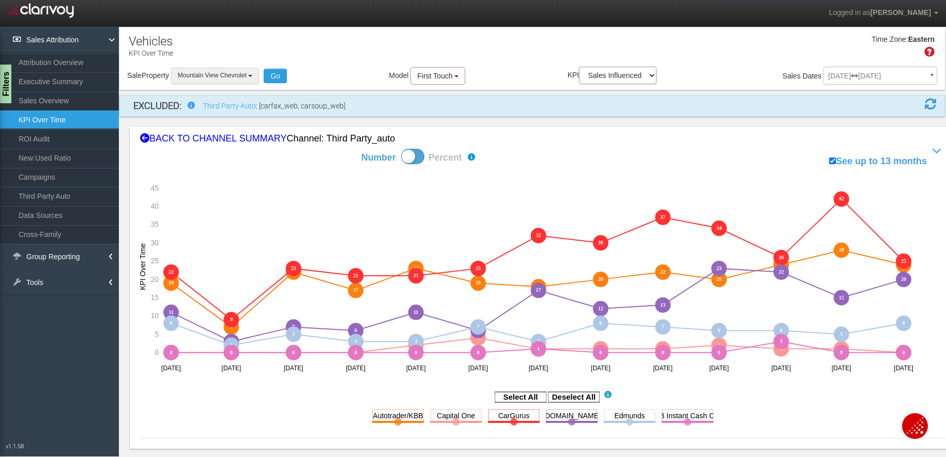
click at [228, 73] on span "Mountain View Chevrolet" at bounding box center [212, 75] width 69 height 7
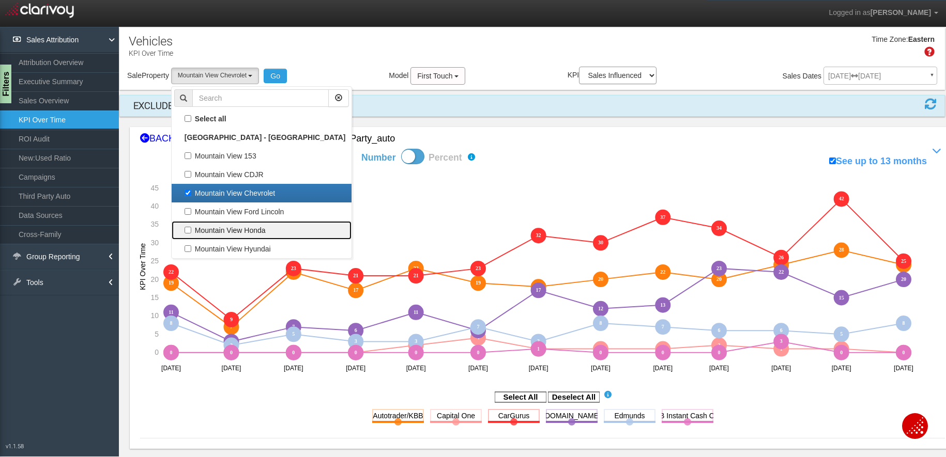
click at [226, 224] on label "Mountain View Honda" at bounding box center [261, 230] width 175 height 13
click at [191, 227] on input "Mountain View Honda" at bounding box center [187, 230] width 7 height 7
checkbox input "true"
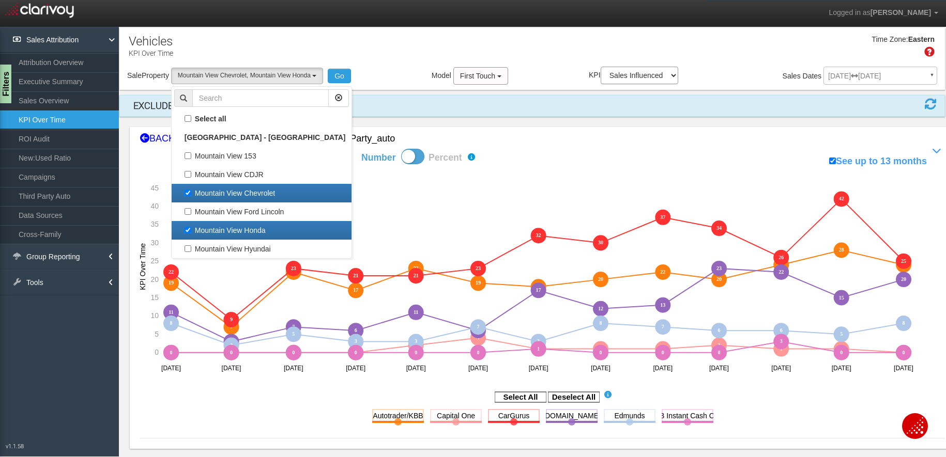
click at [218, 194] on label "Mountain View Chevrolet" at bounding box center [261, 193] width 175 height 13
click at [191, 194] on input "Mountain View Chevrolet" at bounding box center [187, 193] width 7 height 7
checkbox input "false"
select select "object:2576"
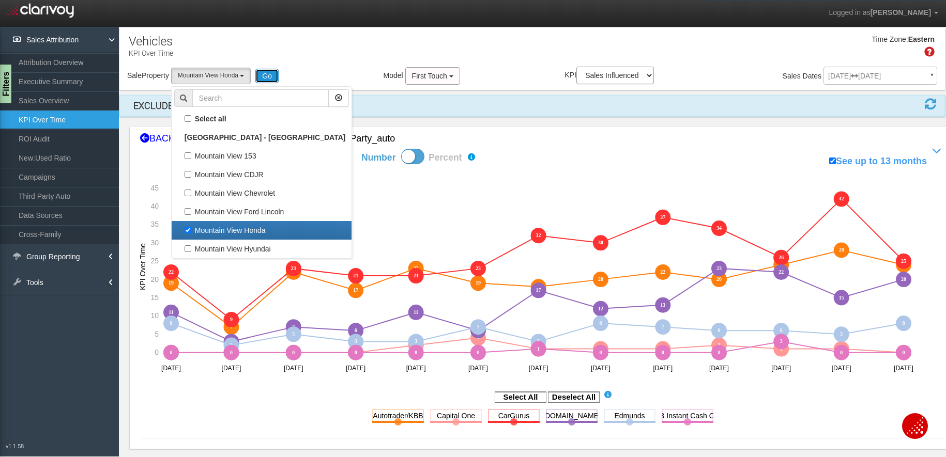
click at [270, 79] on button "Go" at bounding box center [266, 76] width 23 height 14
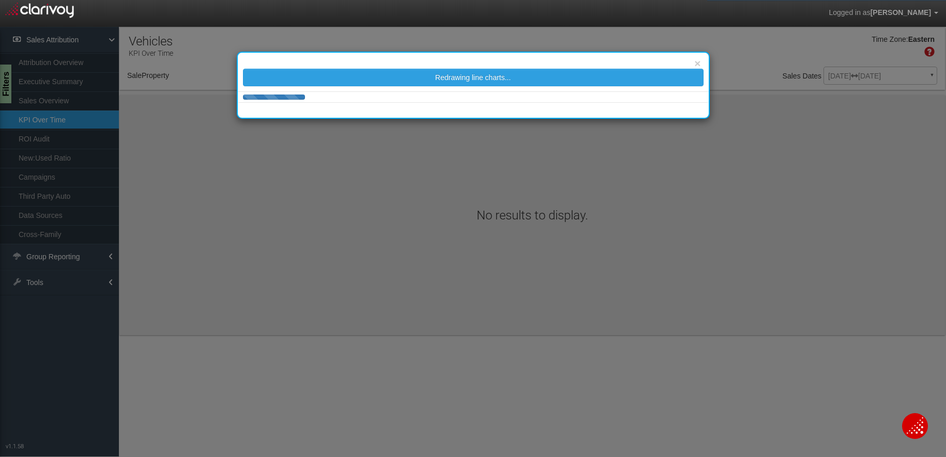
select select "object:2750"
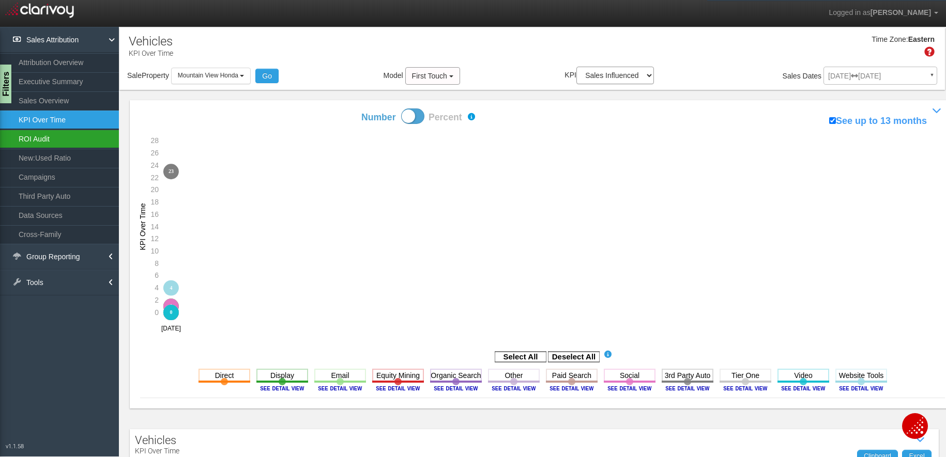
click at [43, 137] on link "ROI Audit" at bounding box center [59, 139] width 119 height 19
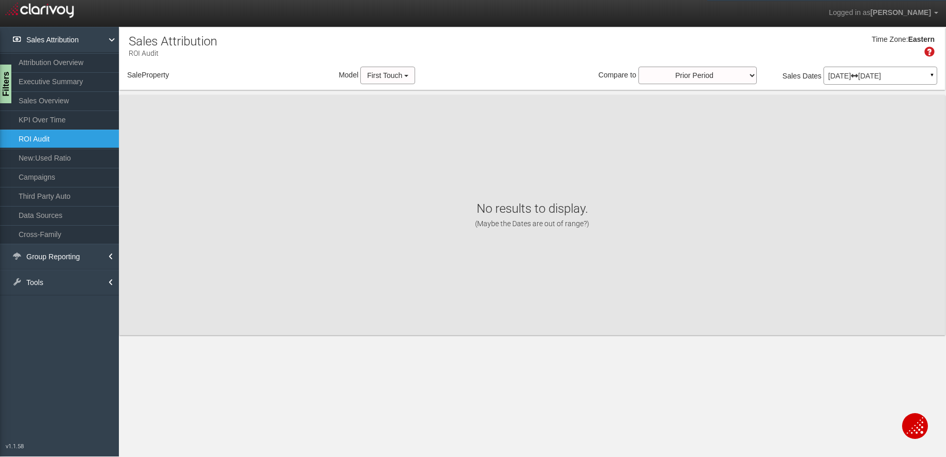
select select "object:2888"
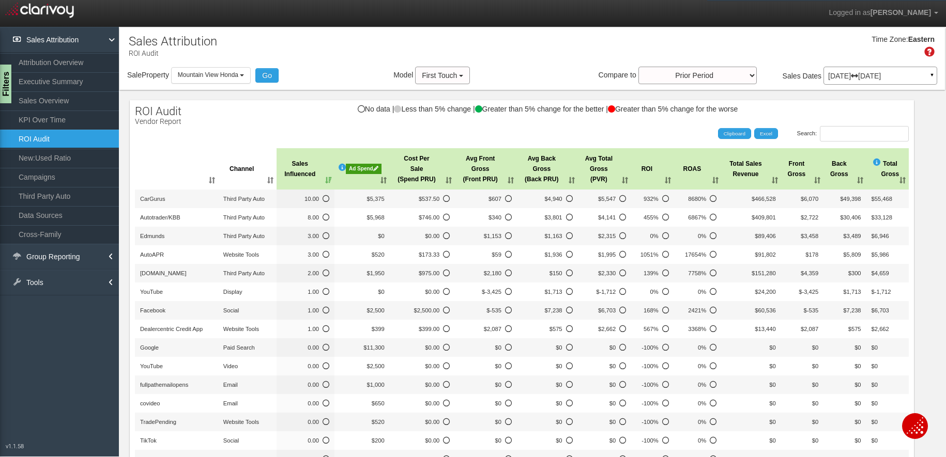
click at [357, 167] on div "Ad Spend" at bounding box center [364, 169] width 36 height 10
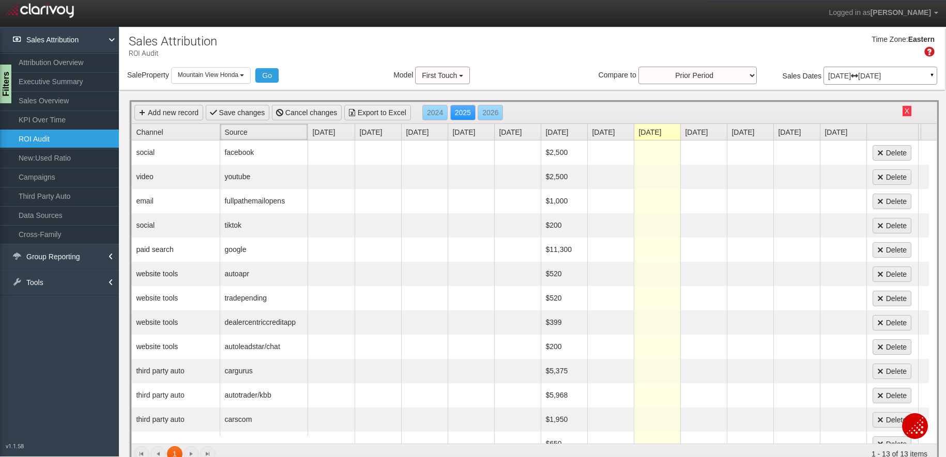
click at [238, 133] on link "Source" at bounding box center [265, 132] width 83 height 16
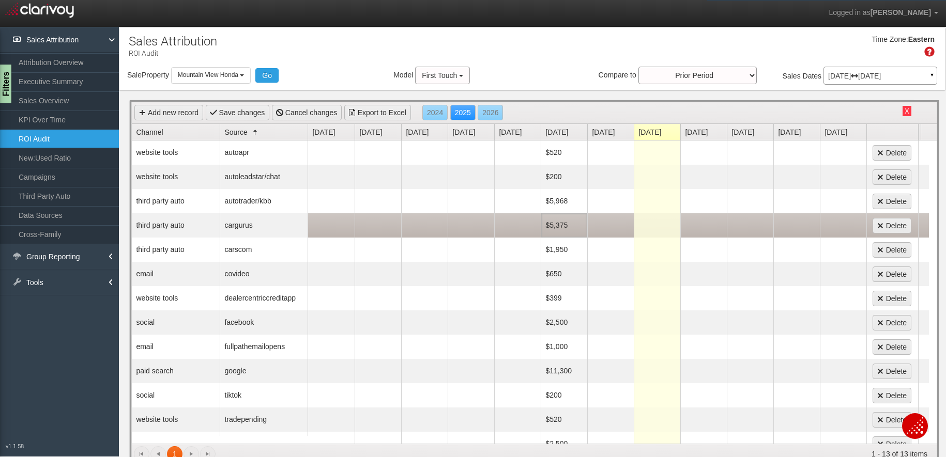
click at [564, 225] on td "$5,375" at bounding box center [564, 225] width 47 height 24
type input "5967"
click at [612, 224] on td at bounding box center [610, 225] width 47 height 24
click at [655, 227] on td at bounding box center [657, 225] width 47 height 24
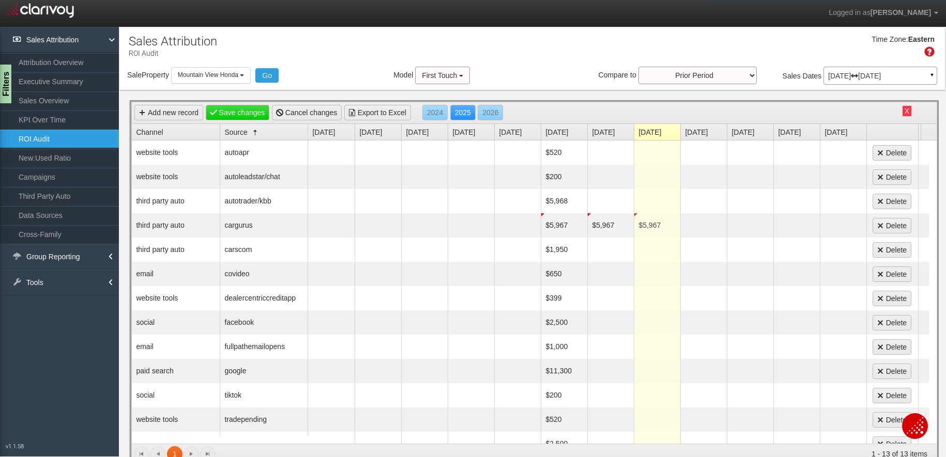
click at [707, 226] on td at bounding box center [703, 225] width 47 height 24
click at [762, 226] on td at bounding box center [750, 225] width 47 height 24
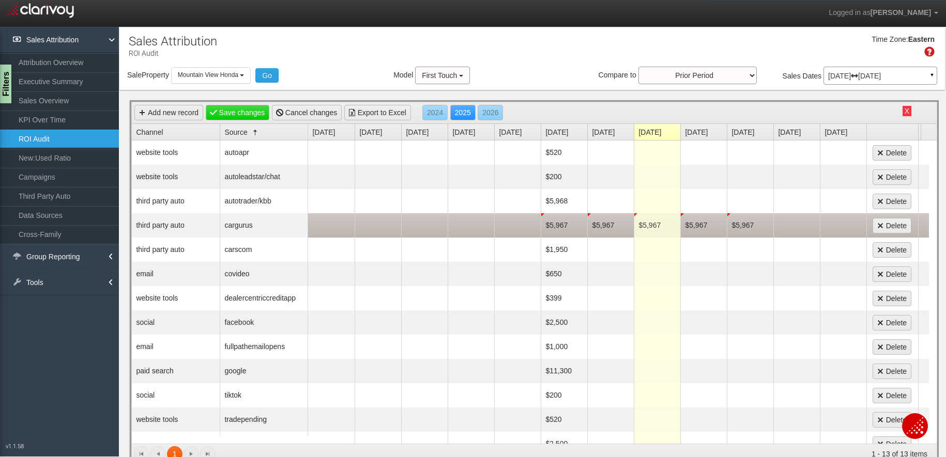
click at [805, 225] on td at bounding box center [796, 225] width 47 height 24
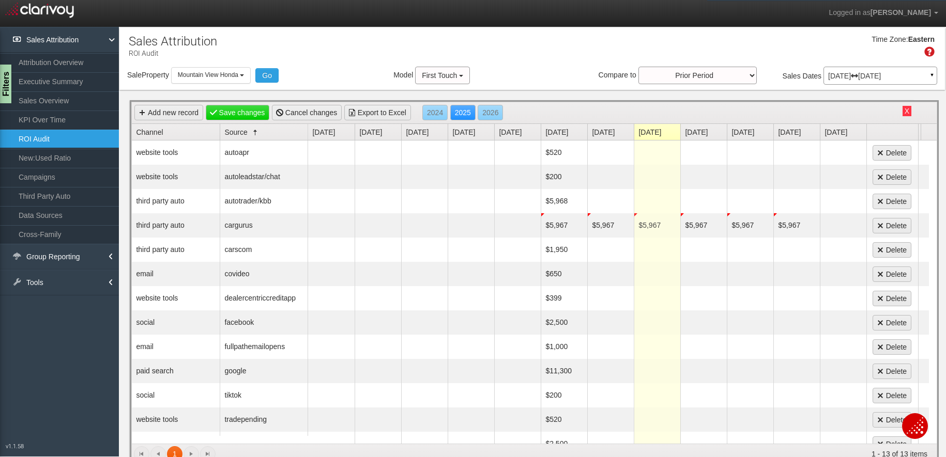
click at [812, 226] on td at bounding box center [843, 225] width 47 height 24
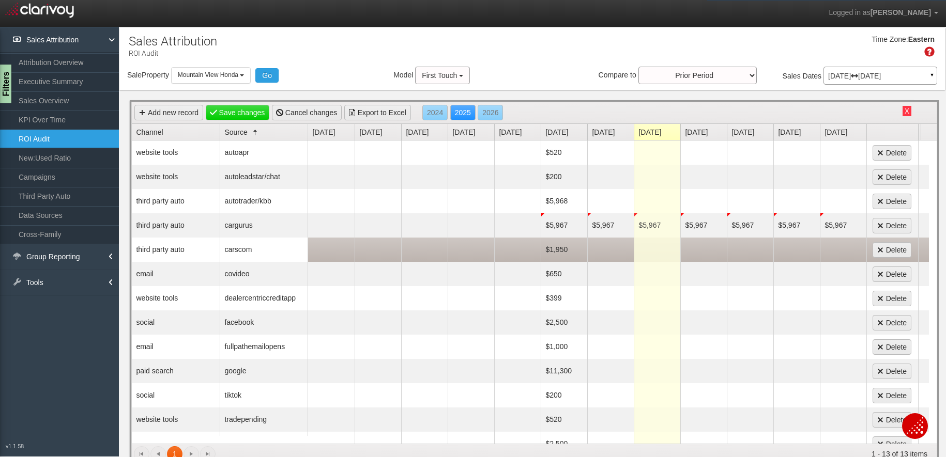
click at [559, 250] on td "$1,950" at bounding box center [564, 250] width 47 height 24
click at [609, 245] on td at bounding box center [610, 250] width 47 height 24
drag, startPoint x: 654, startPoint y: 248, endPoint x: 701, endPoint y: 253, distance: 46.7
click at [655, 248] on td at bounding box center [657, 250] width 47 height 24
click at [707, 250] on td at bounding box center [703, 250] width 47 height 24
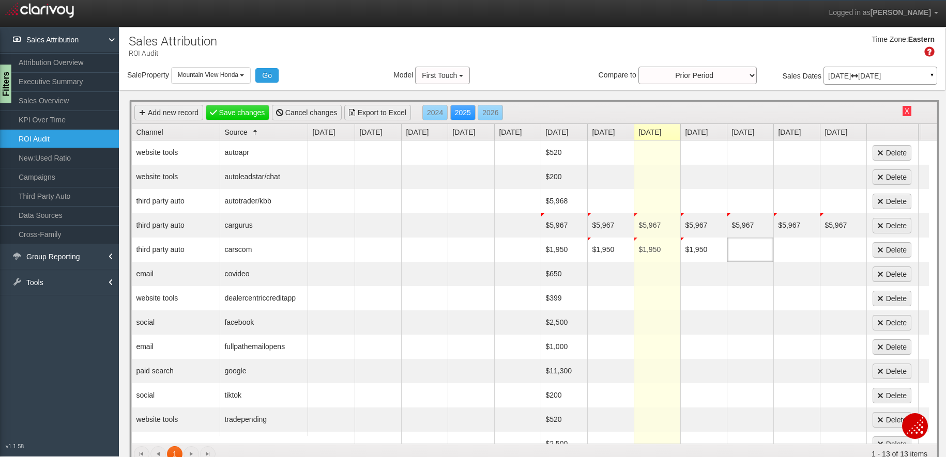
click at [751, 246] on td at bounding box center [750, 250] width 47 height 24
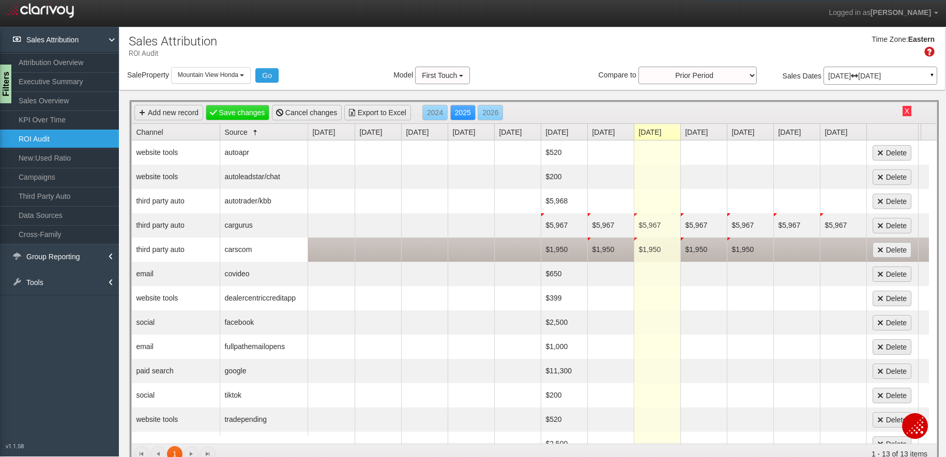
scroll to position [5, 2]
drag, startPoint x: 771, startPoint y: 248, endPoint x: 787, endPoint y: 251, distance: 16.3
click at [774, 248] on tr "$1,950 $1,950 $1,950 $1,950 $1,950 Delete" at bounding box center [657, 250] width 698 height 24
click at [799, 251] on td at bounding box center [796, 250] width 47 height 24
click at [812, 248] on td at bounding box center [843, 250] width 47 height 24
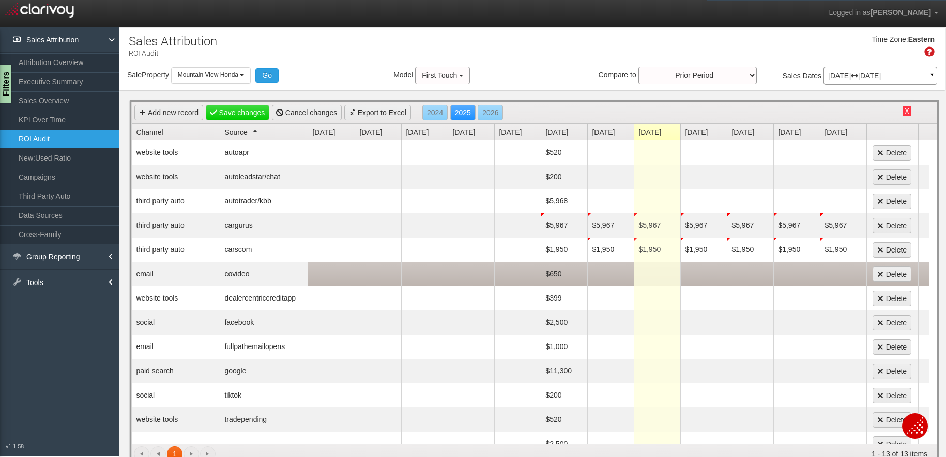
click at [559, 274] on td "$650" at bounding box center [564, 274] width 47 height 24
type textarea "$650"
click at [617, 267] on td at bounding box center [610, 274] width 47 height 24
click at [669, 274] on td at bounding box center [657, 274] width 47 height 24
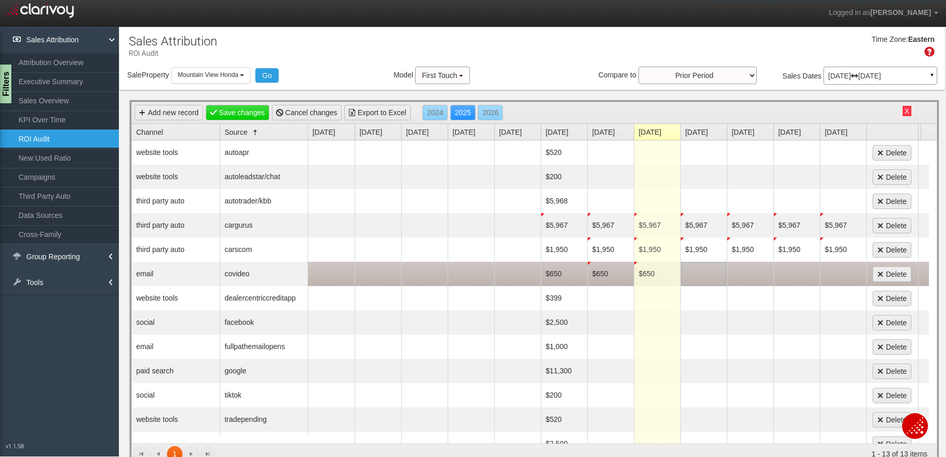
click at [717, 278] on td at bounding box center [703, 274] width 47 height 24
click at [757, 267] on td at bounding box center [750, 274] width 47 height 24
click at [808, 273] on td at bounding box center [796, 274] width 47 height 24
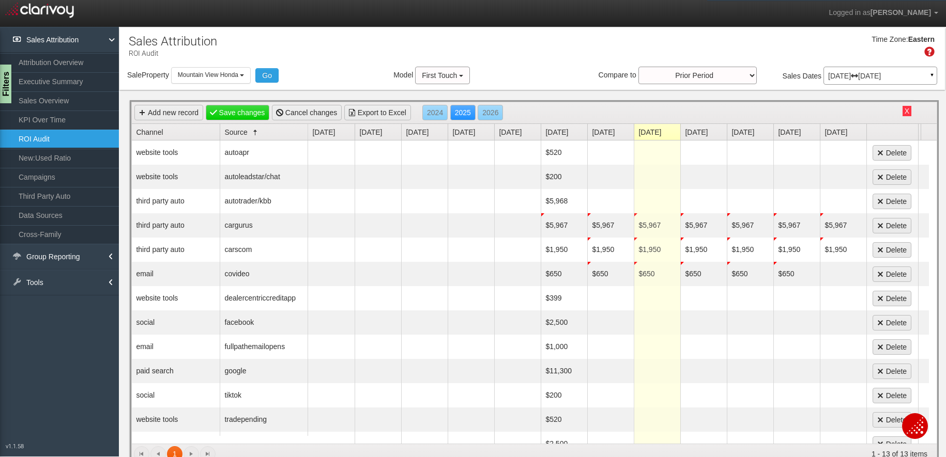
click at [812, 272] on td at bounding box center [843, 274] width 47 height 24
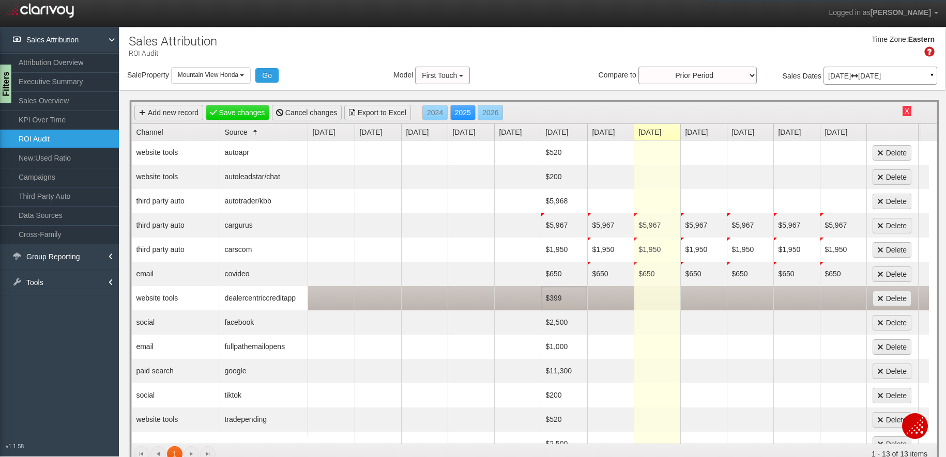
click at [553, 296] on td "$399" at bounding box center [564, 298] width 47 height 24
click at [606, 297] on td at bounding box center [610, 298] width 47 height 24
click at [665, 299] on td at bounding box center [657, 298] width 47 height 24
click at [700, 298] on td at bounding box center [703, 298] width 47 height 24
click at [755, 298] on td at bounding box center [750, 298] width 47 height 24
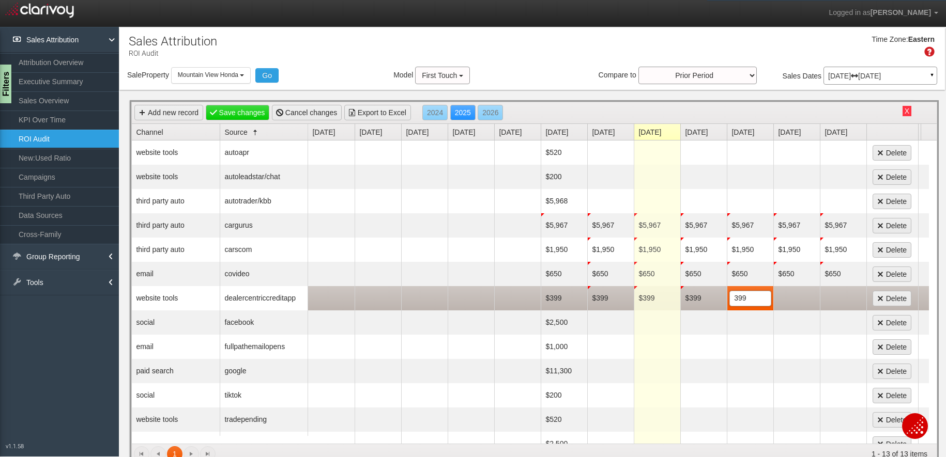
scroll to position [5, 2]
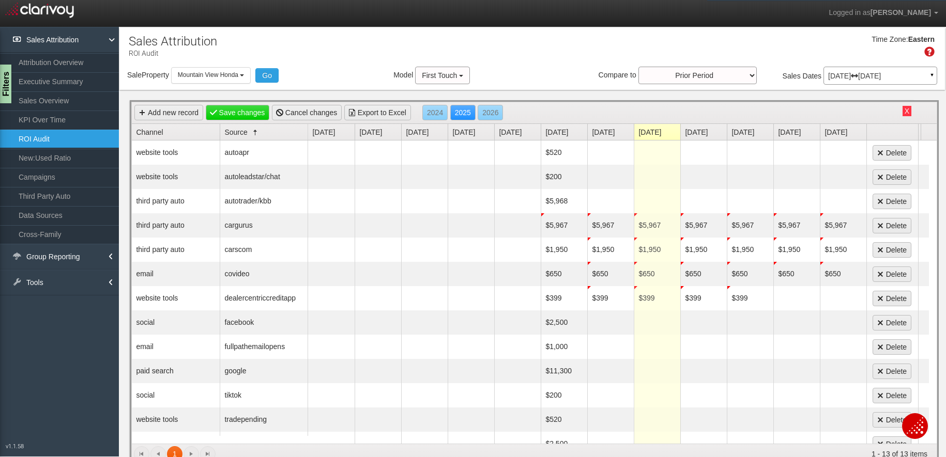
click at [808, 295] on td at bounding box center [796, 298] width 47 height 24
click at [812, 297] on td at bounding box center [843, 298] width 47 height 24
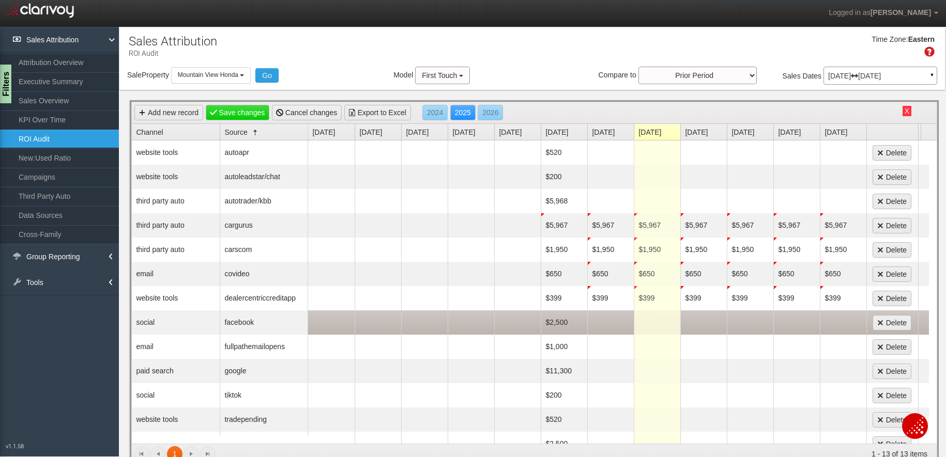
click at [556, 322] on td "$2,500" at bounding box center [564, 323] width 47 height 24
type textarea "$2,500"
click at [603, 321] on td at bounding box center [610, 323] width 47 height 24
click at [665, 319] on td at bounding box center [657, 323] width 47 height 24
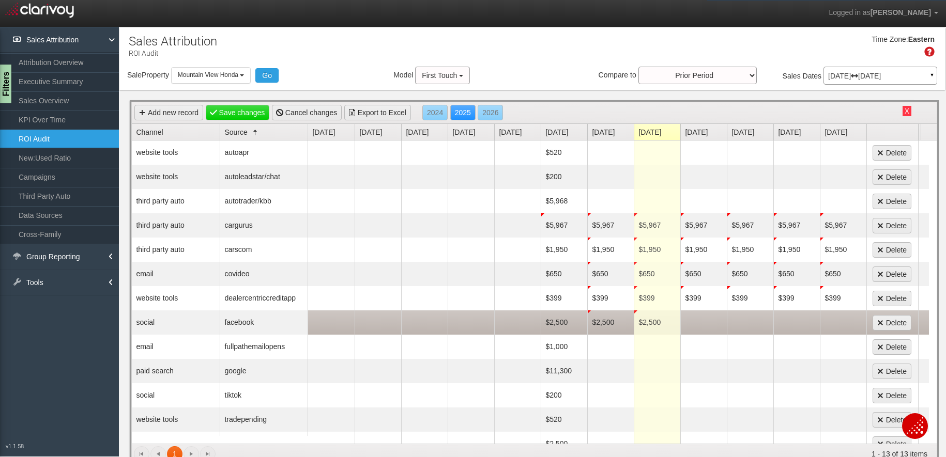
click at [697, 325] on td at bounding box center [703, 323] width 47 height 24
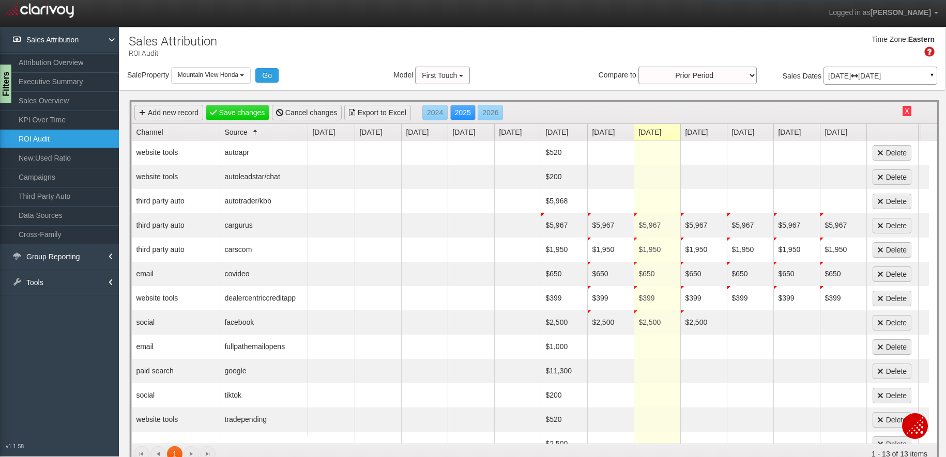
click at [757, 318] on td at bounding box center [750, 323] width 47 height 24
click at [812, 320] on td at bounding box center [796, 323] width 47 height 24
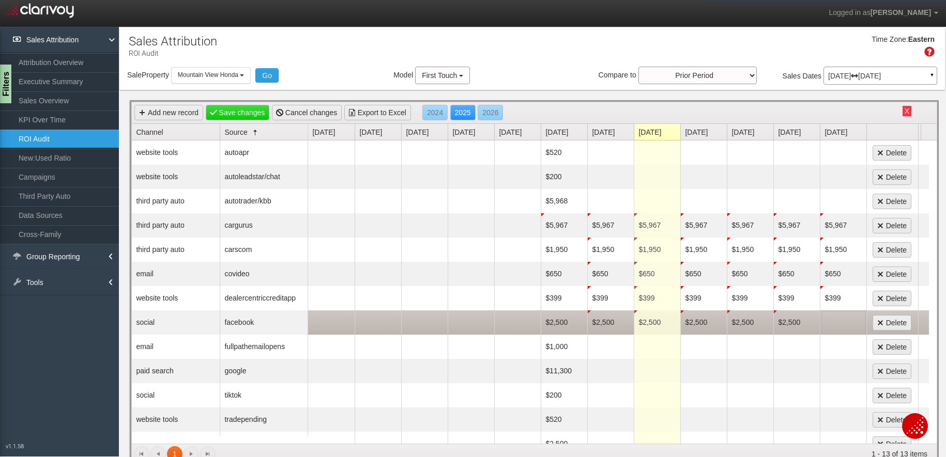
click at [812, 322] on td at bounding box center [843, 323] width 47 height 24
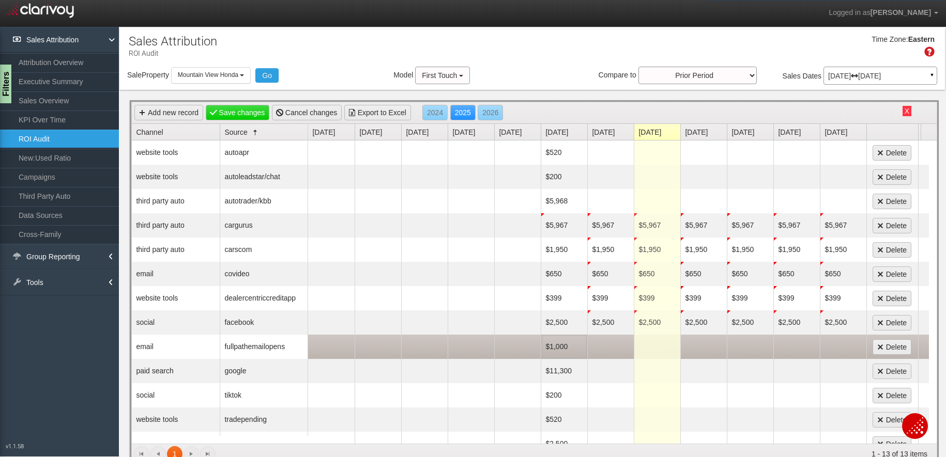
click at [563, 346] on td "$1,000" at bounding box center [564, 347] width 47 height 24
click at [604, 347] on td at bounding box center [610, 347] width 47 height 24
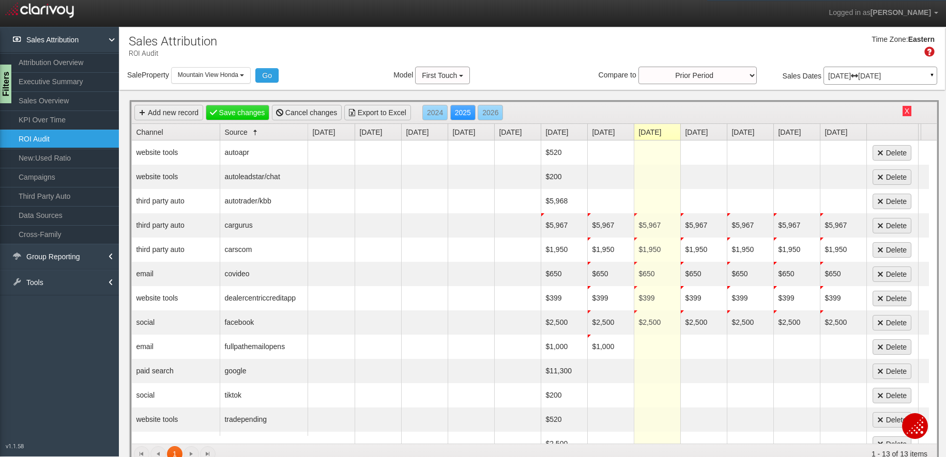
click at [670, 343] on td at bounding box center [657, 347] width 47 height 24
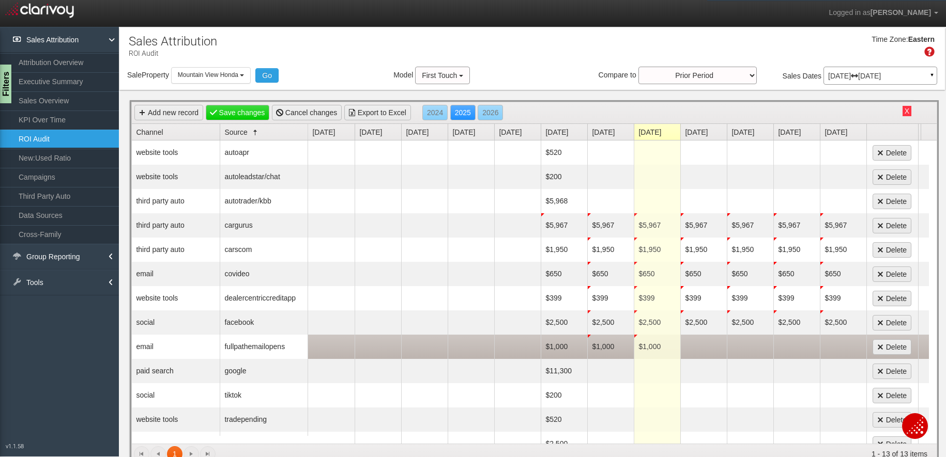
click at [722, 344] on td at bounding box center [703, 347] width 47 height 24
click at [756, 344] on td at bounding box center [750, 347] width 47 height 24
click at [803, 345] on td at bounding box center [796, 347] width 47 height 24
drag, startPoint x: 838, startPoint y: 344, endPoint x: 798, endPoint y: 350, distance: 40.3
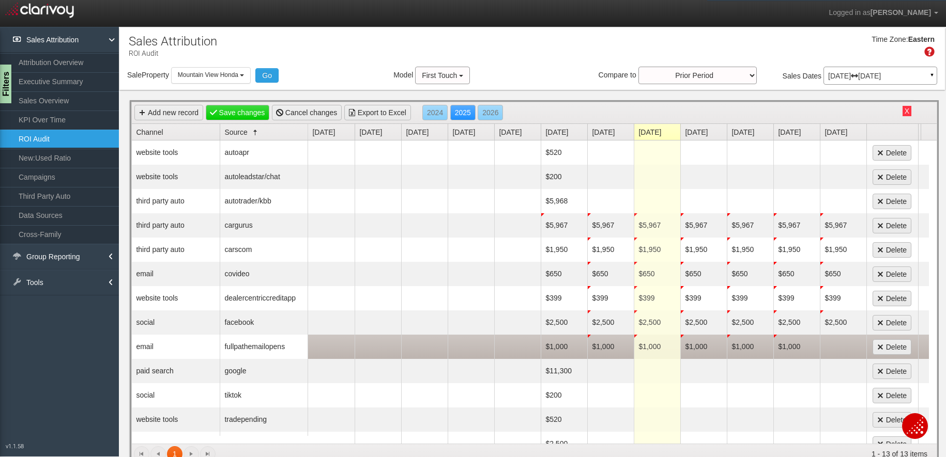
click at [812, 344] on td at bounding box center [843, 347] width 47 height 24
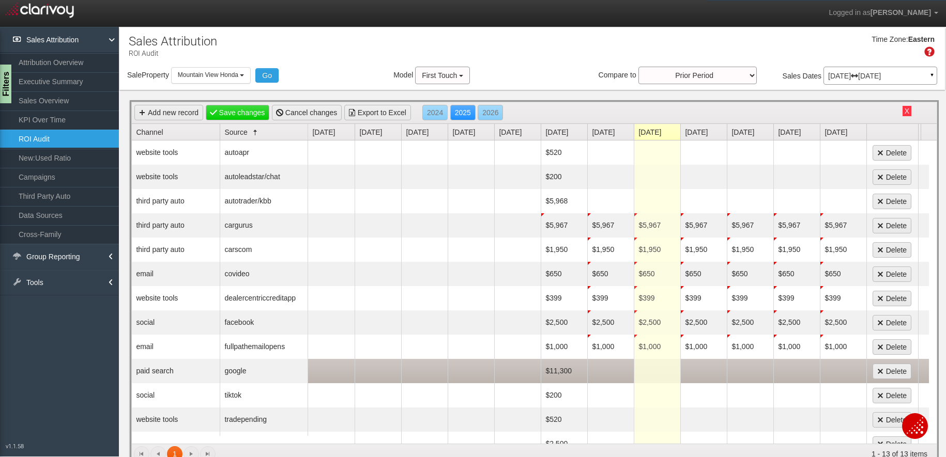
click at [564, 370] on td "$11,300" at bounding box center [564, 371] width 47 height 24
type textarea "$11,300"
click at [614, 368] on td at bounding box center [610, 371] width 47 height 24
click at [666, 368] on td at bounding box center [657, 371] width 47 height 24
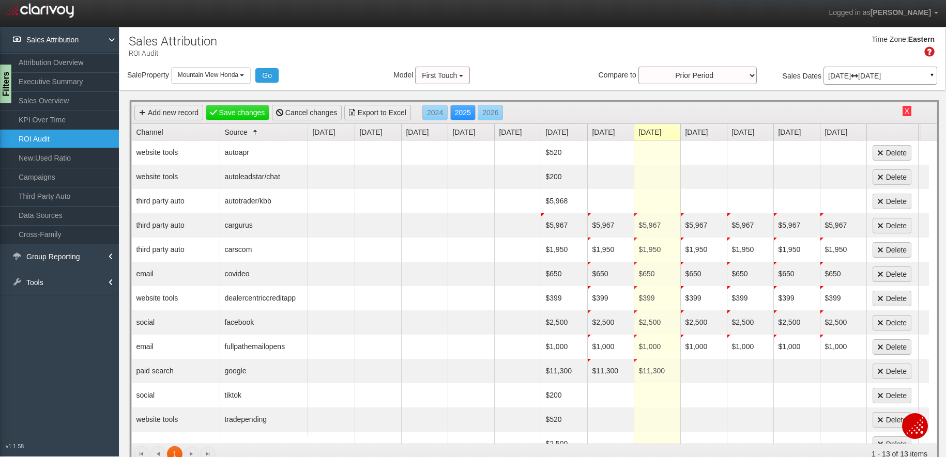
scroll to position [5, 2]
click at [714, 368] on td at bounding box center [703, 371] width 47 height 24
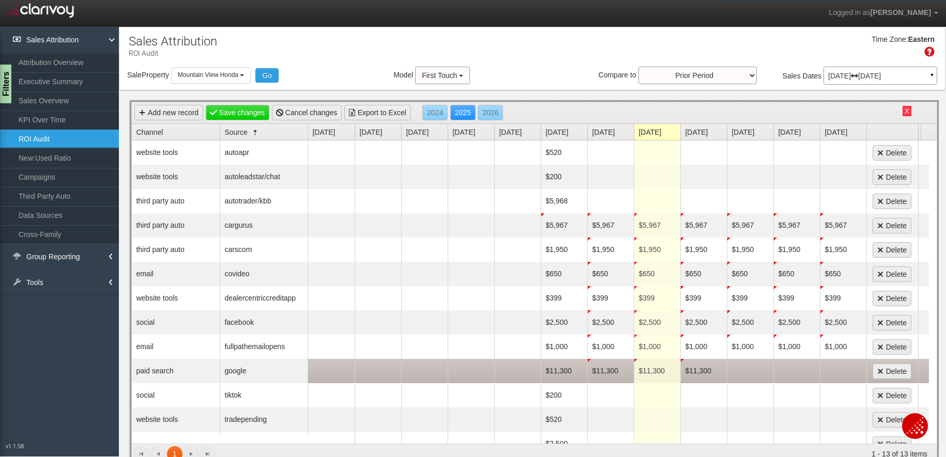
click at [756, 366] on td at bounding box center [750, 371] width 47 height 24
click at [790, 367] on td at bounding box center [796, 371] width 47 height 24
click at [812, 368] on td at bounding box center [843, 371] width 47 height 24
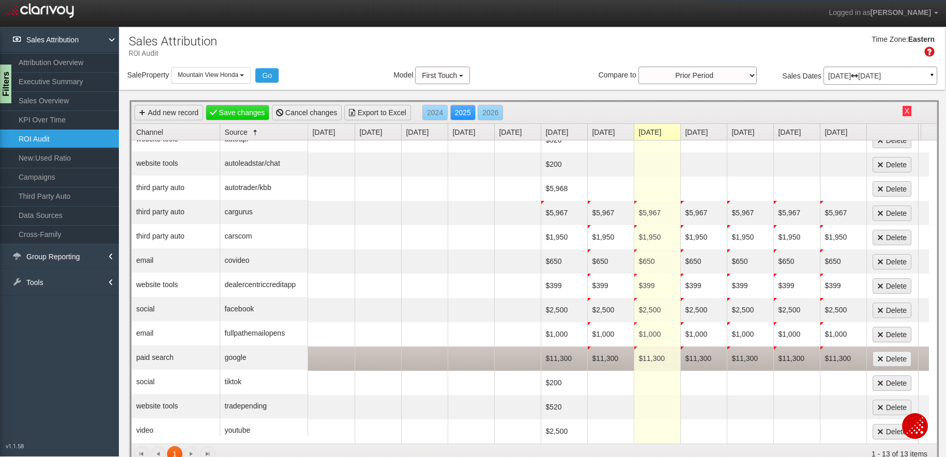
scroll to position [20, 0]
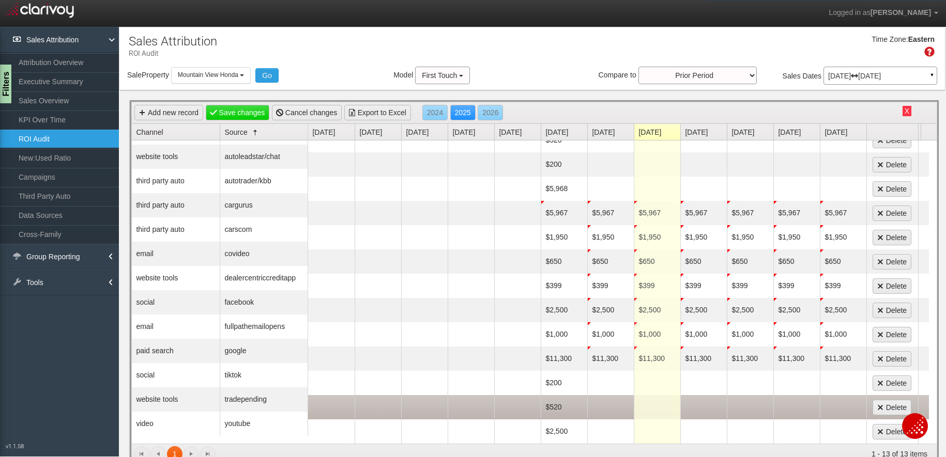
click at [560, 400] on td "$520" at bounding box center [564, 407] width 47 height 24
type textarea "$520"
click at [600, 400] on td at bounding box center [610, 407] width 47 height 24
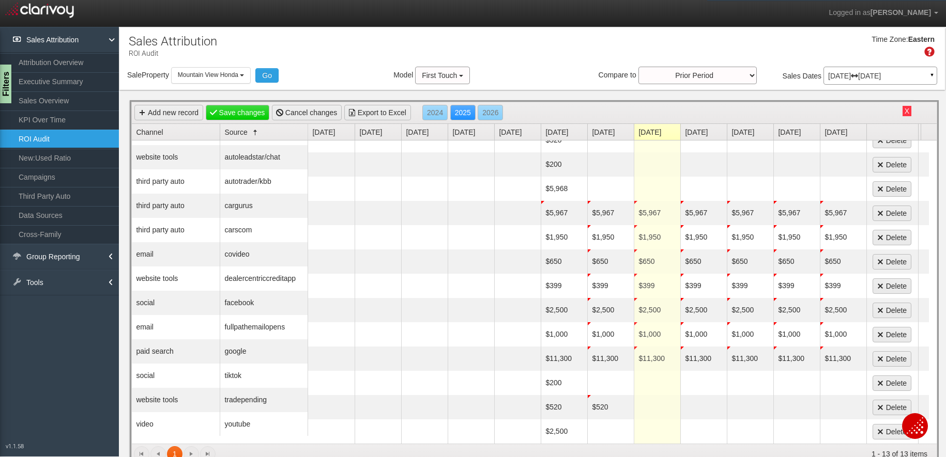
click at [646, 396] on td at bounding box center [657, 407] width 47 height 24
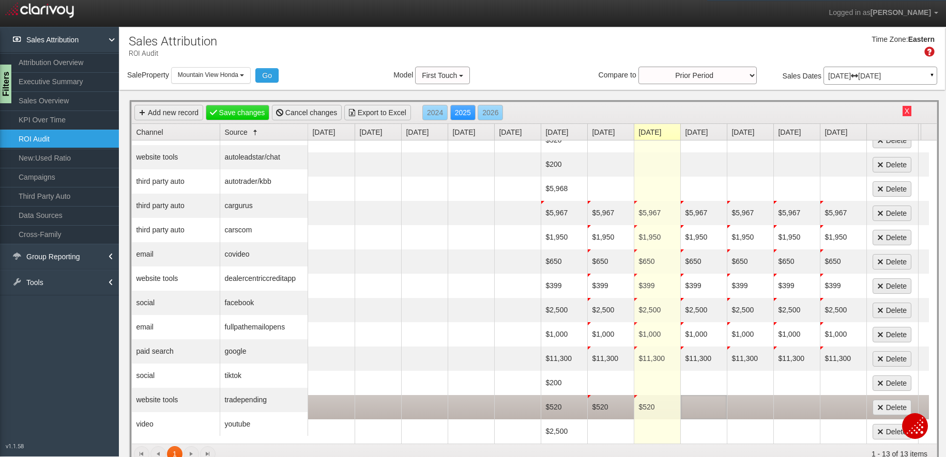
click at [703, 397] on td at bounding box center [703, 407] width 47 height 24
click at [757, 396] on td at bounding box center [750, 407] width 47 height 24
click at [779, 396] on td at bounding box center [796, 407] width 47 height 24
click at [812, 397] on td at bounding box center [843, 407] width 47 height 24
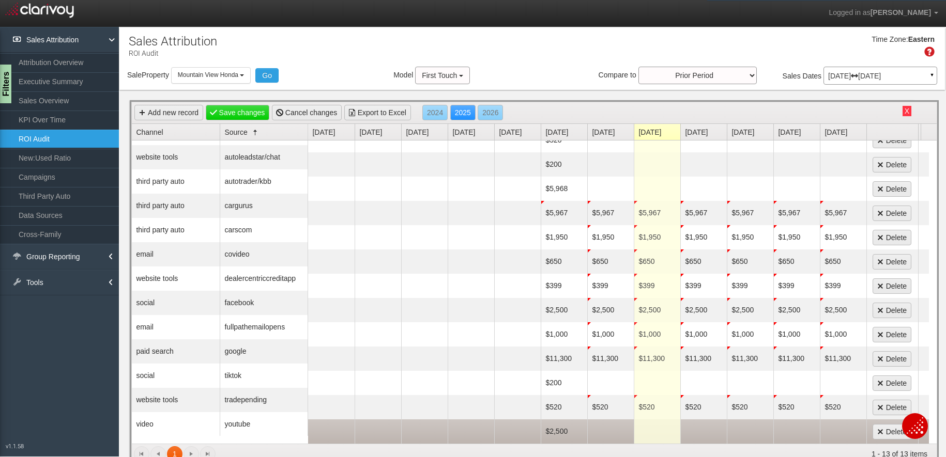
click at [568, 421] on td "$2,500" at bounding box center [564, 432] width 47 height 24
click at [589, 420] on td at bounding box center [610, 432] width 47 height 24
click at [651, 424] on td at bounding box center [657, 432] width 47 height 24
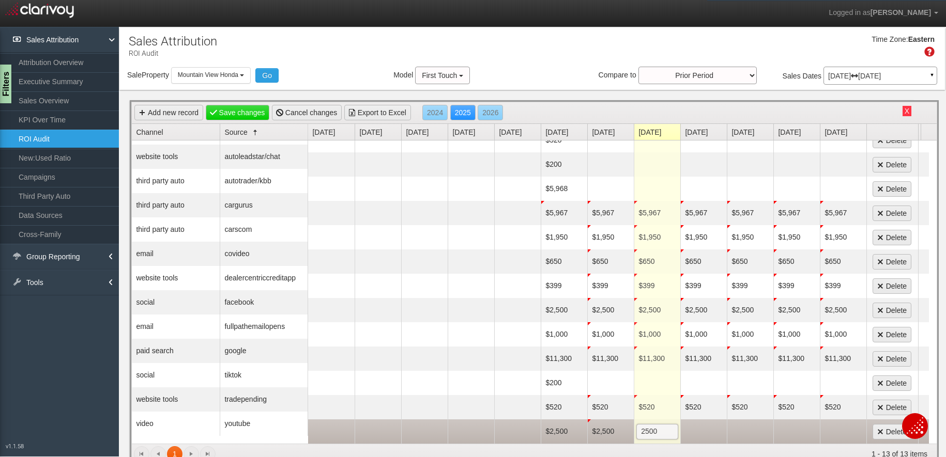
scroll to position [5, 2]
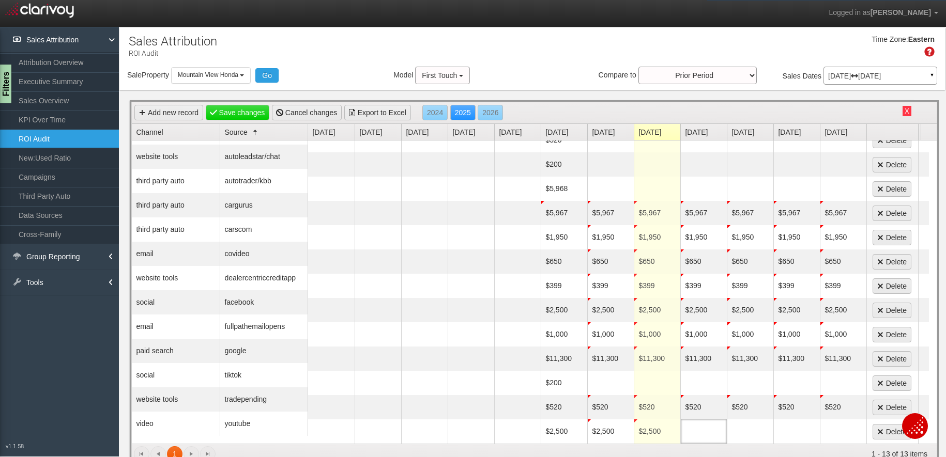
click at [702, 423] on td at bounding box center [703, 432] width 47 height 24
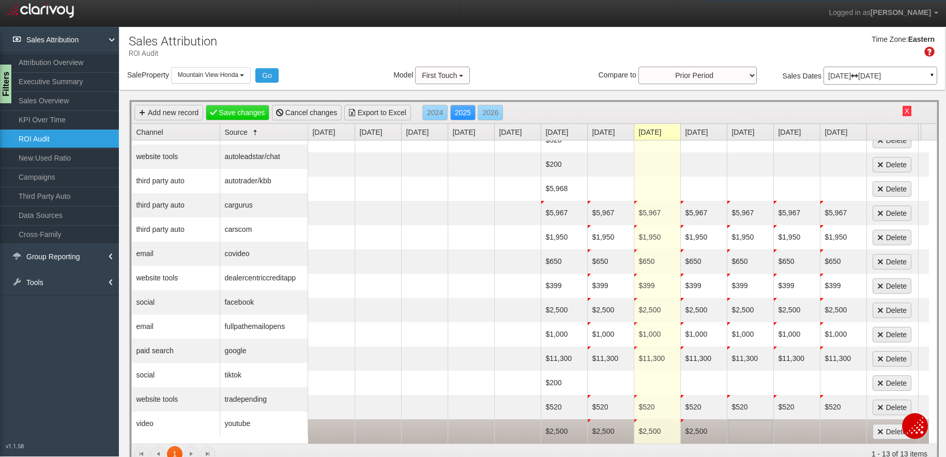
drag, startPoint x: 746, startPoint y: 423, endPoint x: 771, endPoint y: 423, distance: 24.8
click at [747, 423] on td at bounding box center [750, 432] width 47 height 24
drag, startPoint x: 771, startPoint y: 423, endPoint x: 799, endPoint y: 422, distance: 28.5
click at [799, 422] on td at bounding box center [796, 432] width 47 height 24
click at [812, 420] on td at bounding box center [843, 432] width 47 height 24
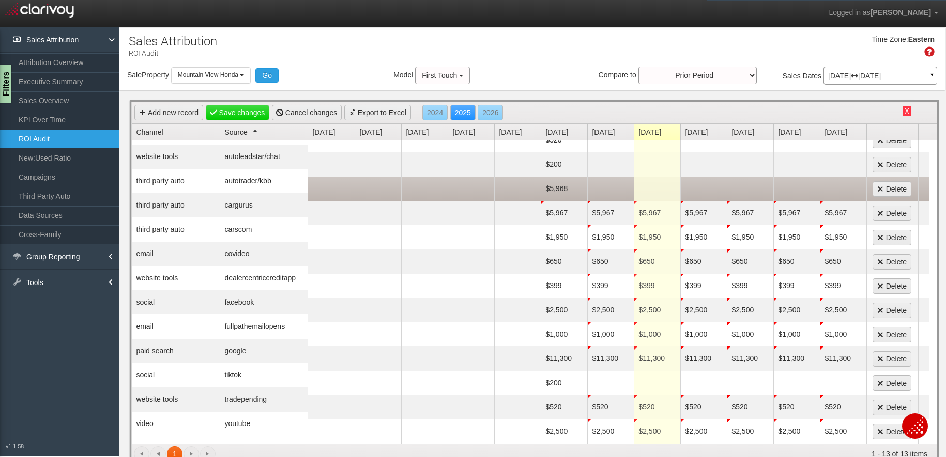
click at [553, 180] on td "$5,968" at bounding box center [564, 189] width 47 height 24
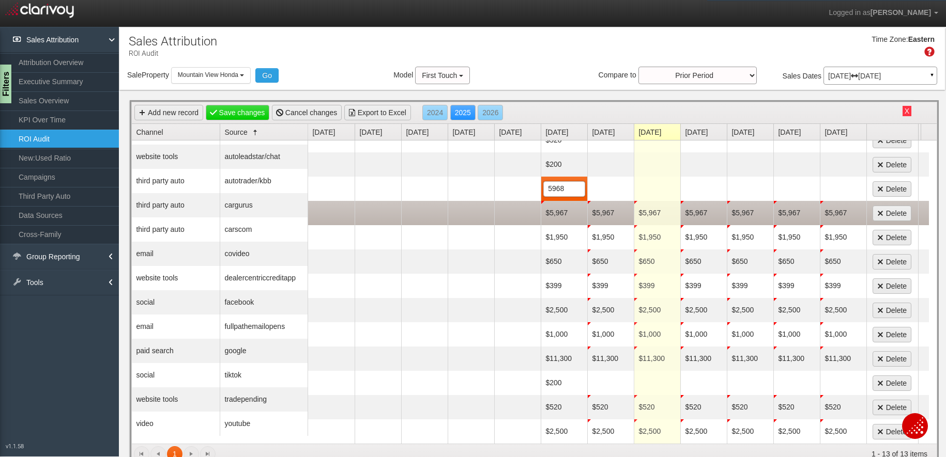
click at [556, 203] on td "$5,967" at bounding box center [564, 213] width 47 height 24
type textarea "$5,967"
type input "5375"
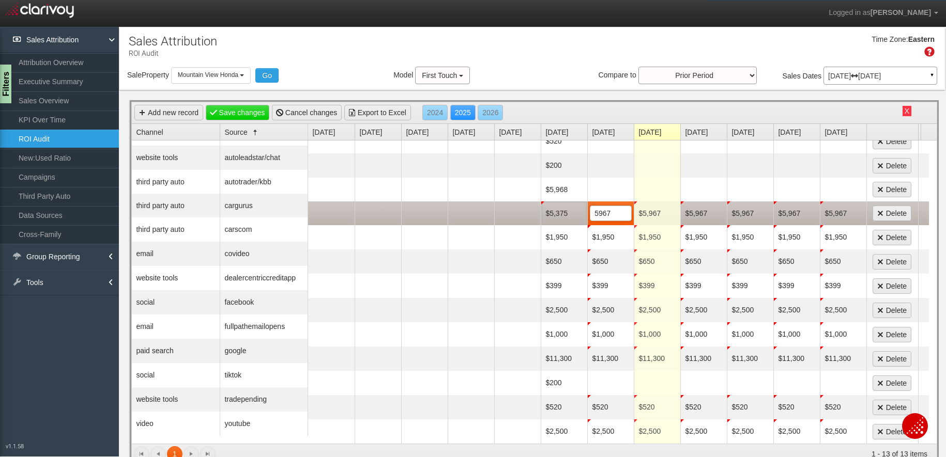
click at [564, 210] on td "$5,375" at bounding box center [564, 214] width 47 height 24
click at [589, 208] on td "$5,967" at bounding box center [610, 214] width 47 height 24
click at [664, 206] on td "$5,967" at bounding box center [657, 213] width 47 height 24
click at [701, 206] on td "$5,967" at bounding box center [703, 213] width 47 height 24
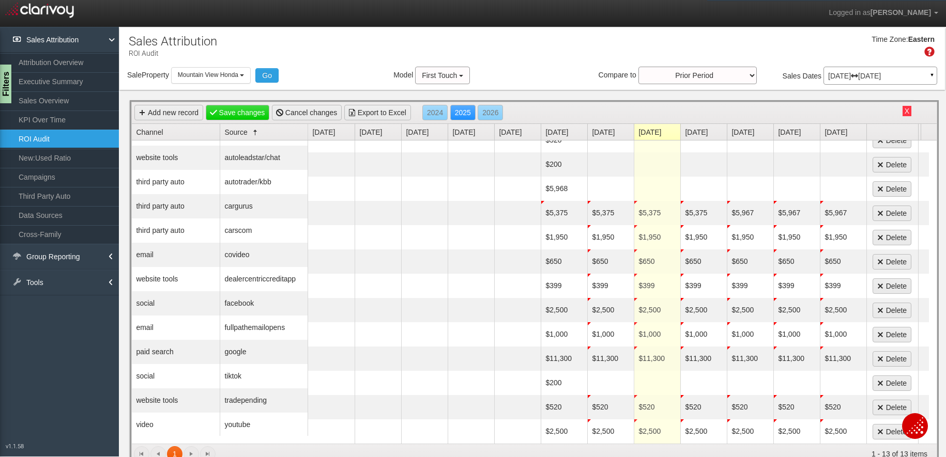
click at [745, 209] on td "$5,967" at bounding box center [750, 213] width 47 height 24
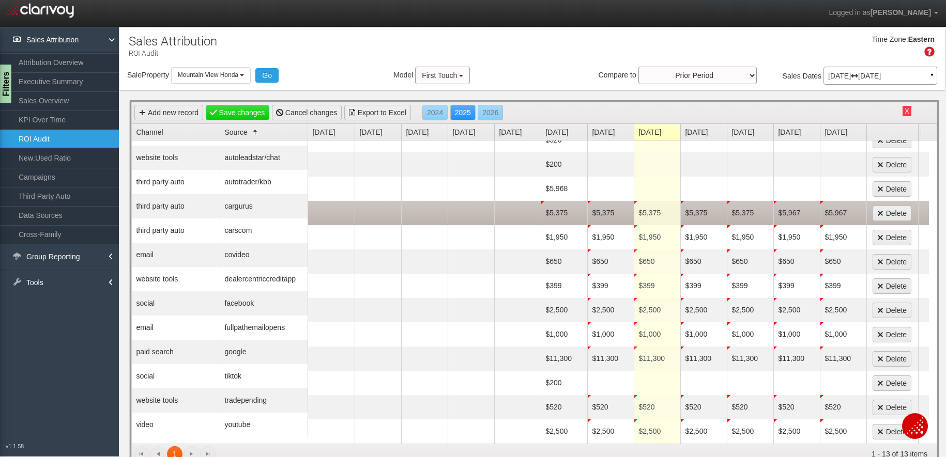
drag, startPoint x: 754, startPoint y: 209, endPoint x: 789, endPoint y: 208, distance: 35.2
click at [789, 208] on td "$5,967" at bounding box center [796, 213] width 47 height 24
click at [812, 207] on td "$5,967" at bounding box center [843, 213] width 47 height 24
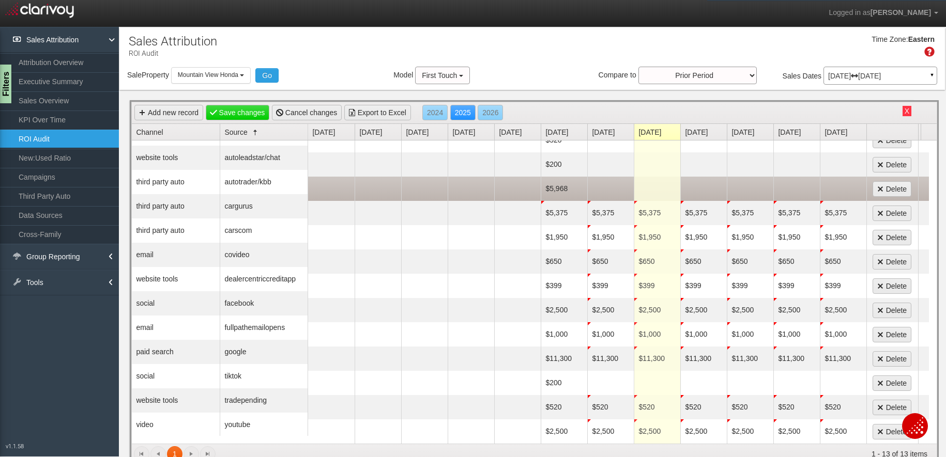
click at [557, 180] on td "$5,968" at bounding box center [564, 189] width 47 height 24
type textarea "$5,968"
type input "5968"
click at [595, 179] on td at bounding box center [610, 189] width 47 height 24
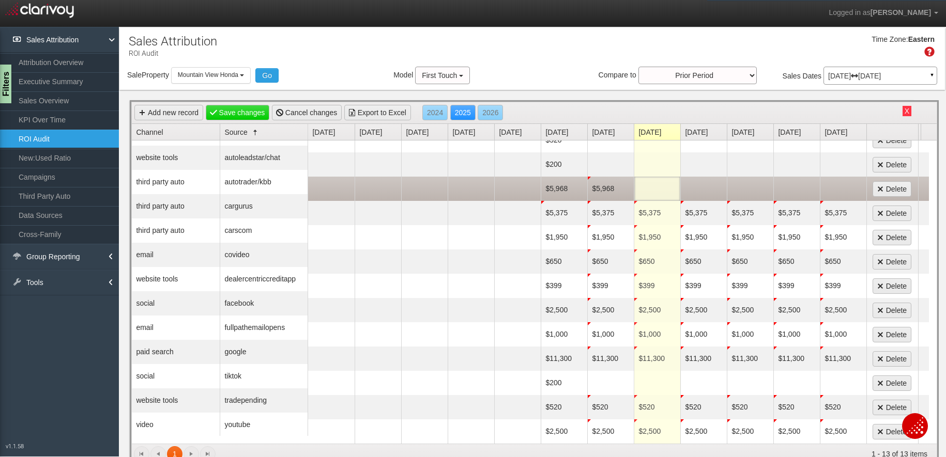
click at [669, 179] on td at bounding box center [657, 189] width 47 height 24
click at [690, 178] on td at bounding box center [703, 189] width 47 height 24
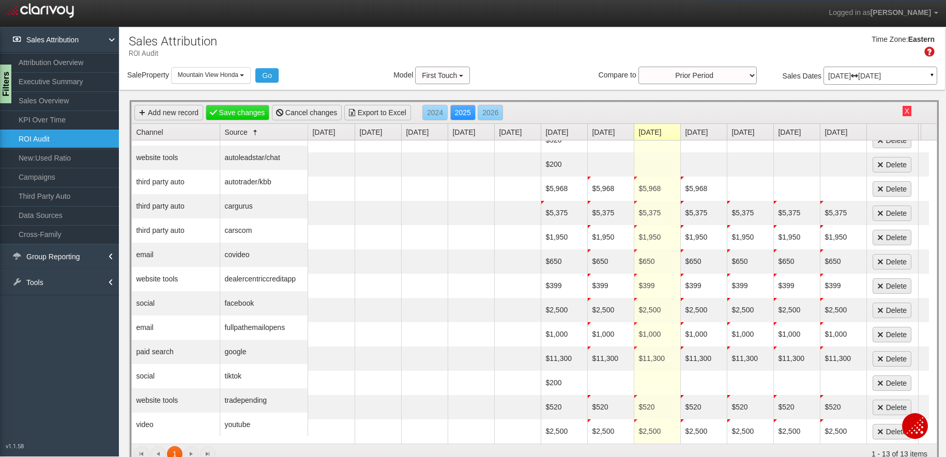
click at [743, 180] on td at bounding box center [750, 189] width 47 height 24
click at [789, 177] on td at bounding box center [796, 189] width 47 height 24
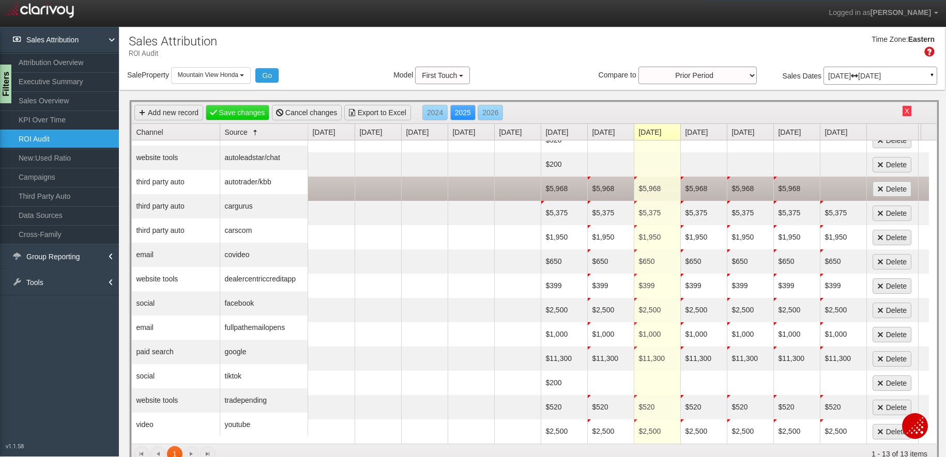
click at [812, 181] on td at bounding box center [843, 189] width 47 height 24
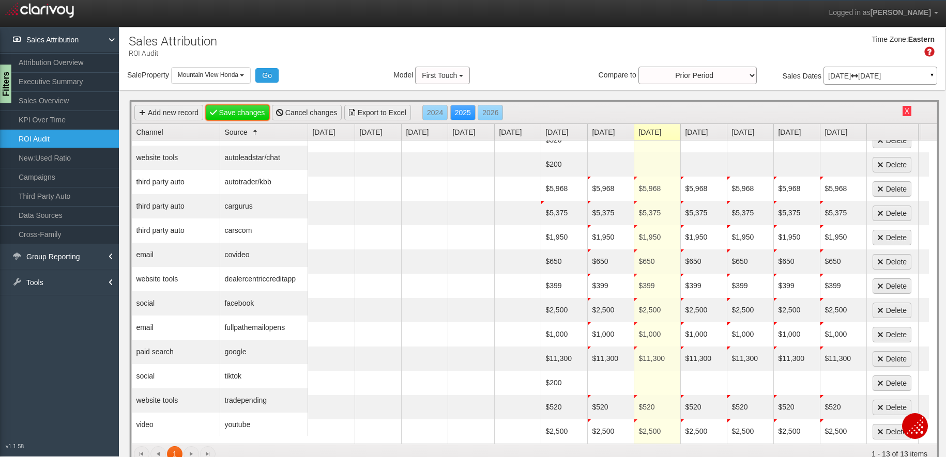
click at [229, 111] on link "Save changes" at bounding box center [238, 113] width 64 height 16
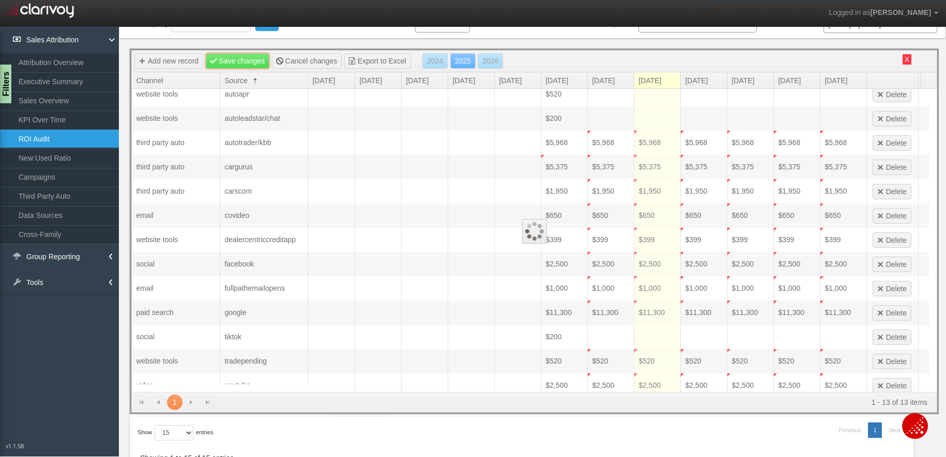
scroll to position [0, 0]
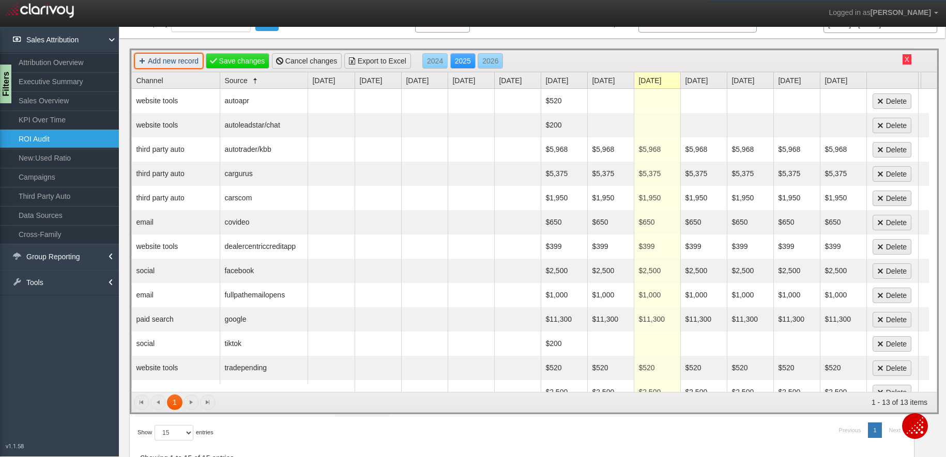
click at [178, 60] on link "Add new record" at bounding box center [168, 61] width 69 height 16
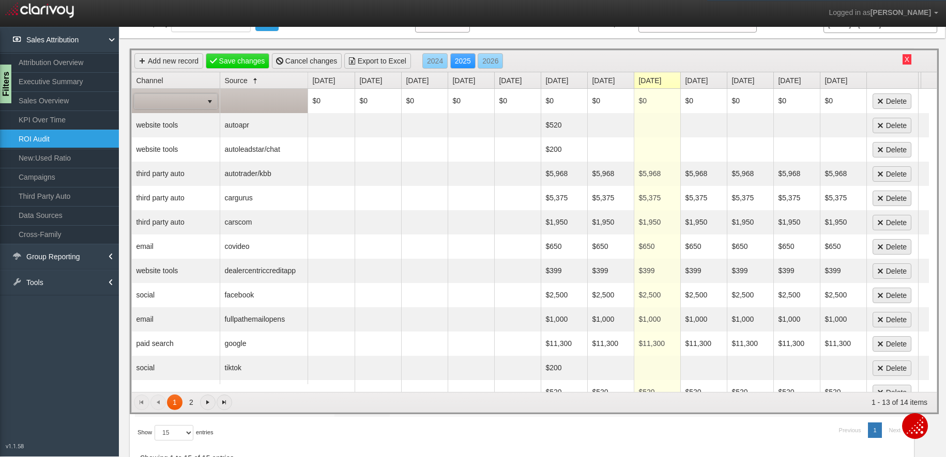
click at [175, 98] on span at bounding box center [168, 101] width 68 height 14
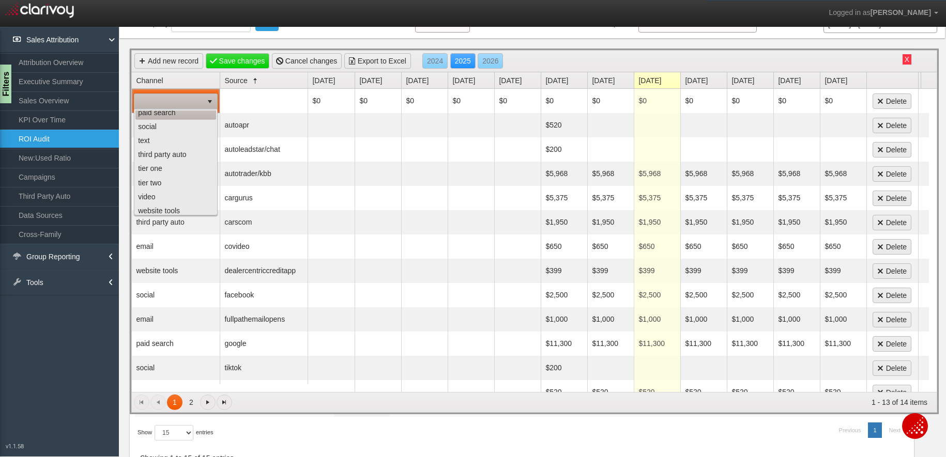
scroll to position [79, 0]
click at [170, 200] on li "website tools" at bounding box center [175, 207] width 81 height 14
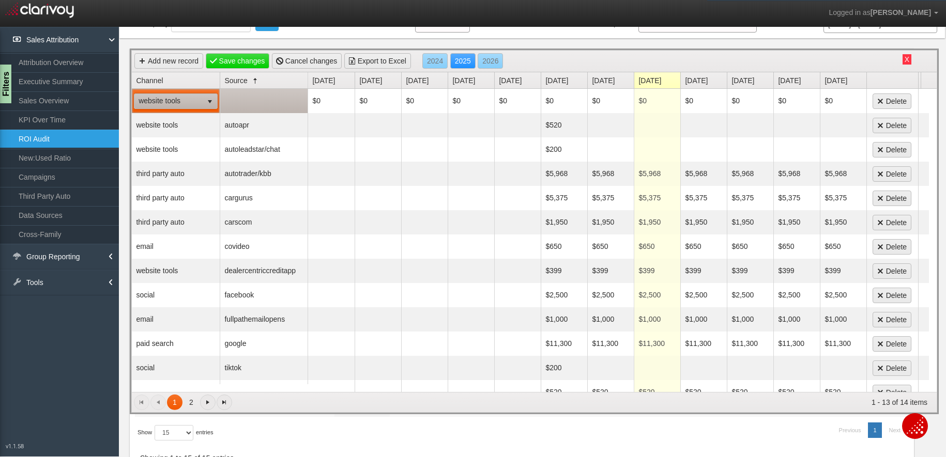
click at [240, 103] on td at bounding box center [264, 101] width 88 height 24
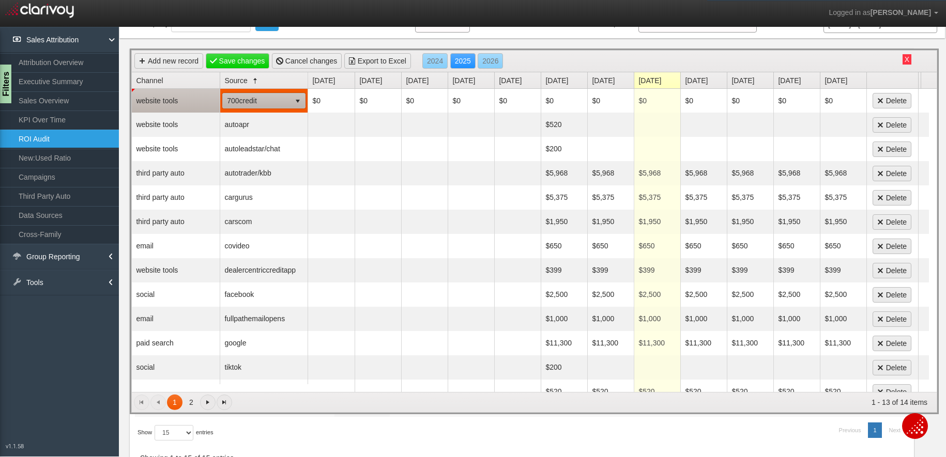
click at [240, 103] on span "700credit" at bounding box center [257, 101] width 68 height 14
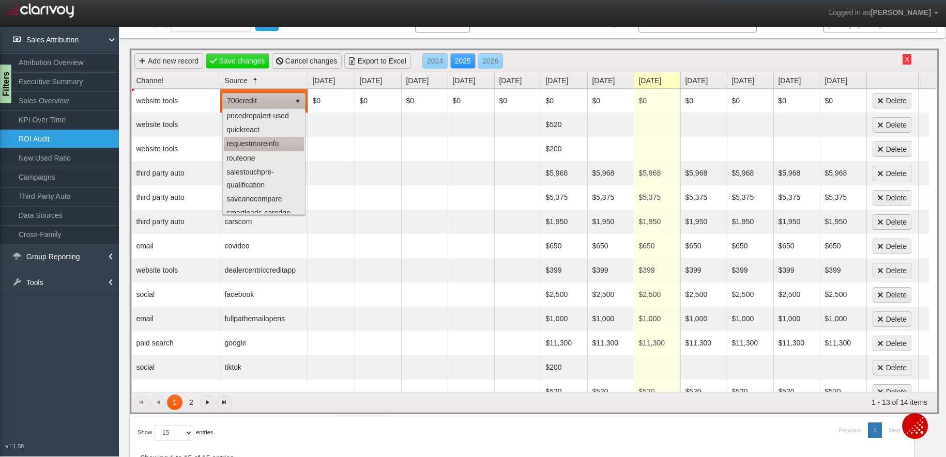
scroll to position [827, 0]
click at [264, 146] on li "podiumchat/text" at bounding box center [264, 139] width 80 height 14
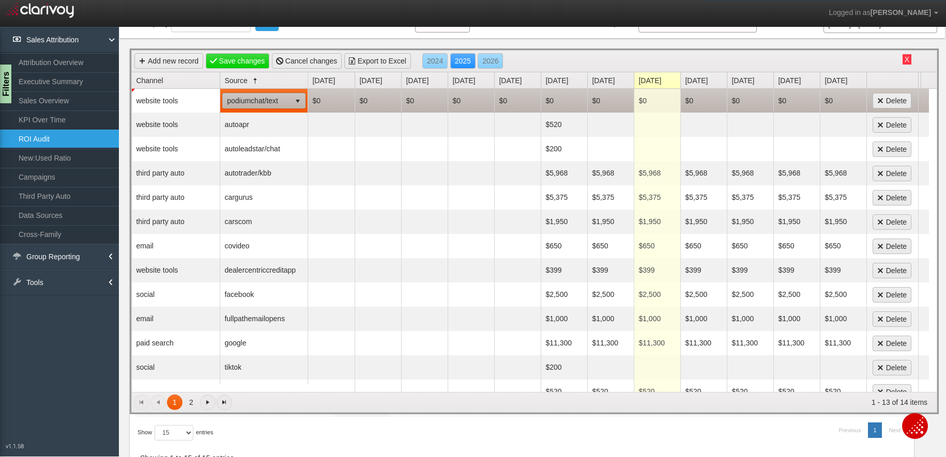
click at [329, 94] on td "$0" at bounding box center [331, 101] width 47 height 24
click at [553, 101] on td "$0" at bounding box center [564, 101] width 47 height 24
type input "1444"
click at [607, 101] on td "$0" at bounding box center [610, 101] width 47 height 24
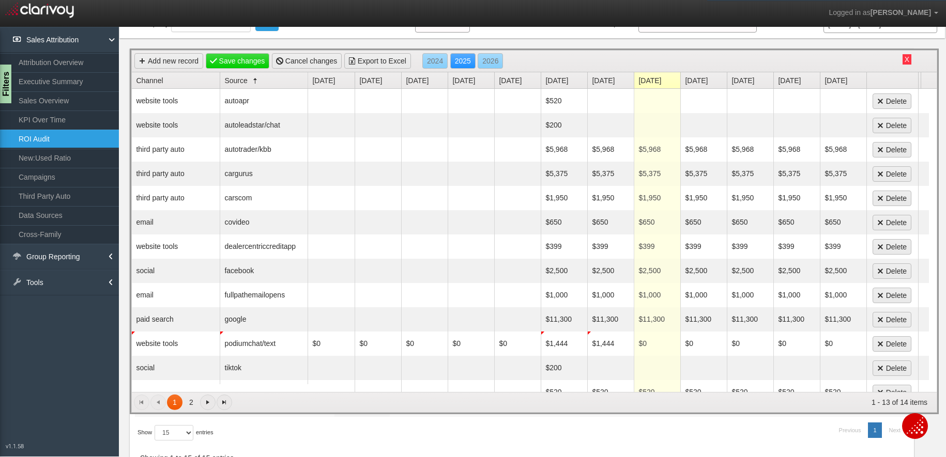
click at [653, 101] on td at bounding box center [657, 101] width 47 height 24
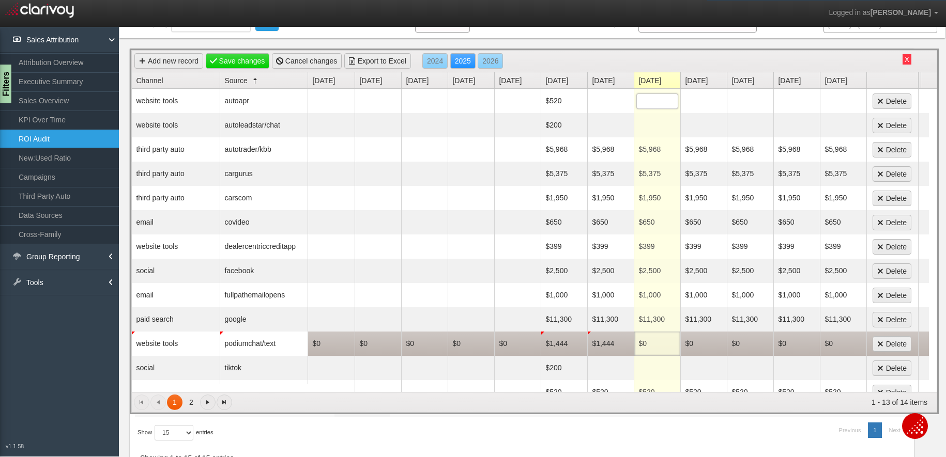
click at [643, 343] on td "$0" at bounding box center [657, 344] width 47 height 24
click at [697, 343] on td "$0" at bounding box center [703, 344] width 47 height 24
click at [752, 341] on td "$0" at bounding box center [750, 344] width 47 height 24
click at [797, 342] on td "$0" at bounding box center [796, 344] width 47 height 24
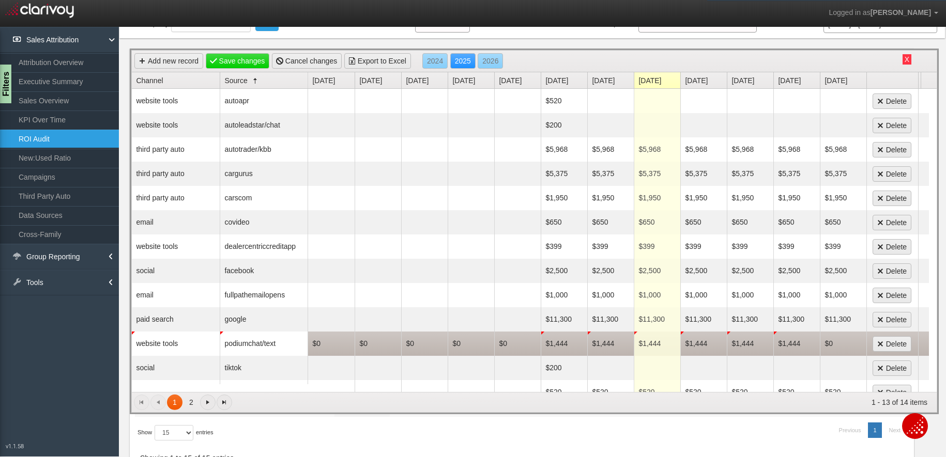
click at [812, 345] on td "$0" at bounding box center [843, 344] width 47 height 24
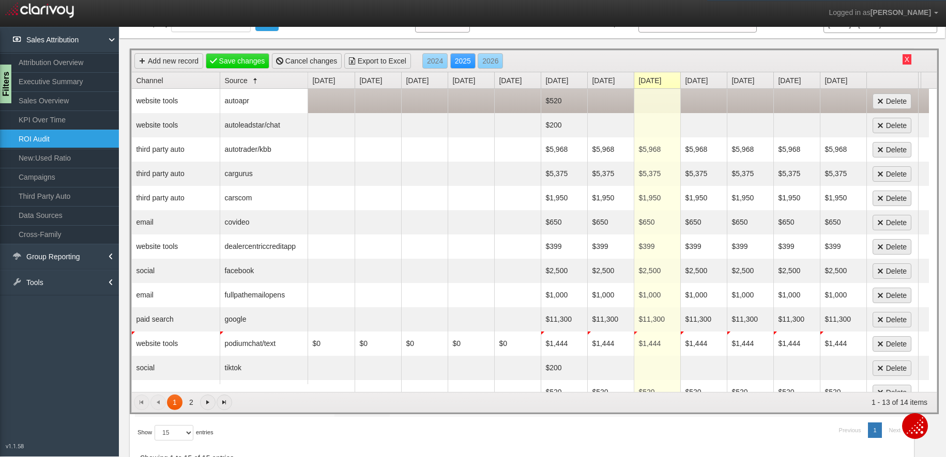
click at [557, 104] on td "$520" at bounding box center [564, 101] width 47 height 24
type textarea "$520"
click at [606, 98] on td at bounding box center [610, 101] width 47 height 24
click at [665, 99] on td at bounding box center [657, 101] width 47 height 24
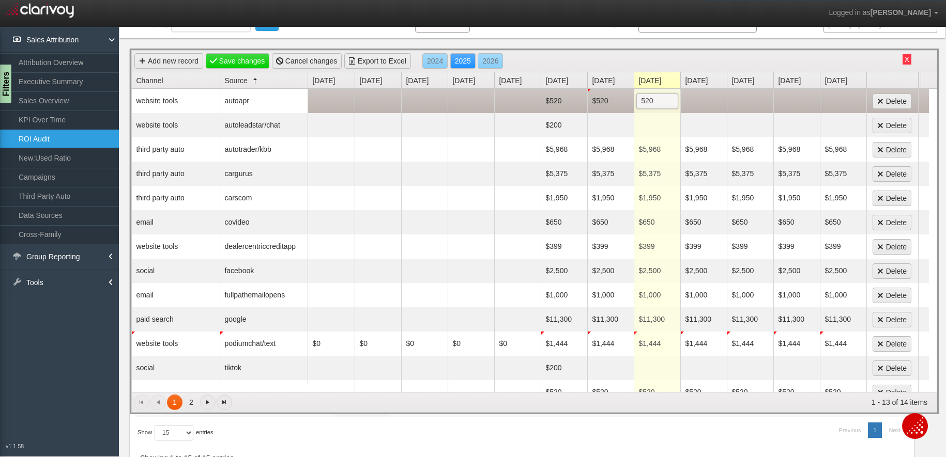
scroll to position [5, 2]
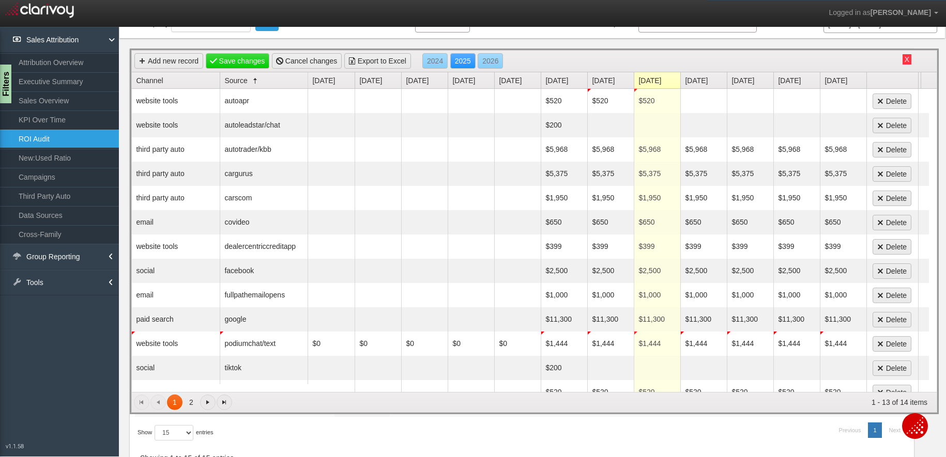
click at [705, 100] on td at bounding box center [703, 101] width 47 height 24
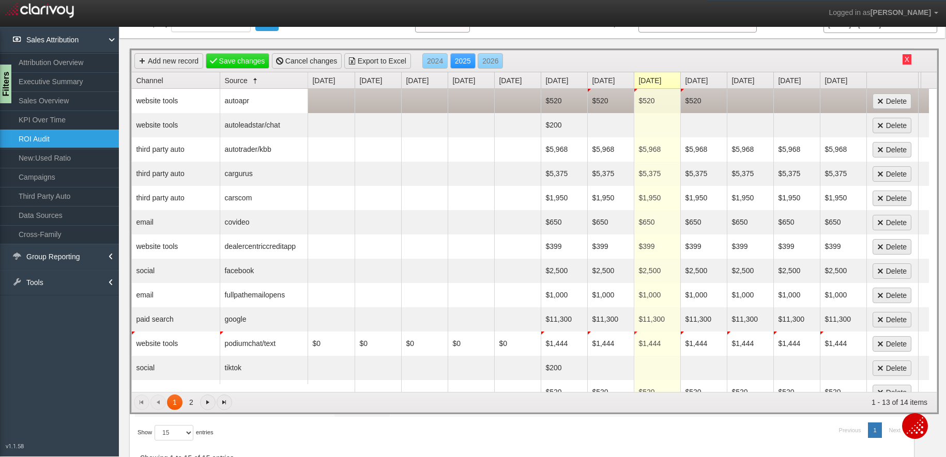
click at [752, 98] on td at bounding box center [750, 101] width 47 height 24
click at [804, 99] on td at bounding box center [796, 101] width 47 height 24
click at [812, 96] on td at bounding box center [843, 101] width 47 height 24
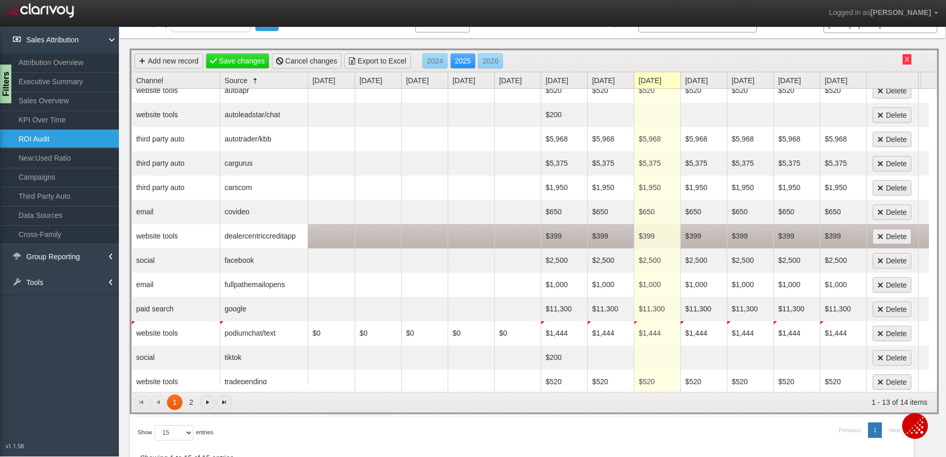
scroll to position [20, 0]
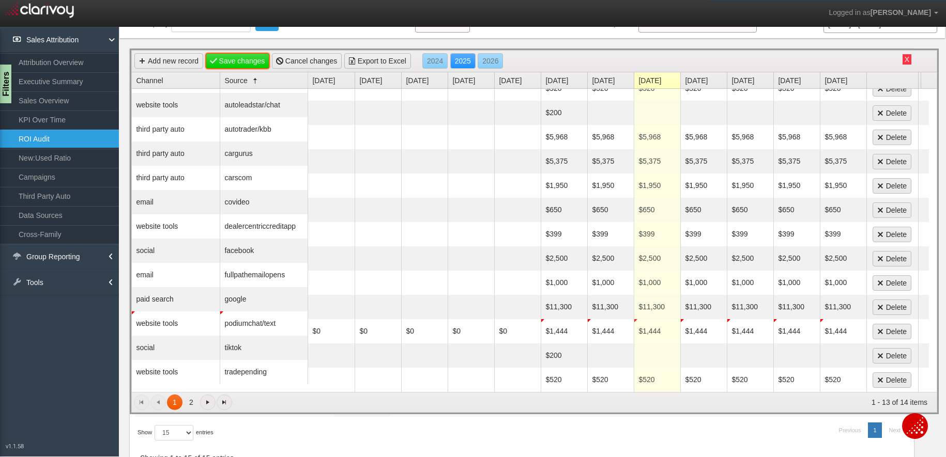
click at [244, 59] on link "Save changes" at bounding box center [238, 61] width 64 height 16
click at [278, 42] on div "X website tools website tools Add new record Save changes Cancel changes Export…" at bounding box center [531, 289] width 825 height 503
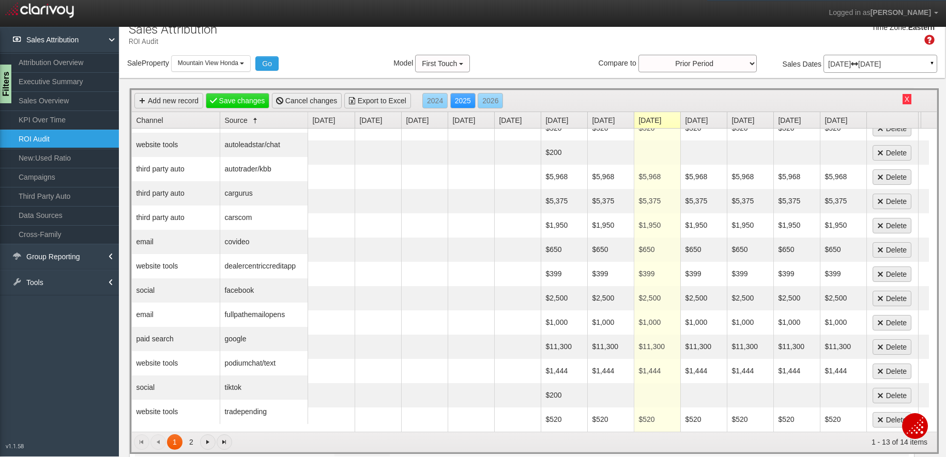
scroll to position [0, 0]
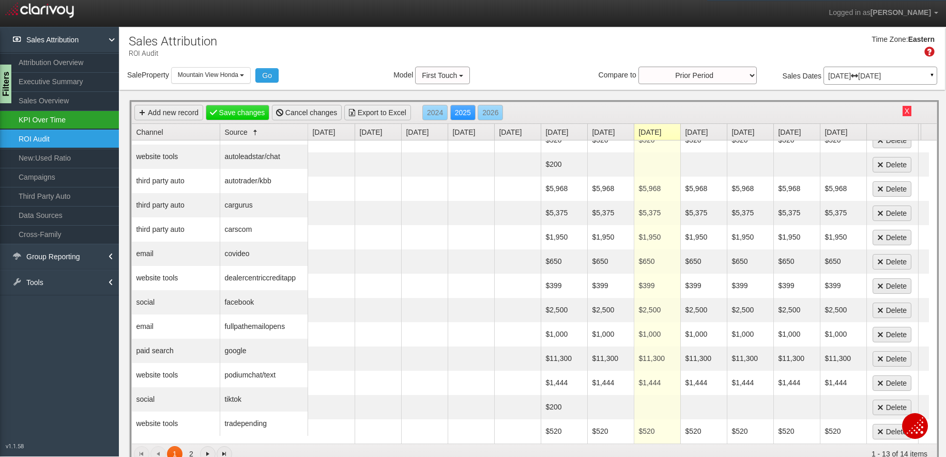
click at [59, 119] on link "KPI Over Time" at bounding box center [59, 120] width 119 height 19
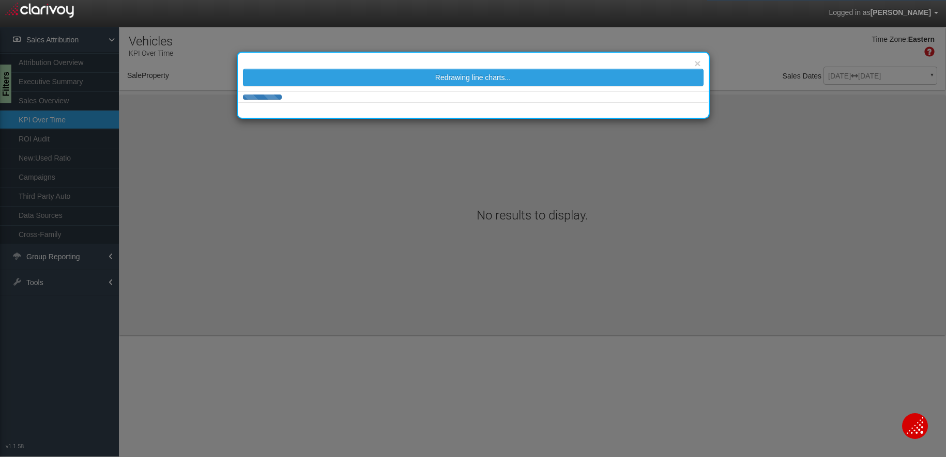
select select "object:2955"
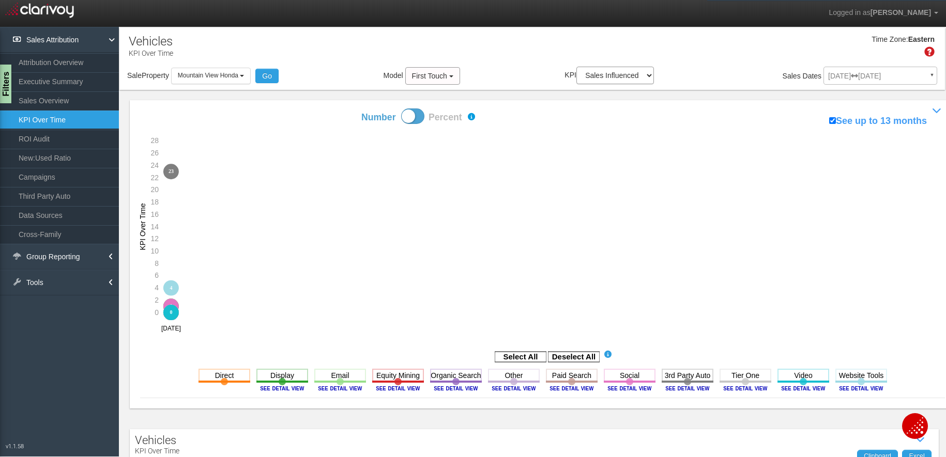
click at [812, 74] on div "[DATE] [DATE] ▼ Comparing to: mm/dd/yyyy - mm/dd/yyyy Date Range: Custom [DATE]…" at bounding box center [880, 78] width 114 height 18
click at [531, 58] on div "Time Zone: Eastern" at bounding box center [531, 50] width 825 height 34
click at [812, 79] on div "[DATE] [DATE] ▼ Comparing to: mm/dd/yyyy - mm/dd/yyyy Date Range: Custom [DATE]…" at bounding box center [880, 78] width 114 height 18
click at [55, 101] on link "Sales Overview" at bounding box center [59, 100] width 119 height 19
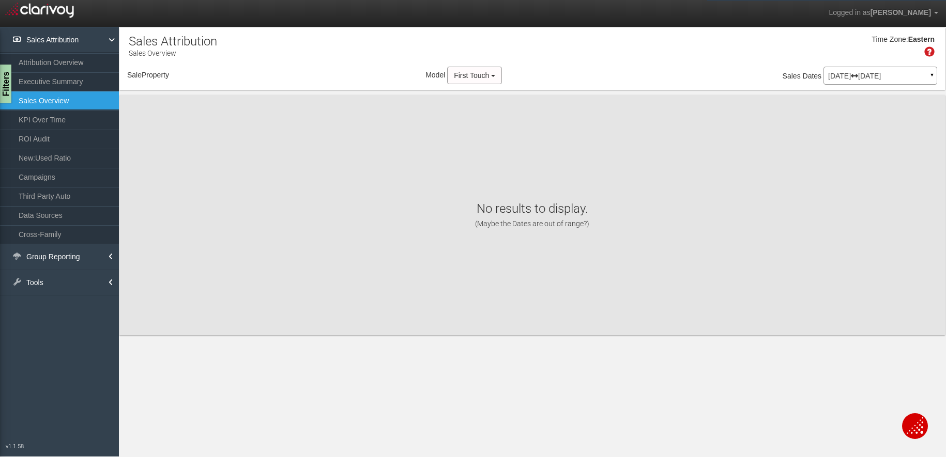
select select "object:3068"
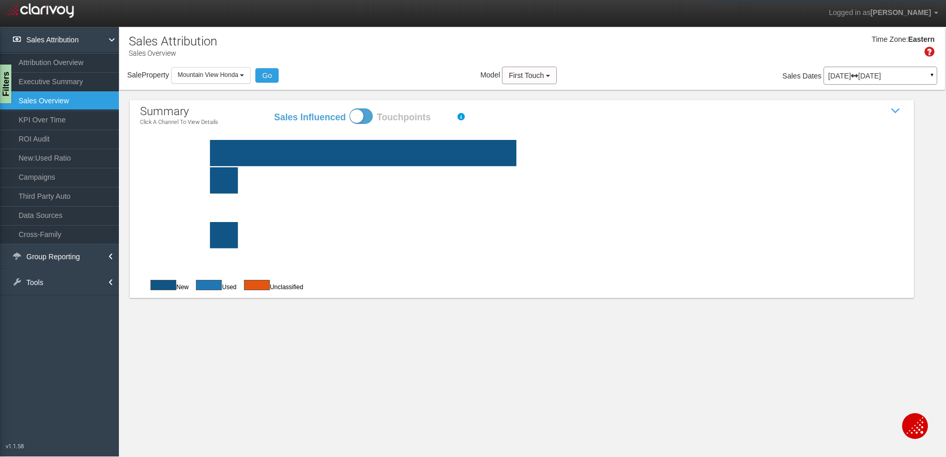
click at [812, 75] on p "[DATE] [DATE]" at bounding box center [880, 75] width 104 height 7
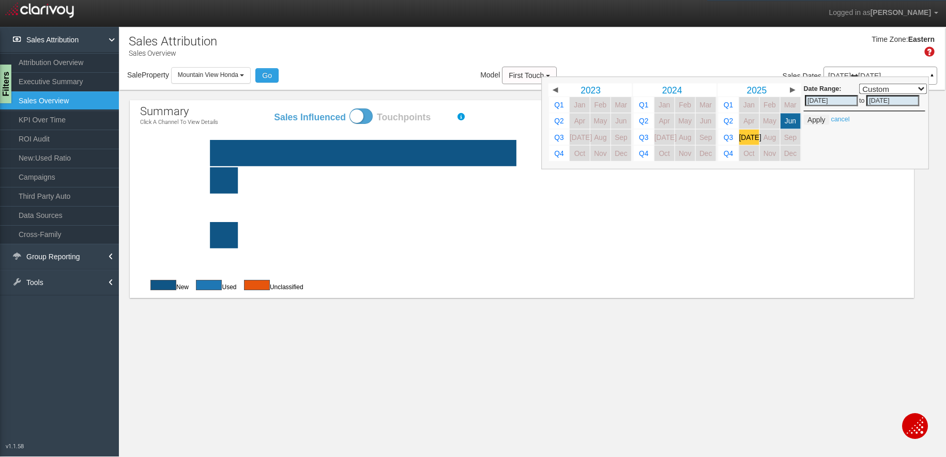
click at [746, 135] on span "[DATE]" at bounding box center [750, 137] width 22 height 8
select select ","
type input "[DATE]"
click at [746, 135] on span "[DATE]" at bounding box center [750, 137] width 22 height 8
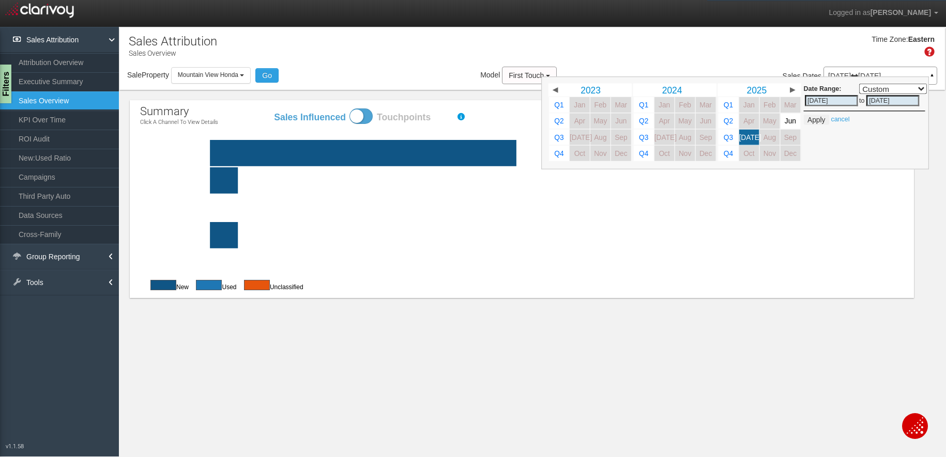
select select ","
click at [812, 119] on button "Apply" at bounding box center [816, 120] width 25 height 10
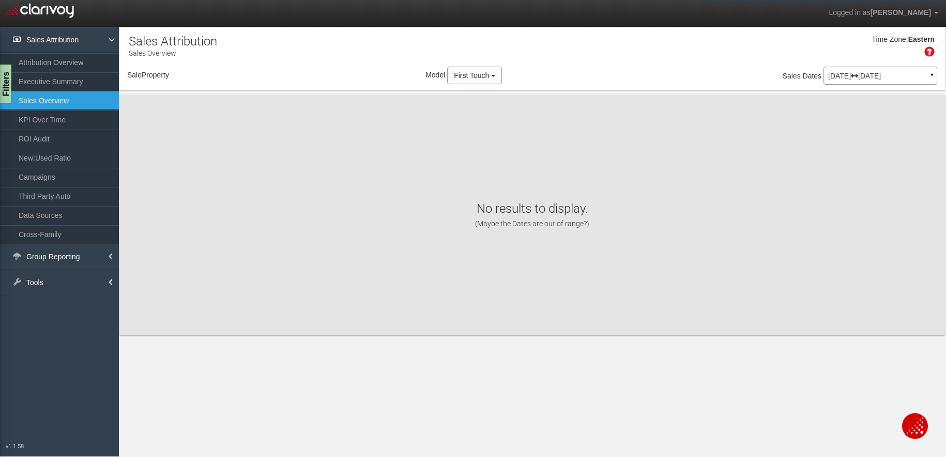
select select "object:3111"
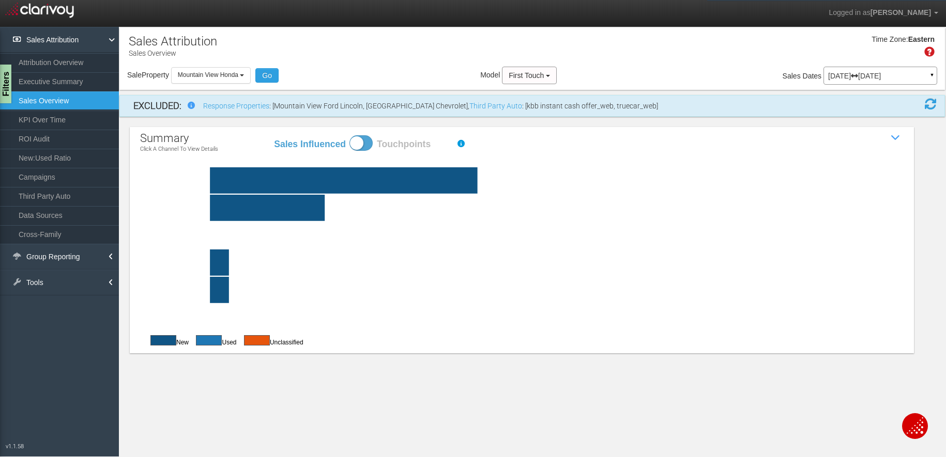
click at [433, 175] on rect at bounding box center [546, 180] width 763 height 26
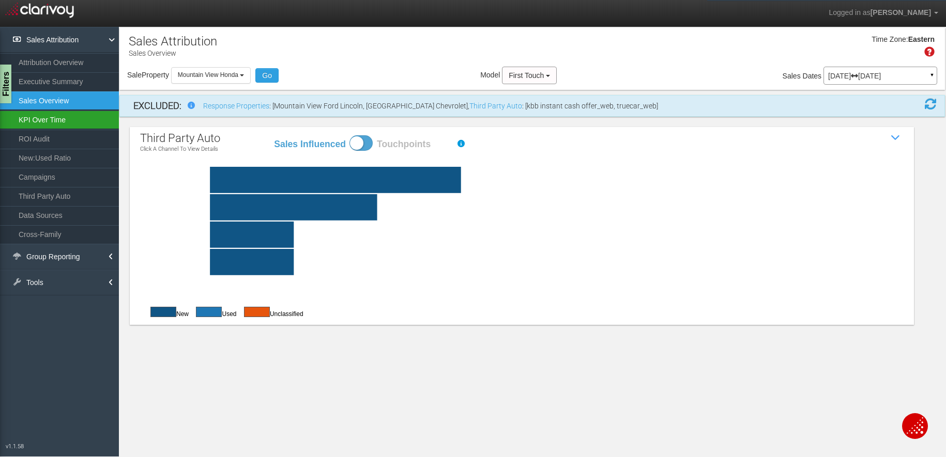
click at [47, 120] on link "KPI Over Time" at bounding box center [59, 120] width 119 height 19
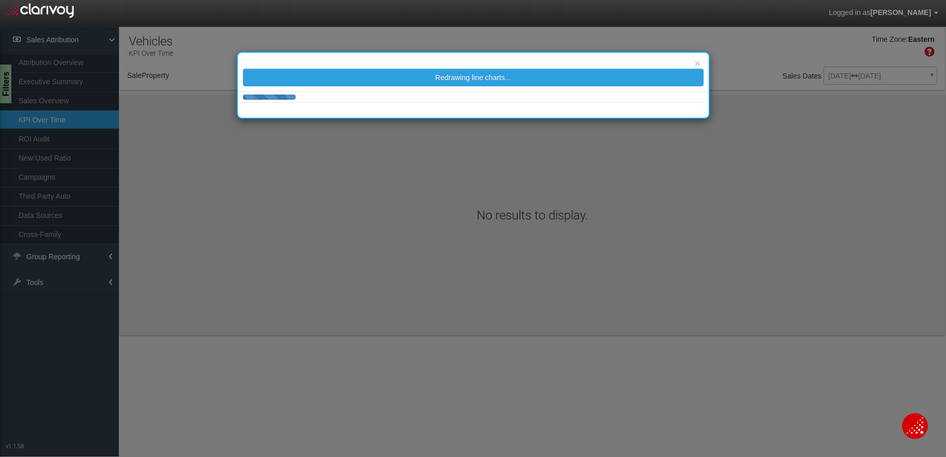
select select "object:3178"
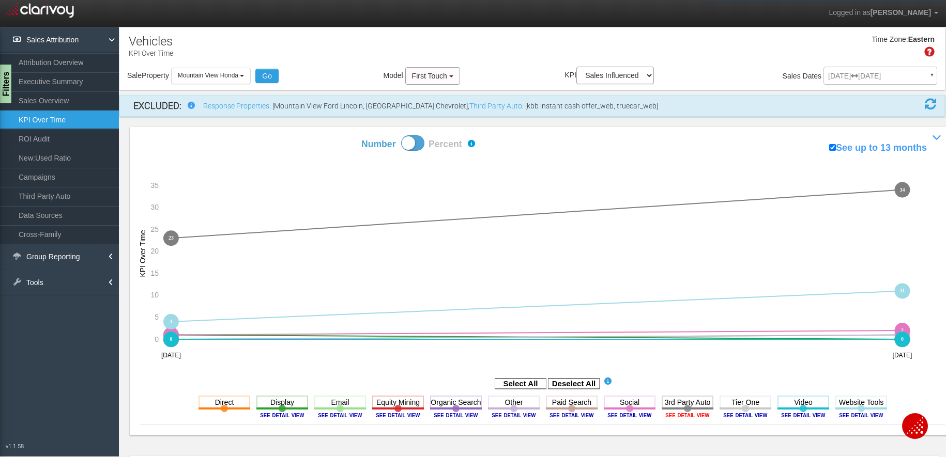
click at [691, 414] on image at bounding box center [687, 415] width 47 height 6
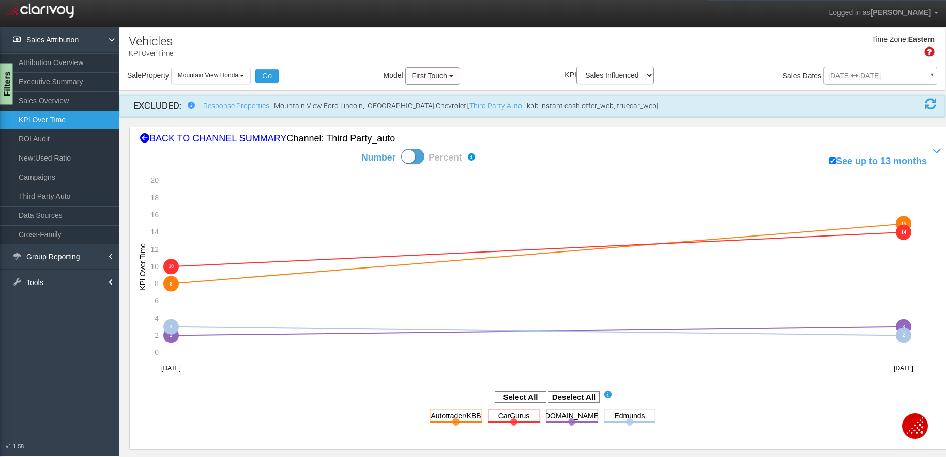
click at [3, 84] on div "Filters" at bounding box center [6, 84] width 13 height 41
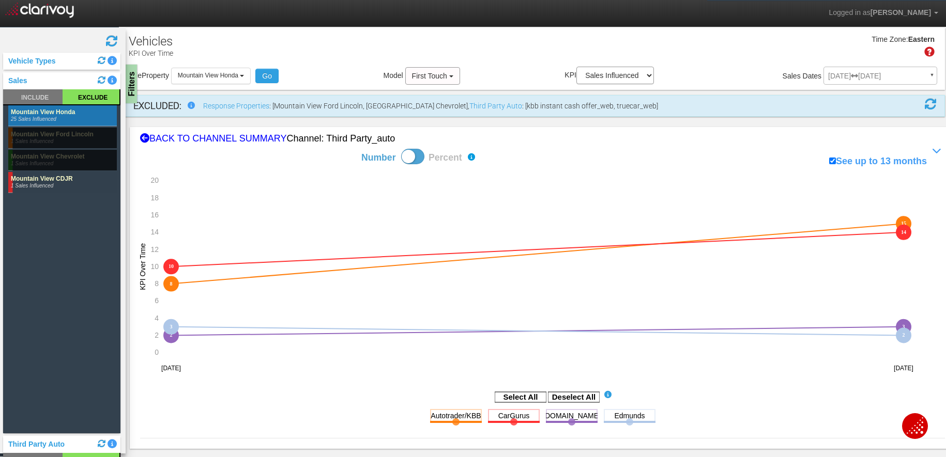
click at [387, 70] on div "Model First Touch Multi-Touch ♦ Any Multi-Touch - Even Multi-Touch - Parabolic …" at bounding box center [421, 76] width 76 height 18
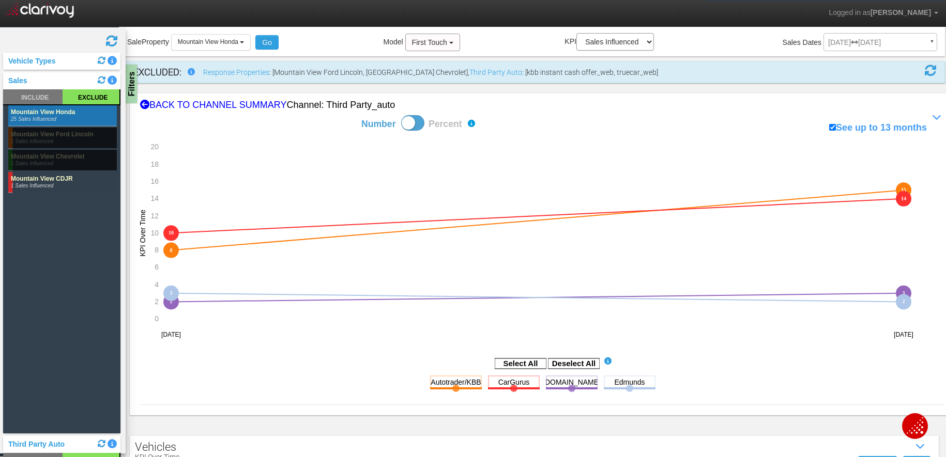
scroll to position [52, 0]
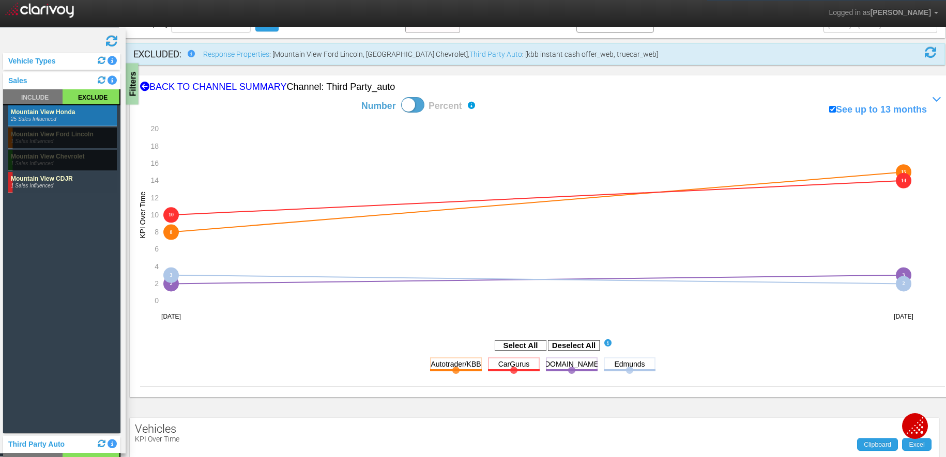
click at [130, 81] on div "Filters" at bounding box center [132, 84] width 13 height 41
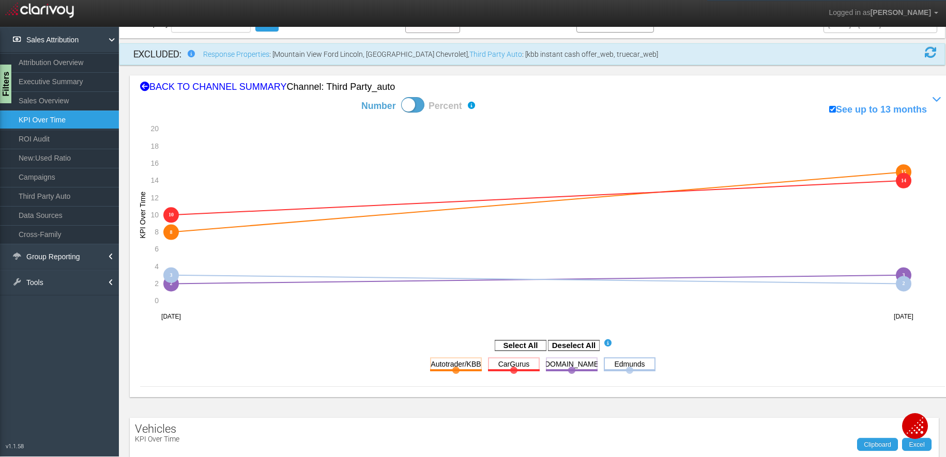
click at [620, 369] on rect at bounding box center [630, 364] width 52 height 13
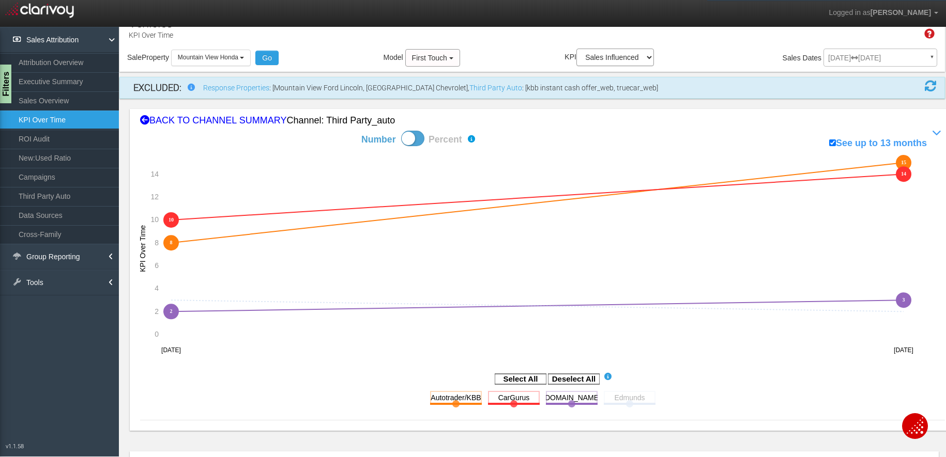
scroll to position [0, 0]
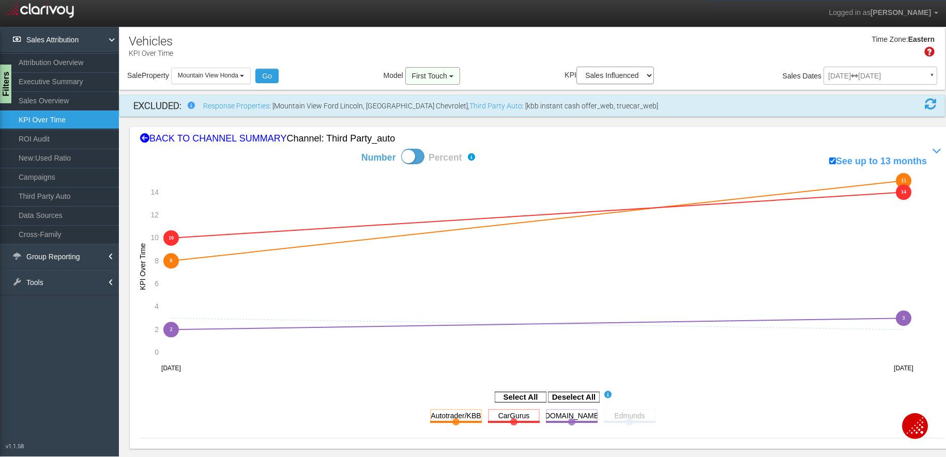
click at [430, 77] on span "First Touch" at bounding box center [429, 76] width 35 height 8
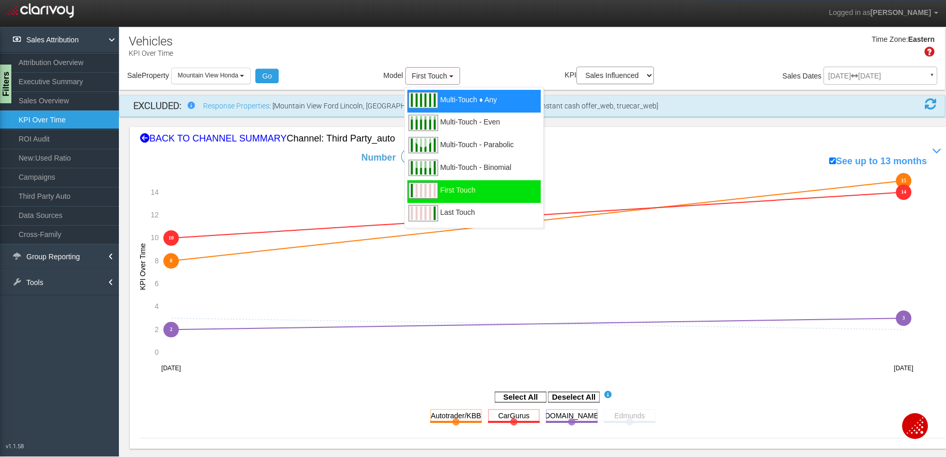
click at [449, 103] on span "Multi-Touch ♦ Any" at bounding box center [468, 106] width 57 height 13
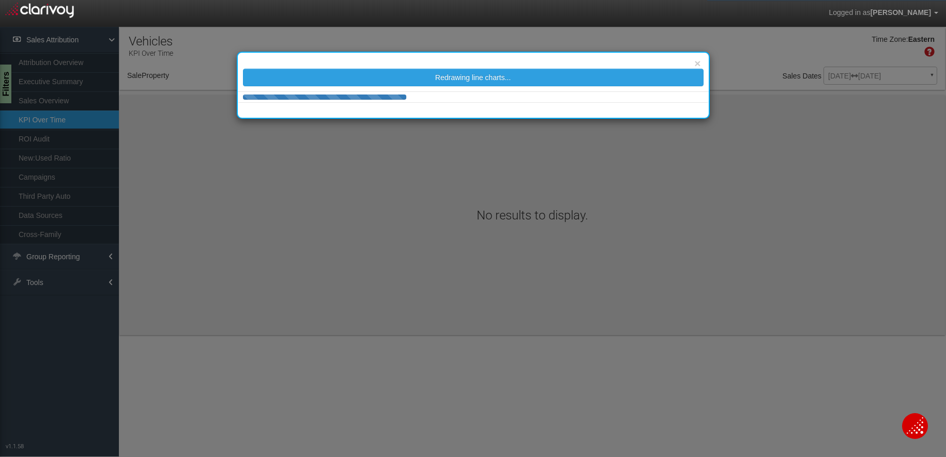
select select "object:3328"
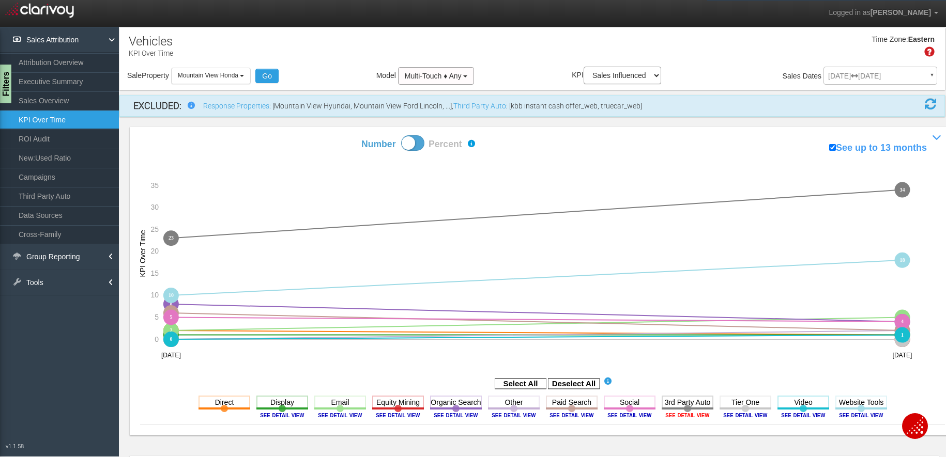
click at [677, 414] on image at bounding box center [687, 415] width 47 height 6
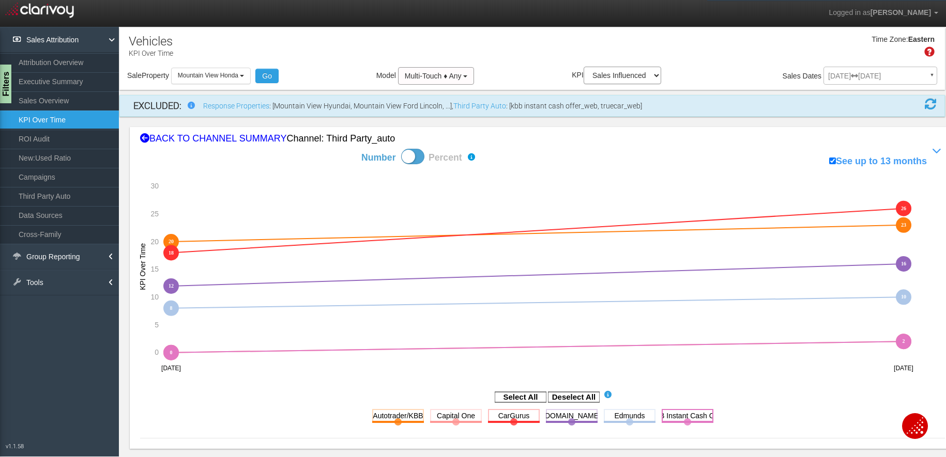
click at [682, 415] on rect at bounding box center [687, 415] width 52 height 13
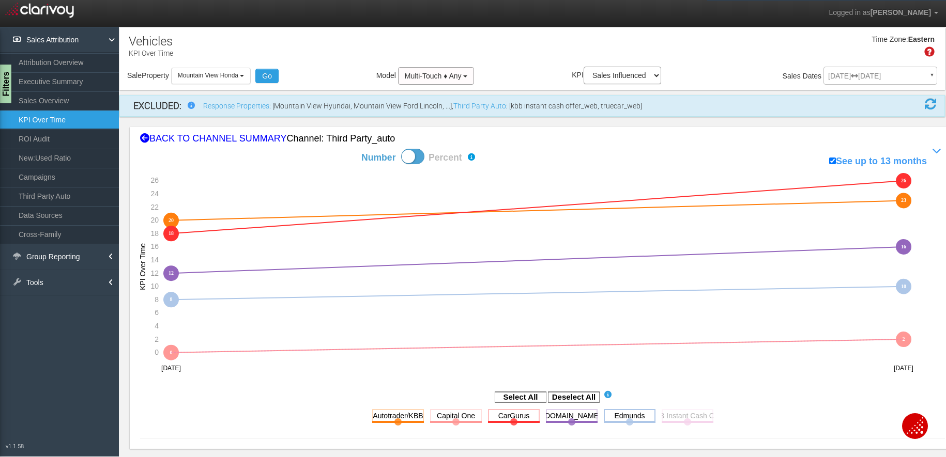
click at [628, 415] on rect at bounding box center [630, 415] width 52 height 13
click at [449, 417] on rect at bounding box center [456, 415] width 52 height 13
click at [417, 153] on span at bounding box center [412, 157] width 23 height 16
click at [325, 149] on input "Number Percent" at bounding box center [325, 148] width 1 height 1
checkbox input "true"
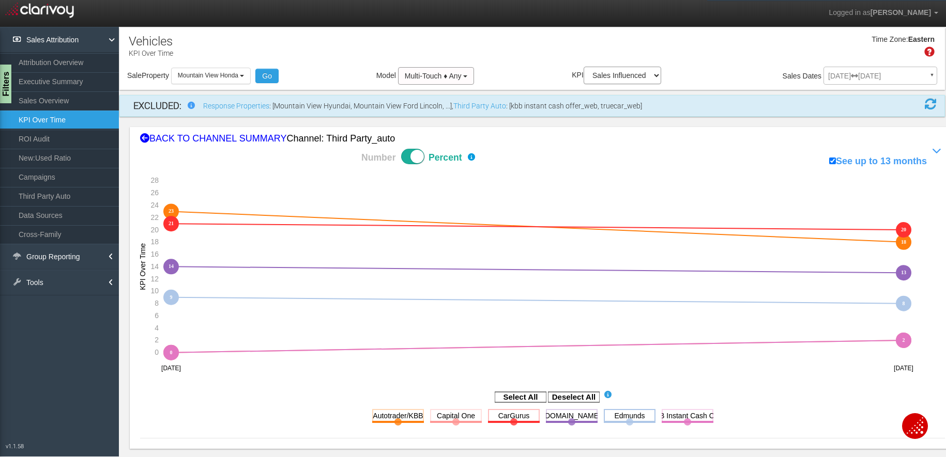
click at [616, 418] on rect at bounding box center [630, 415] width 52 height 13
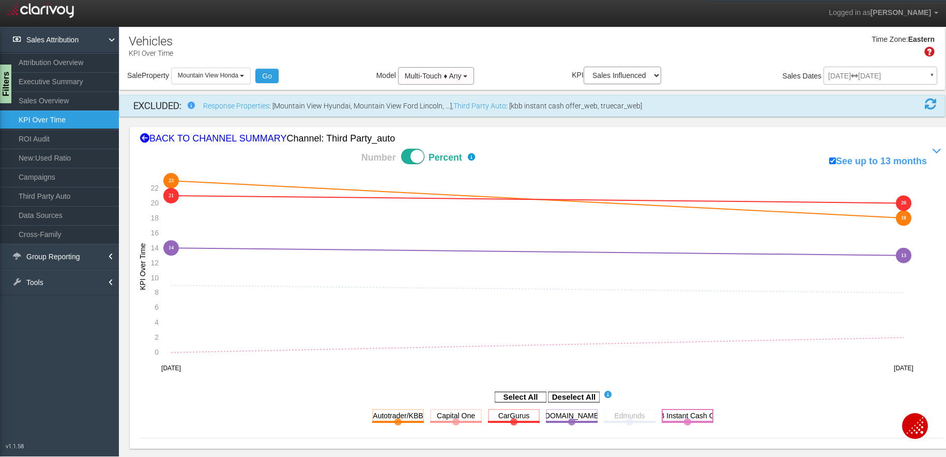
click at [683, 417] on rect at bounding box center [687, 415] width 52 height 13
click at [448, 418] on rect at bounding box center [456, 415] width 52 height 13
